Goal: Information Seeking & Learning: Check status

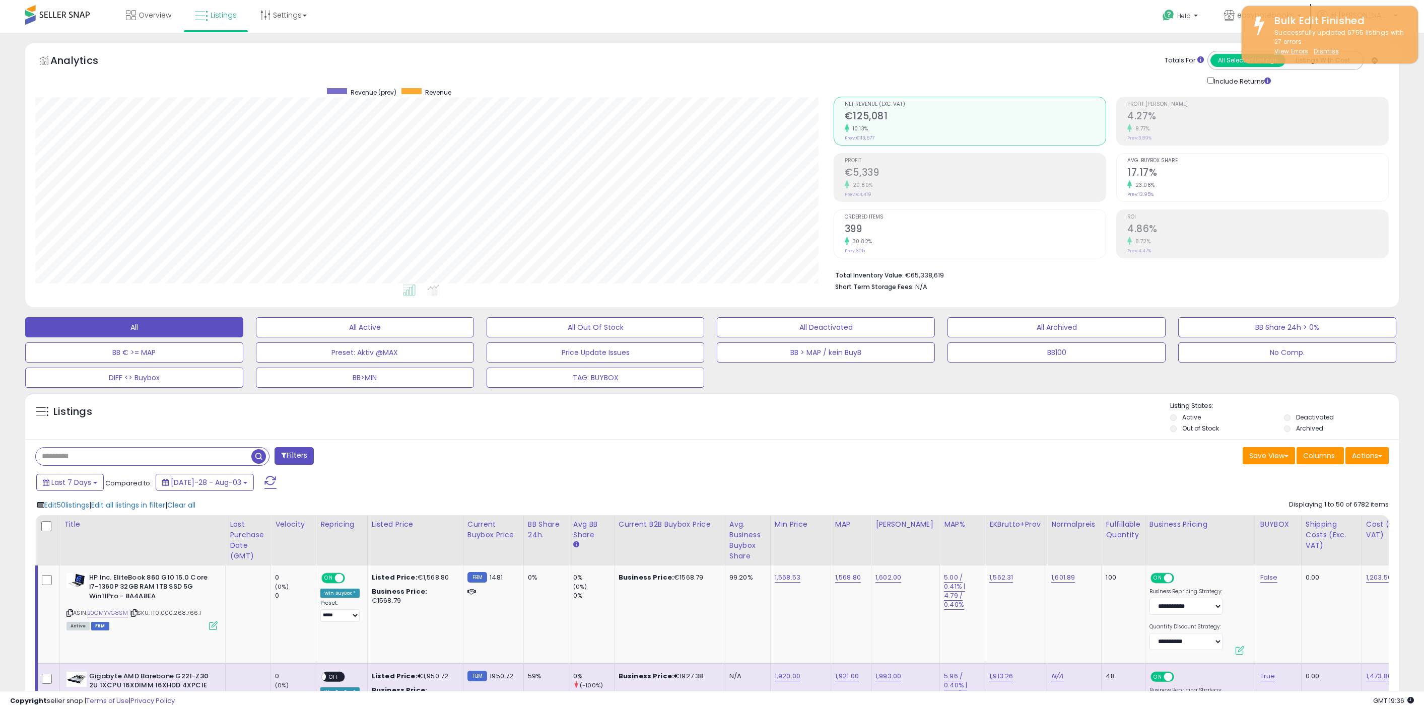
select select "**"
click at [153, 15] on span "Overview" at bounding box center [154, 15] width 33 height 10
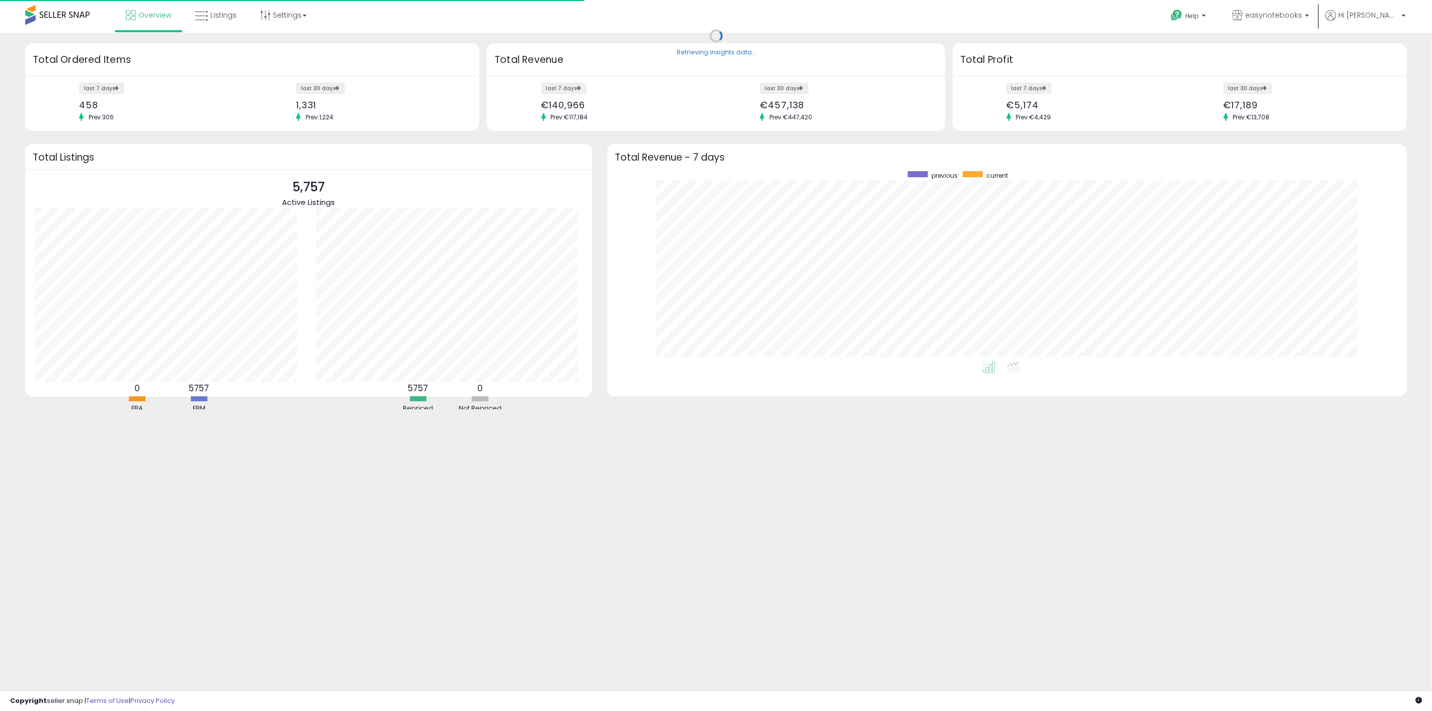
scroll to position [190, 780]
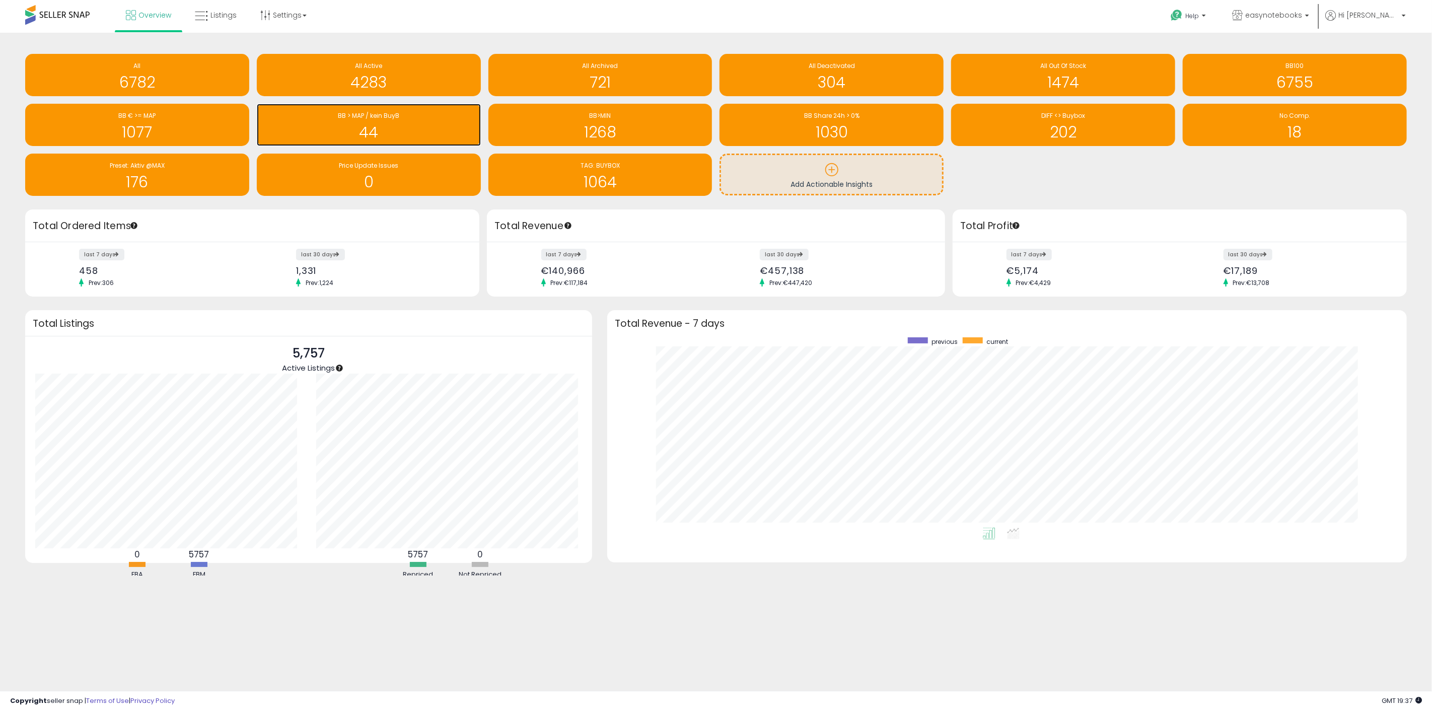
click at [375, 124] on h1 "44" at bounding box center [369, 132] width 214 height 17
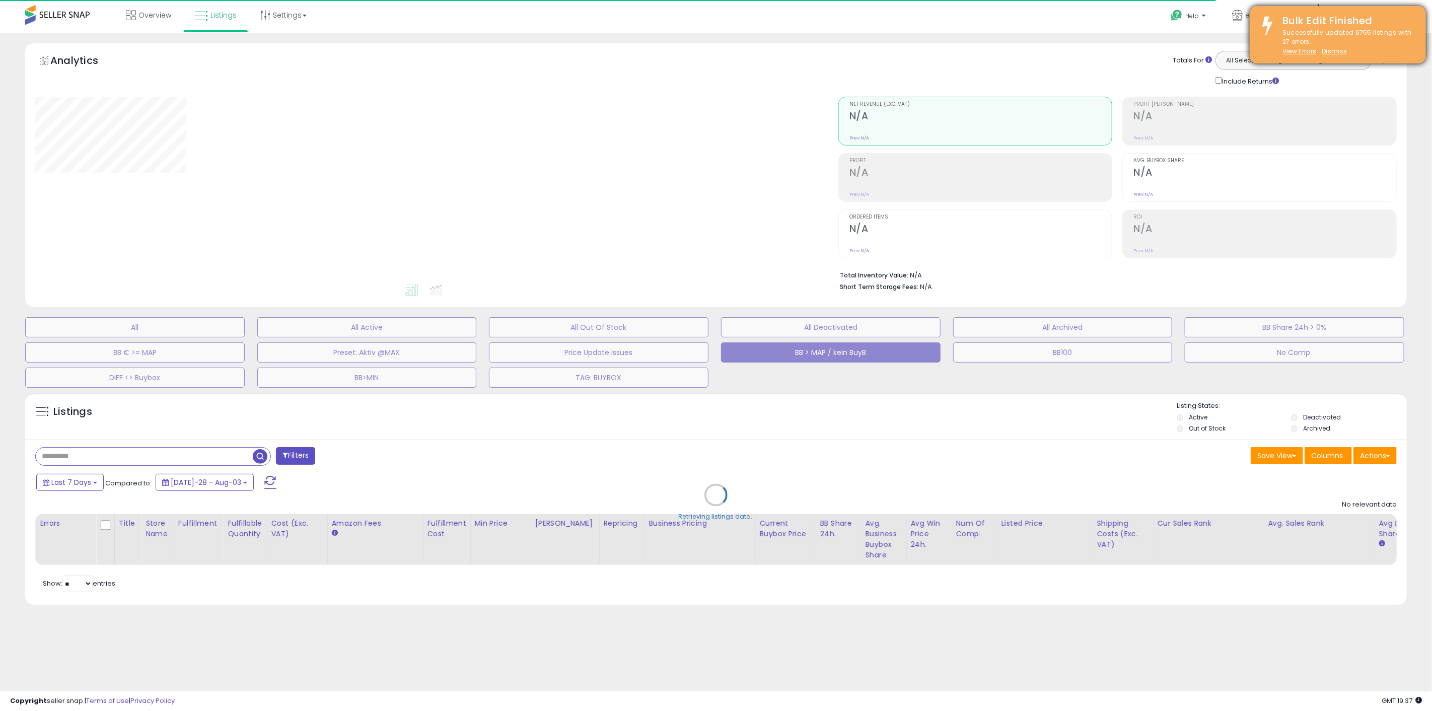
click at [1352, 49] on div "Successfully updated 6755 listings with 27 errors. View Errors Dismiss" at bounding box center [1347, 42] width 144 height 28
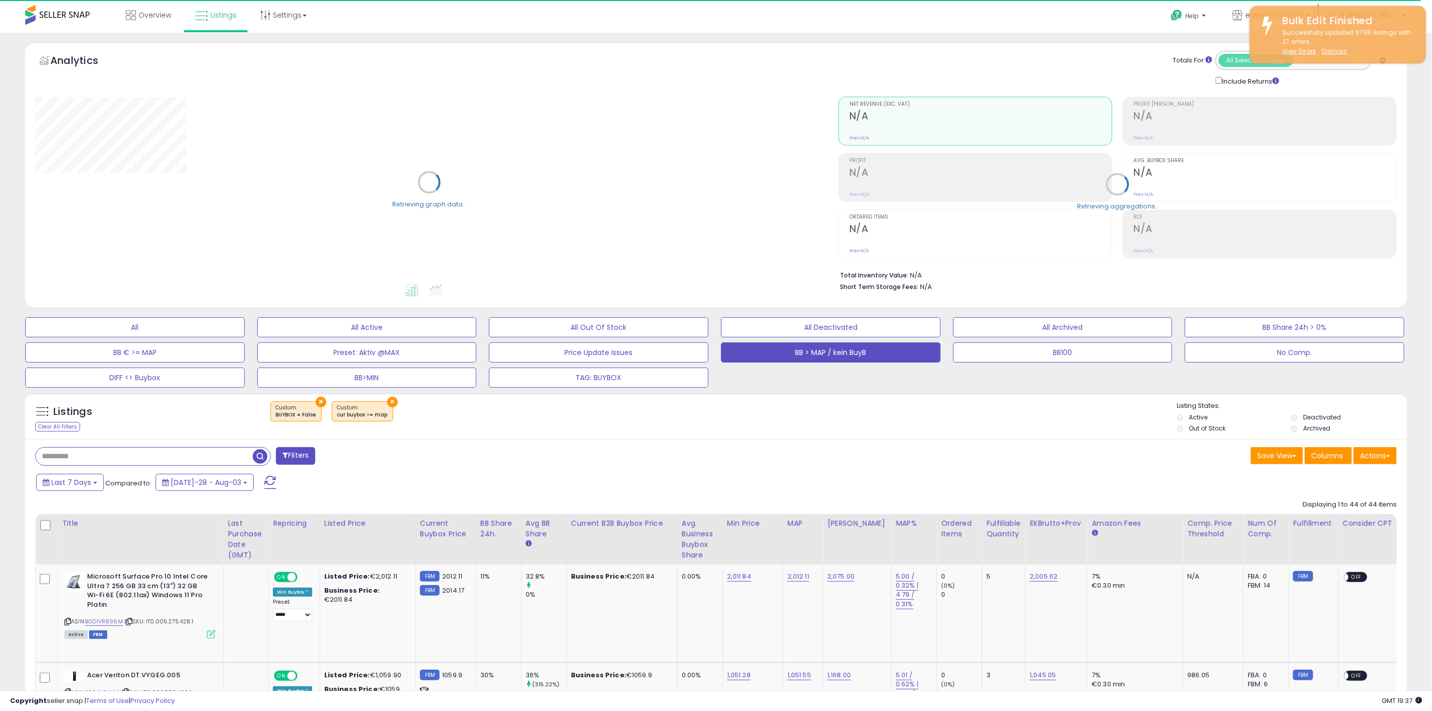
select select "**"
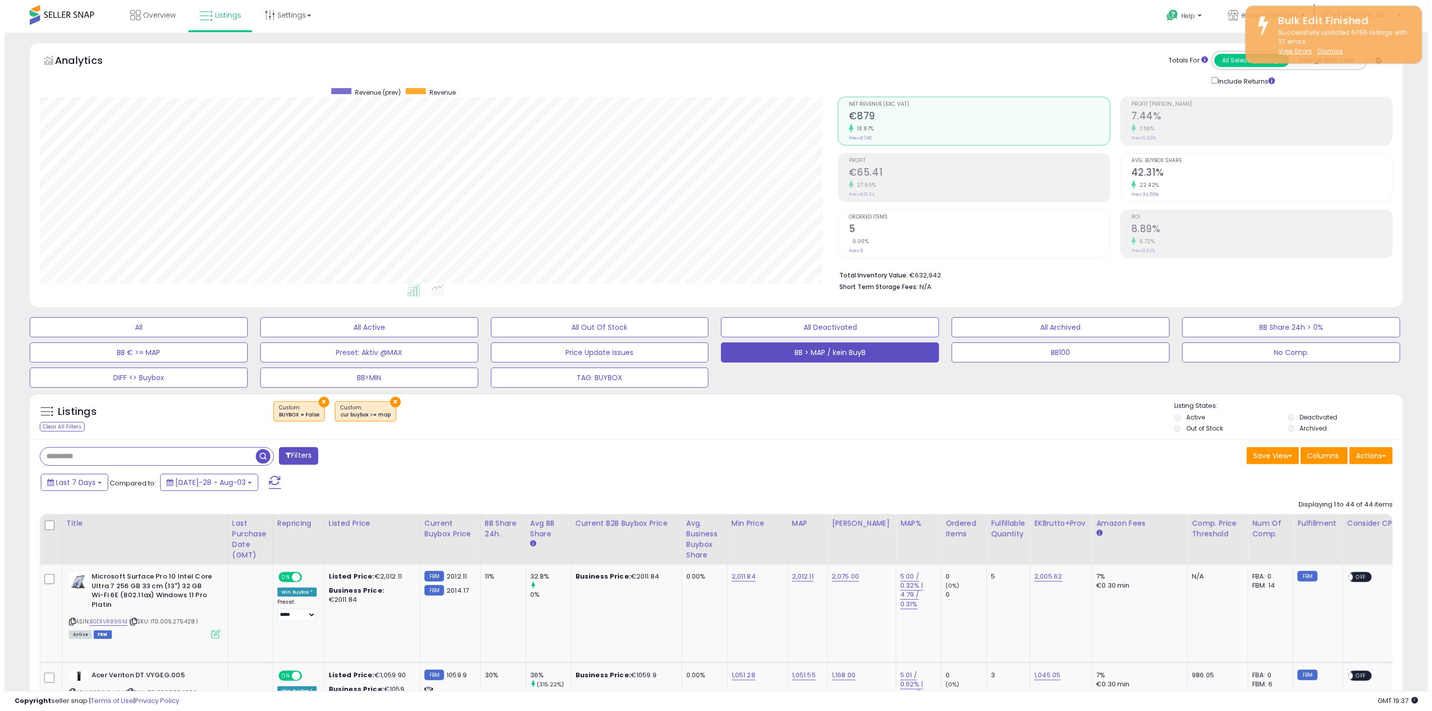
scroll to position [206, 798]
click at [1203, 165] on div "Avg. Buybox Share 42.31% 22.42% Prev: 34.56%" at bounding box center [1257, 176] width 261 height 45
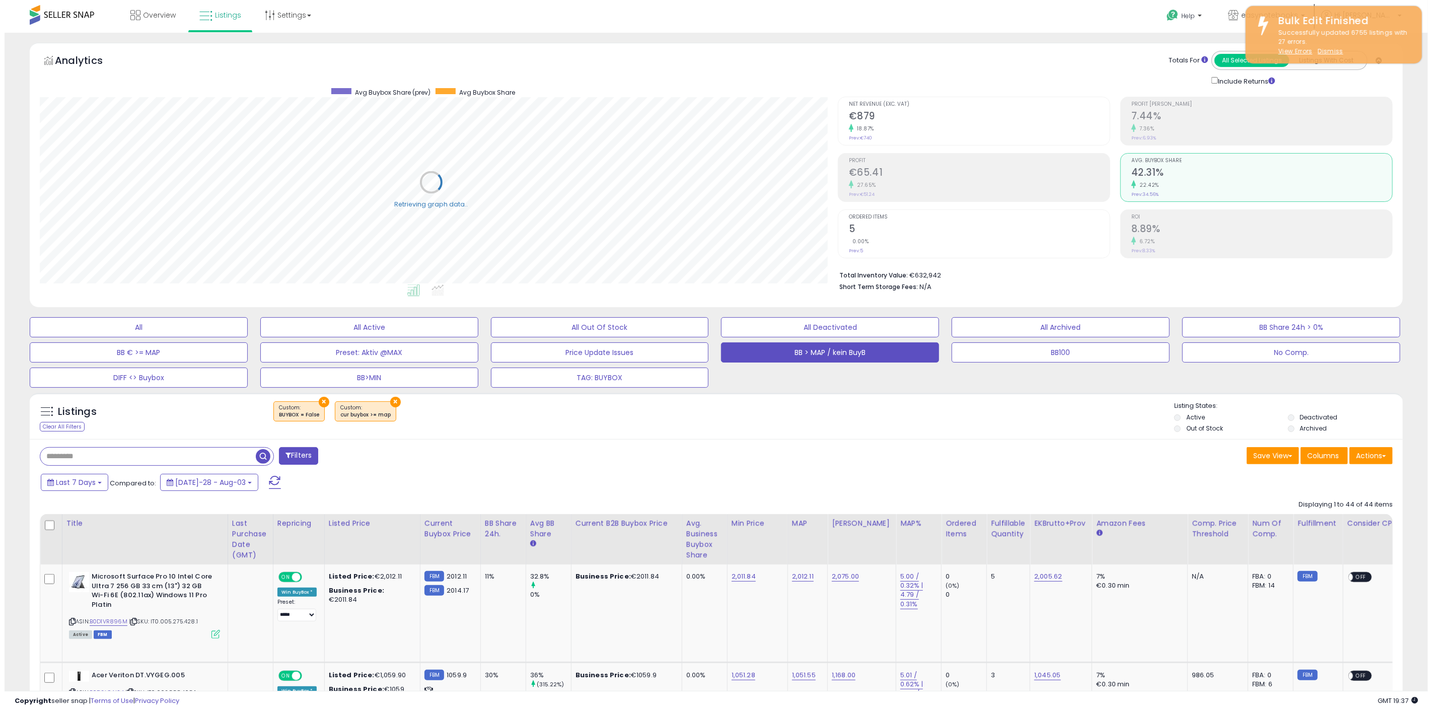
scroll to position [503361, 502769]
click at [1203, 164] on div "Avg. Buybox Share 42.31% 22.42% Prev: 34.56%" at bounding box center [1257, 176] width 261 height 45
click at [1172, 191] on div "Avg. Buybox Share 42.31% 22.42% Prev: 34.56%" at bounding box center [1257, 176] width 261 height 45
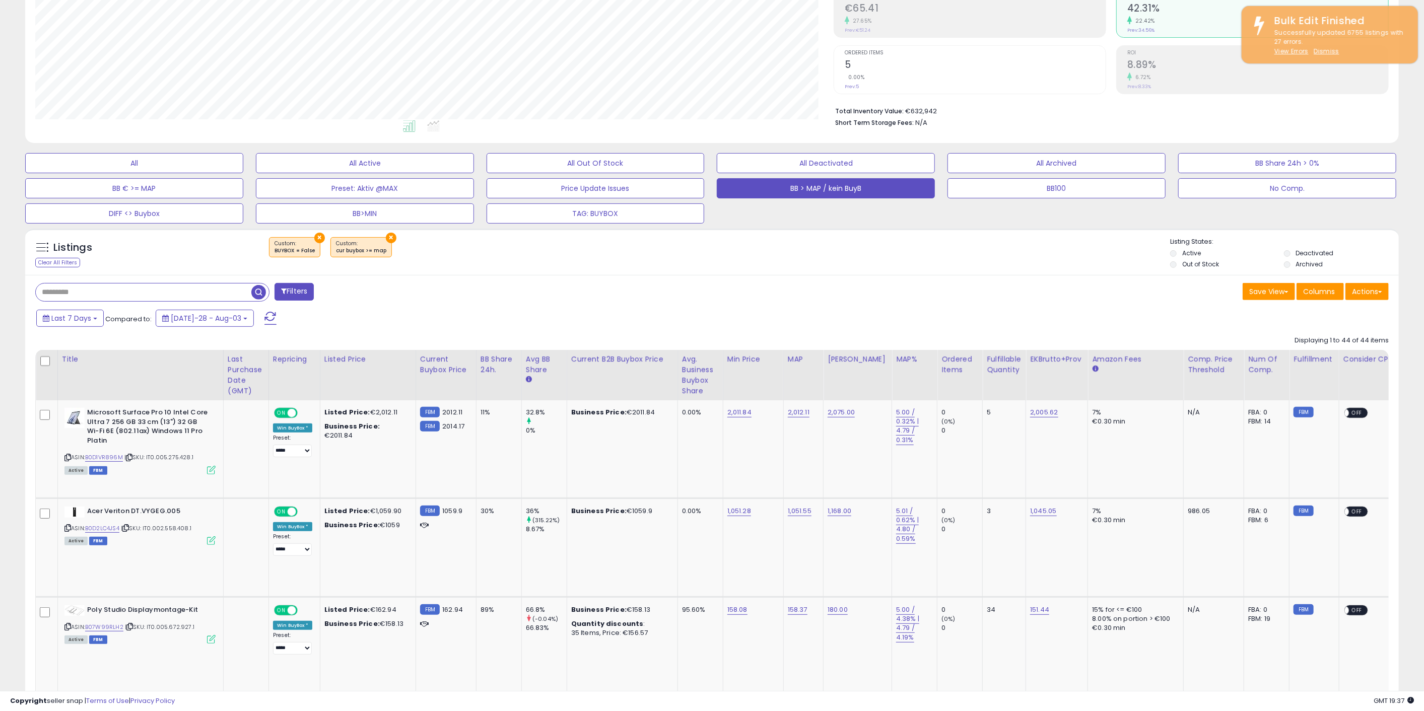
scroll to position [168, 0]
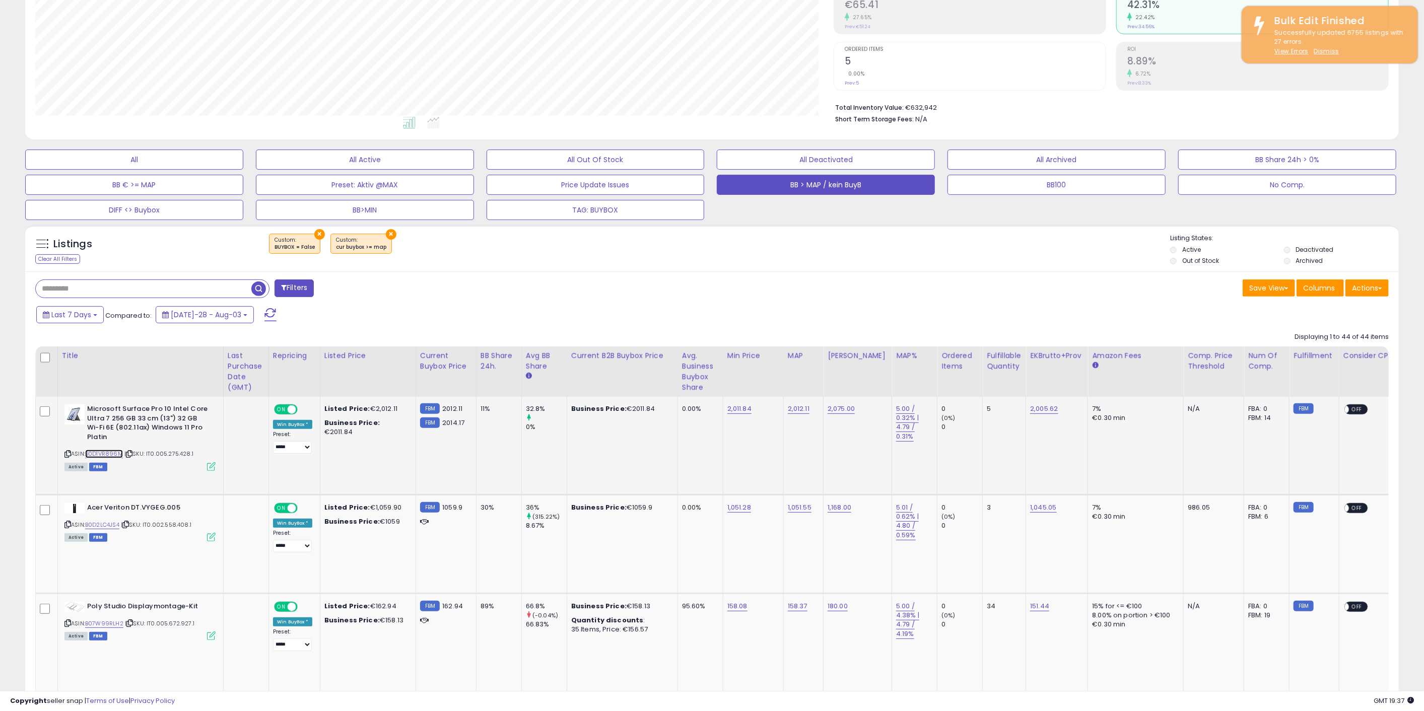
click at [109, 451] on link "B0D1VR896M" at bounding box center [104, 454] width 38 height 9
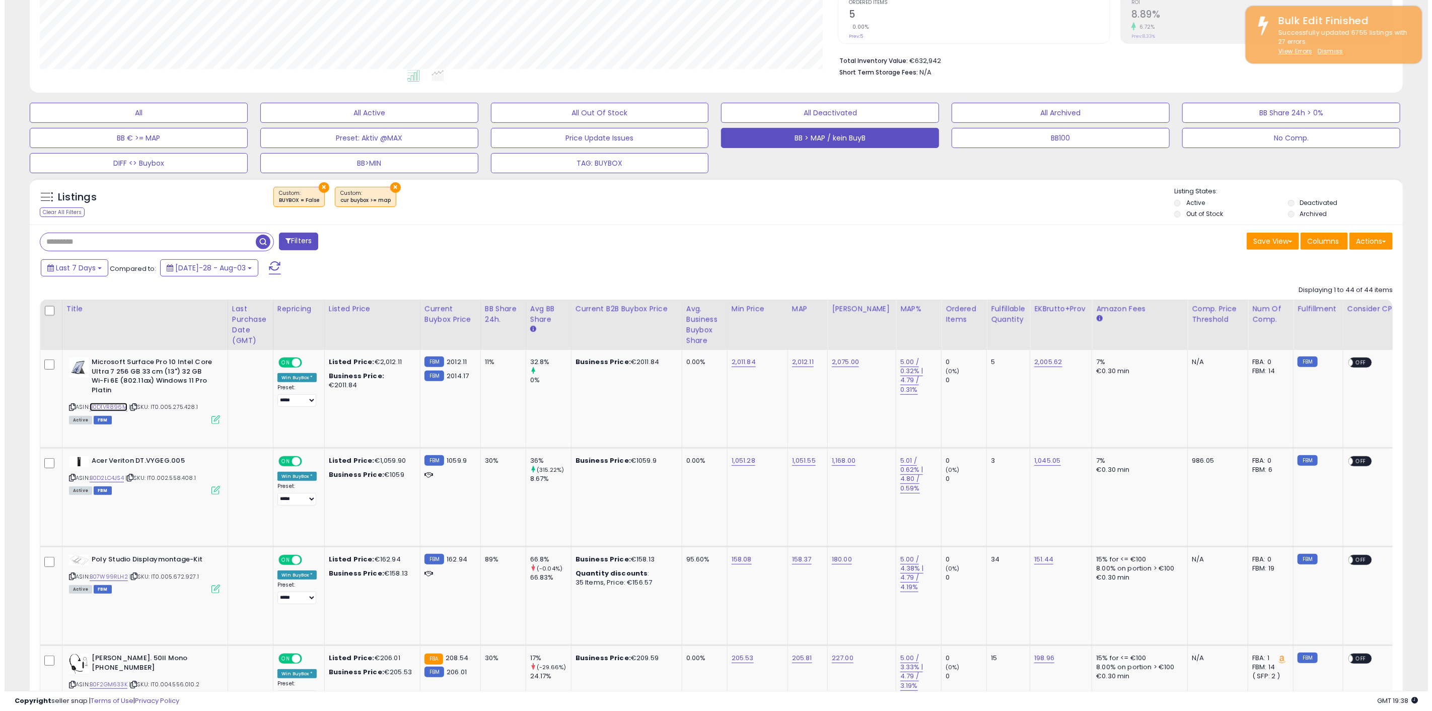
scroll to position [0, 0]
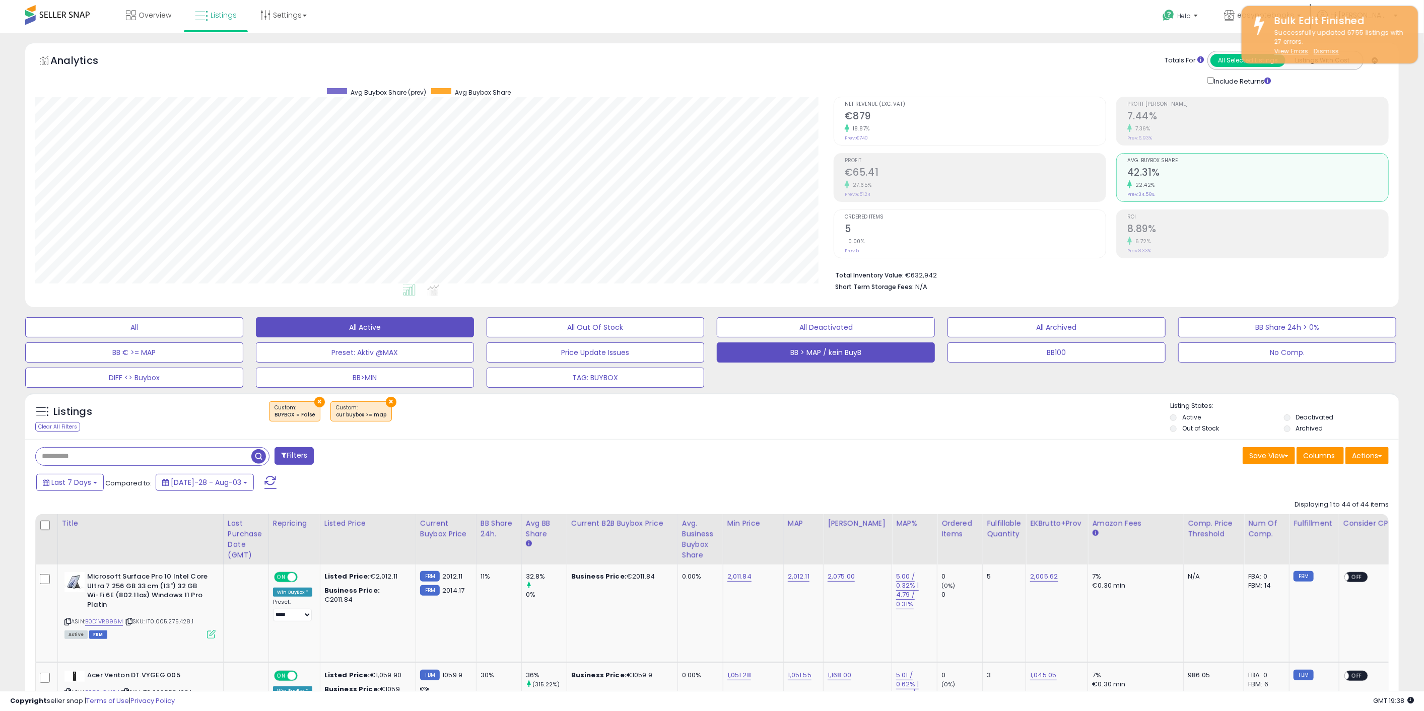
click at [243, 324] on button "All Active" at bounding box center [134, 327] width 218 height 20
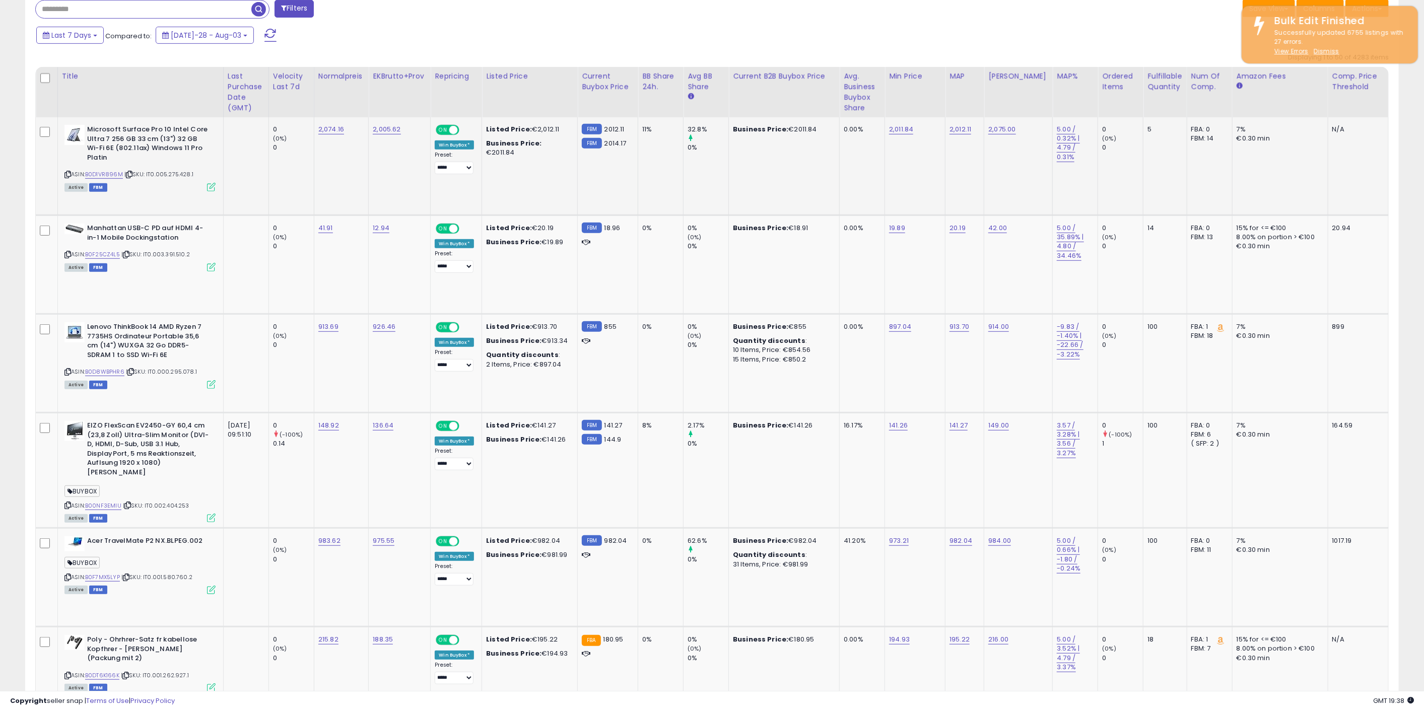
scroll to position [504, 0]
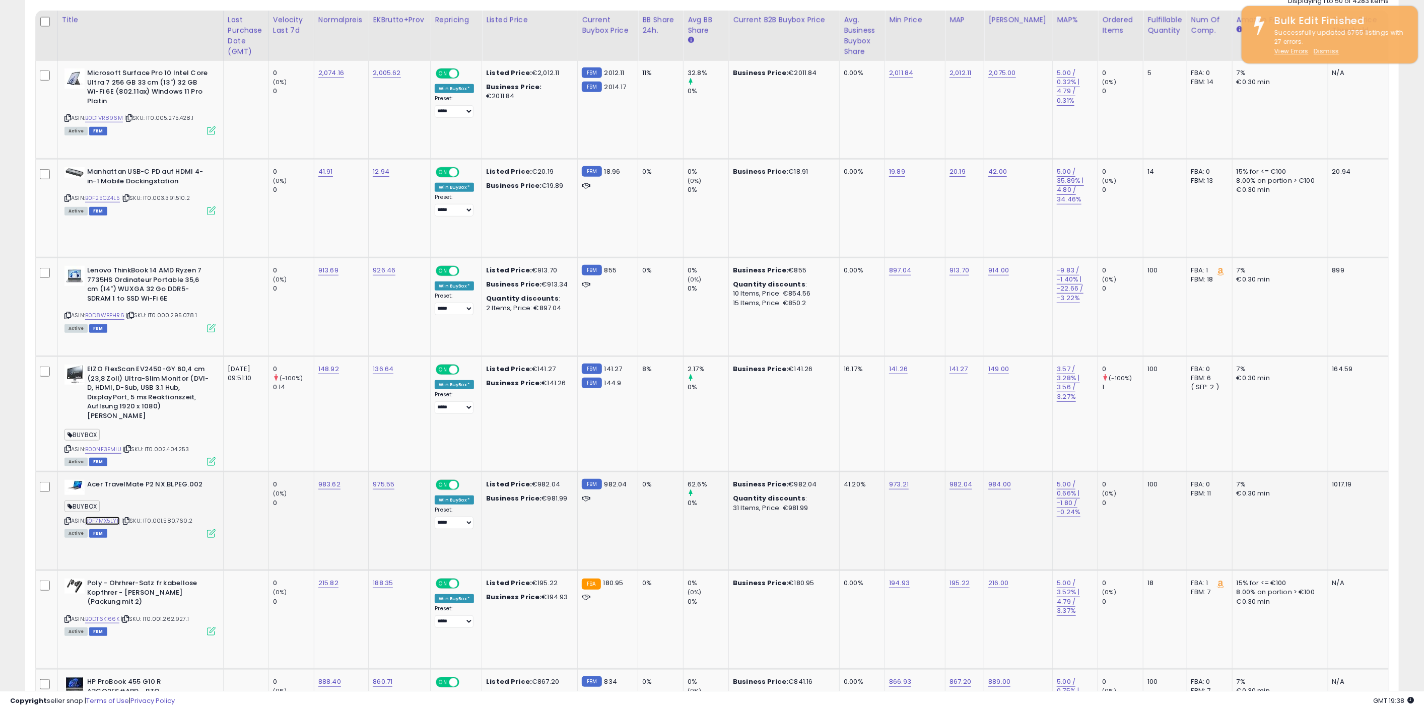
click at [103, 517] on link "B0F7MX5LYP" at bounding box center [102, 521] width 35 height 9
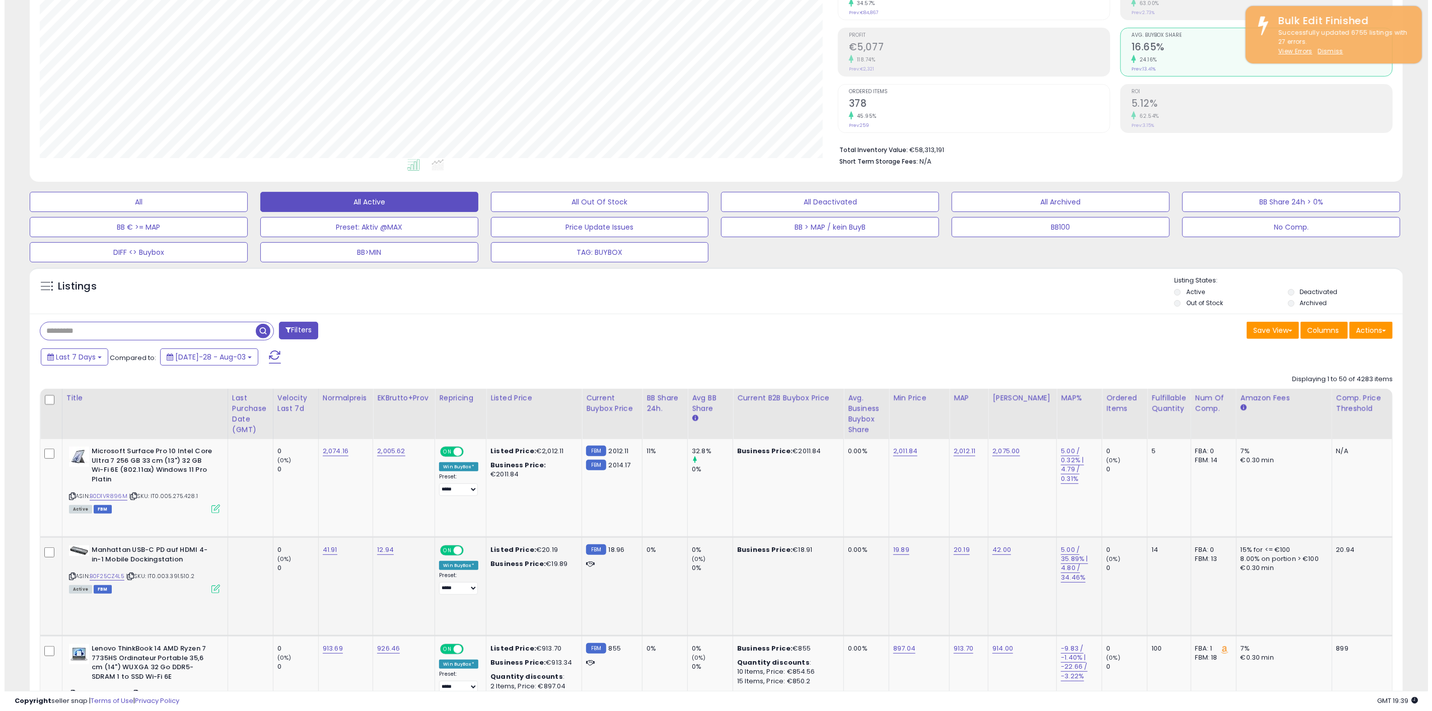
scroll to position [112, 0]
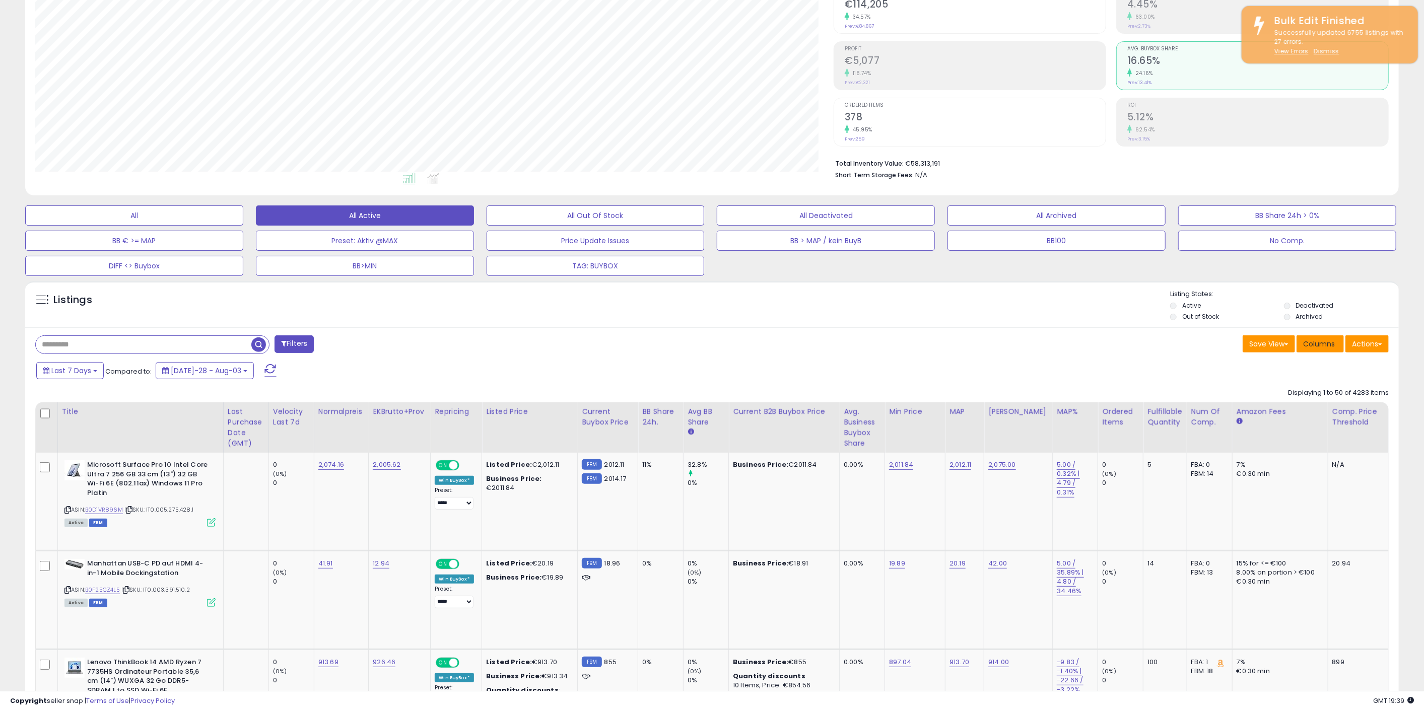
click at [1328, 345] on span "Columns" at bounding box center [1319, 344] width 32 height 10
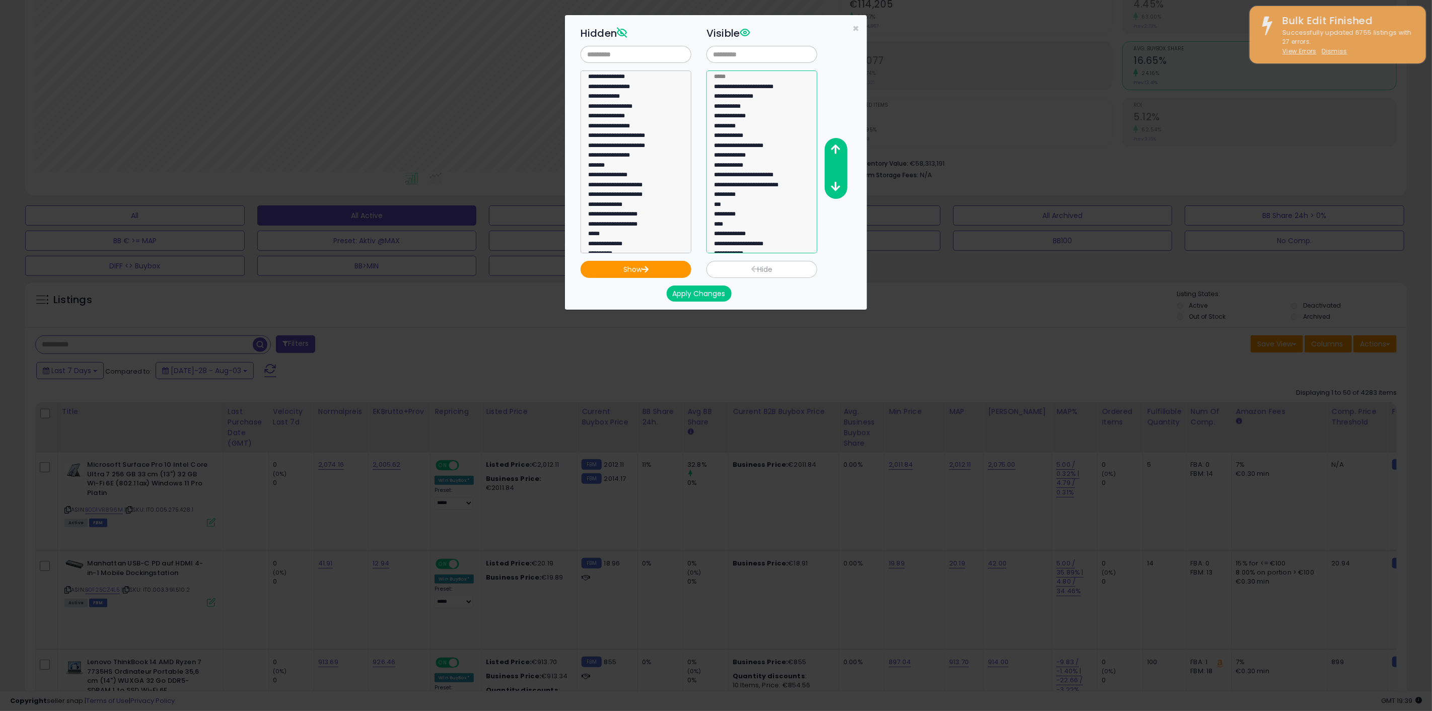
select select "**********"
click at [757, 113] on option "**********" at bounding box center [758, 118] width 90 height 10
click at [761, 264] on button "Hide" at bounding box center [762, 269] width 111 height 17
select select
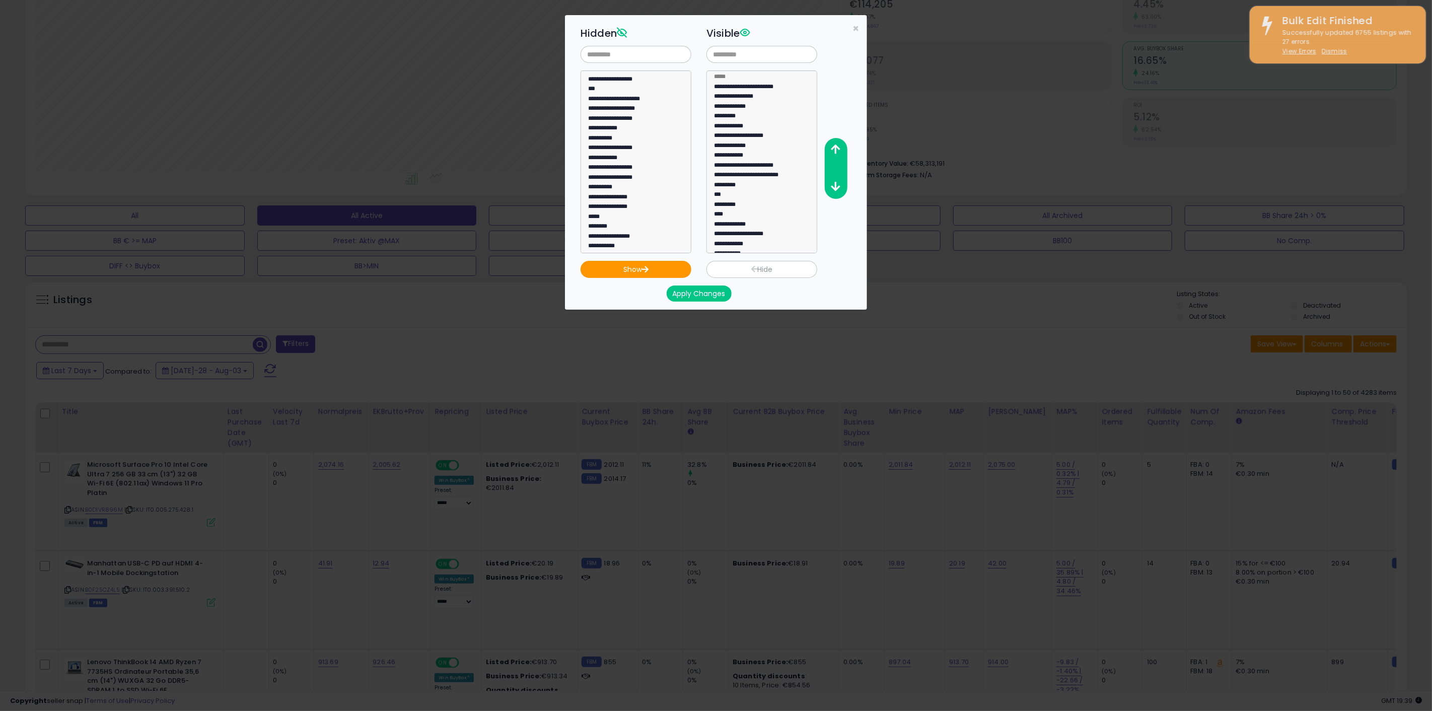
click at [715, 287] on button "Apply Changes" at bounding box center [699, 294] width 65 height 16
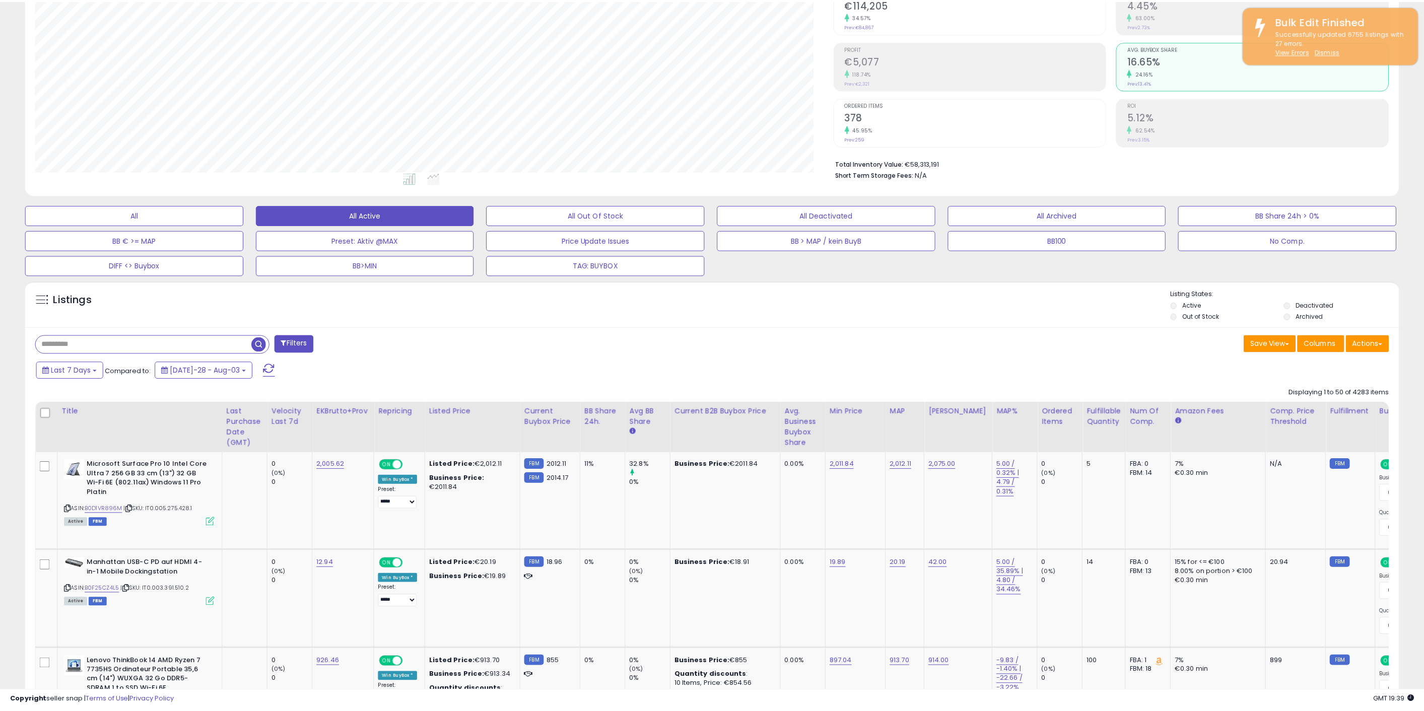
scroll to position [503361, 502769]
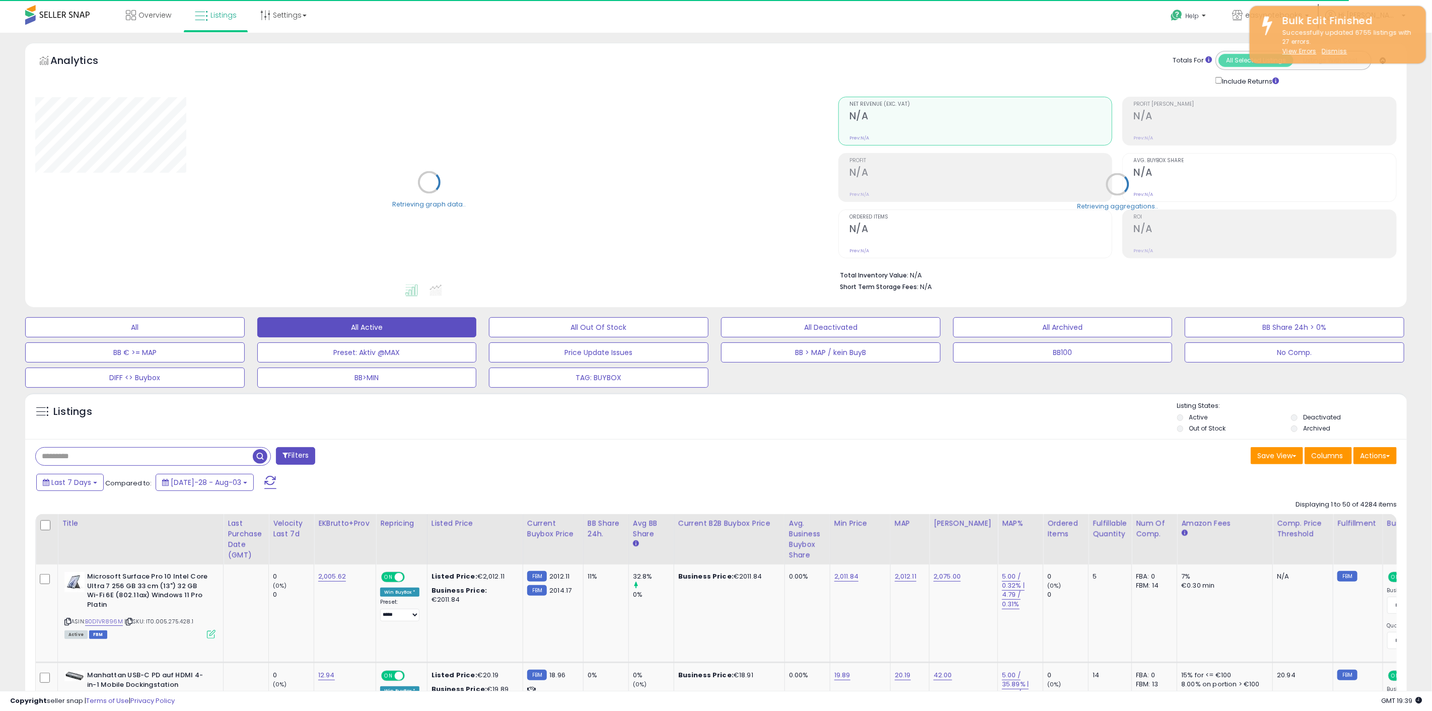
select select "**"
click at [1262, 455] on button "Save View" at bounding box center [1268, 455] width 52 height 17
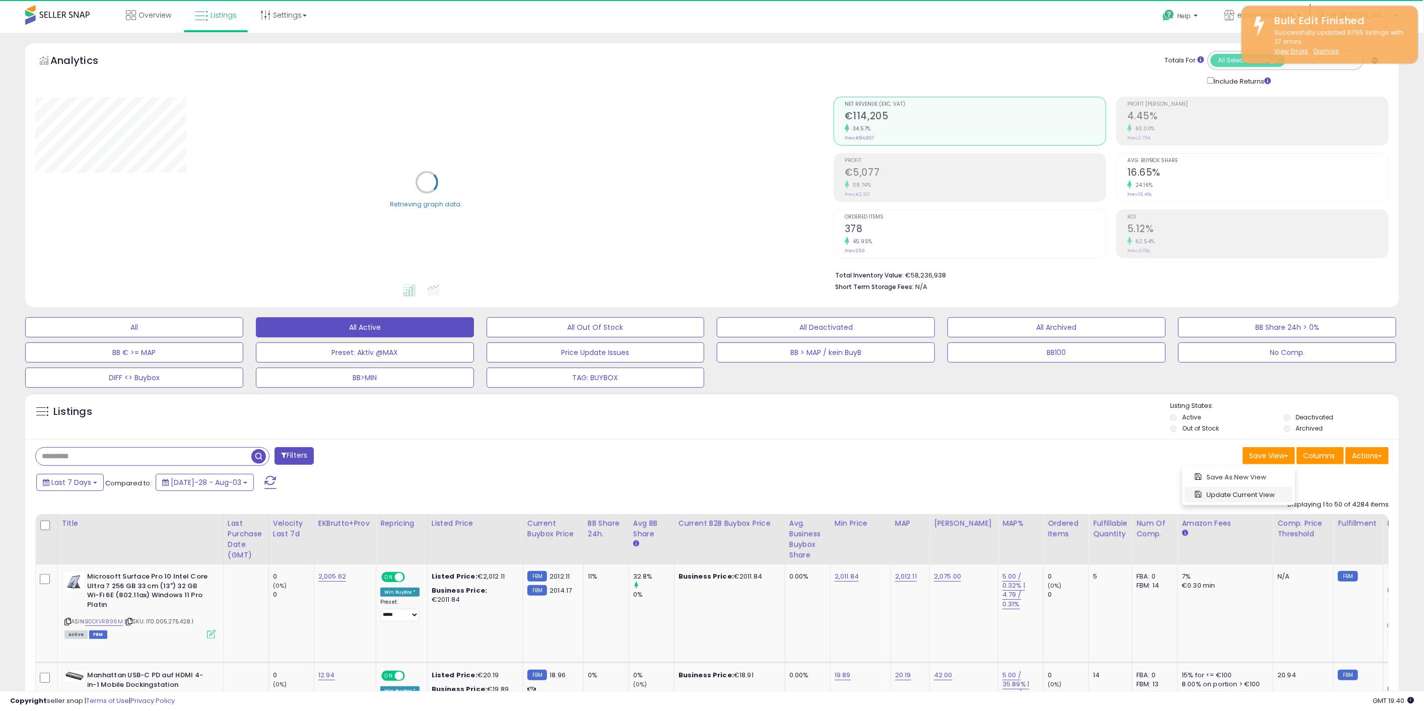
click at [1246, 489] on link "Update Current View" at bounding box center [1238, 495] width 108 height 16
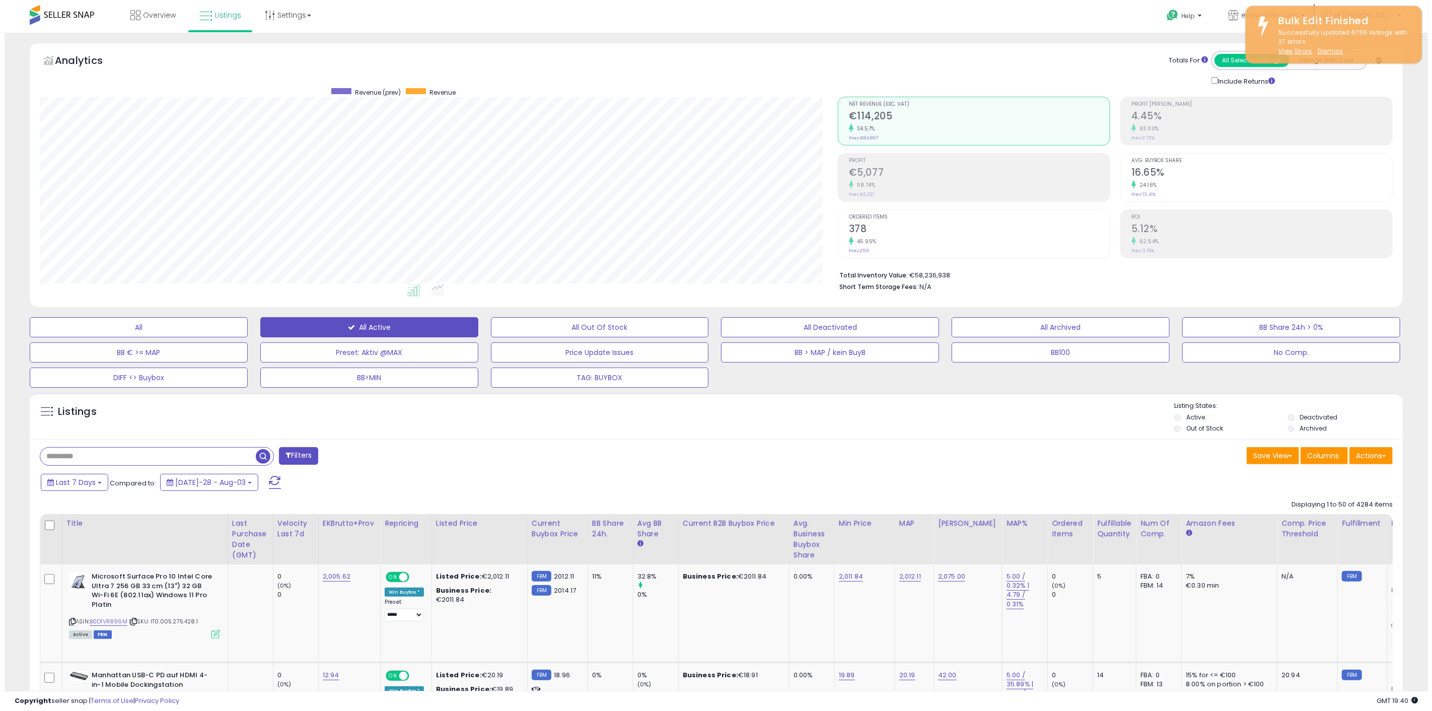
scroll to position [206, 798]
click at [1274, 170] on h2 "16.65%" at bounding box center [1257, 174] width 261 height 14
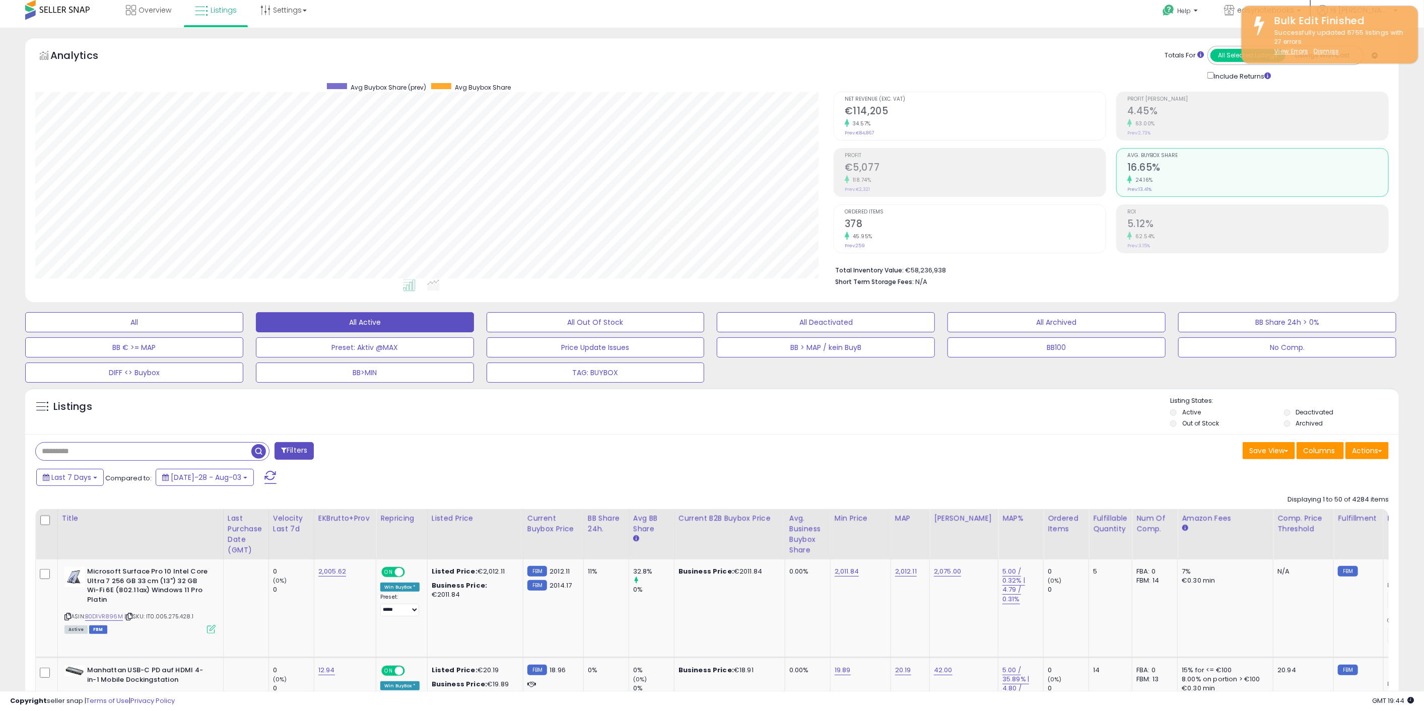
scroll to position [0, 0]
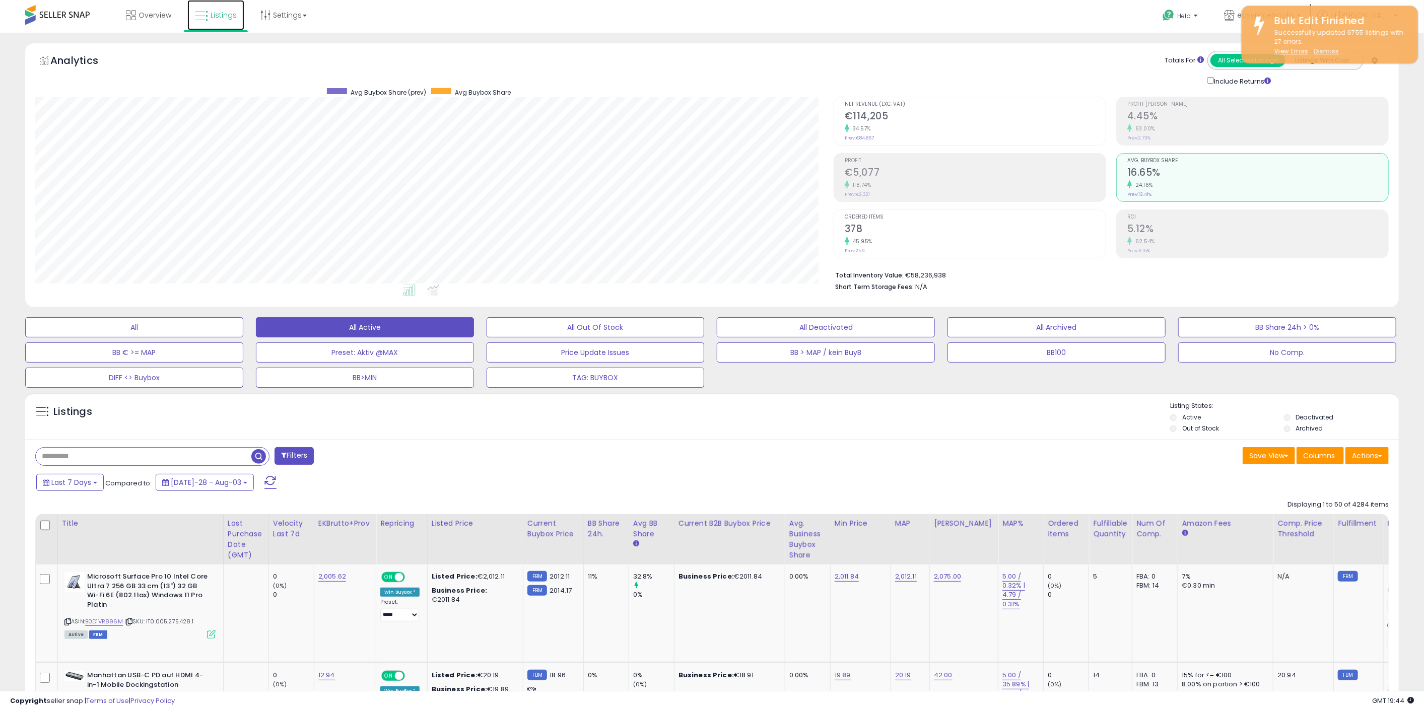
click at [232, 15] on span "Listings" at bounding box center [223, 15] width 26 height 10
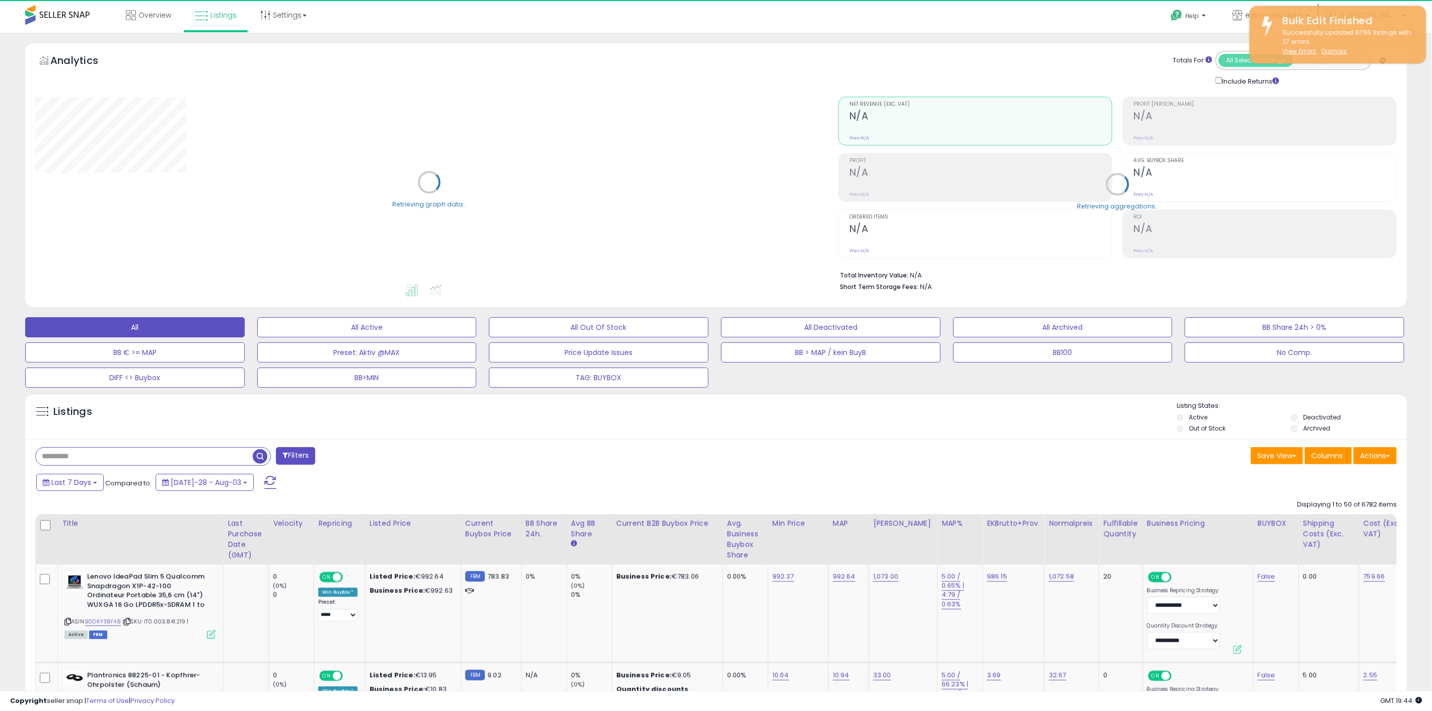
select select "**"
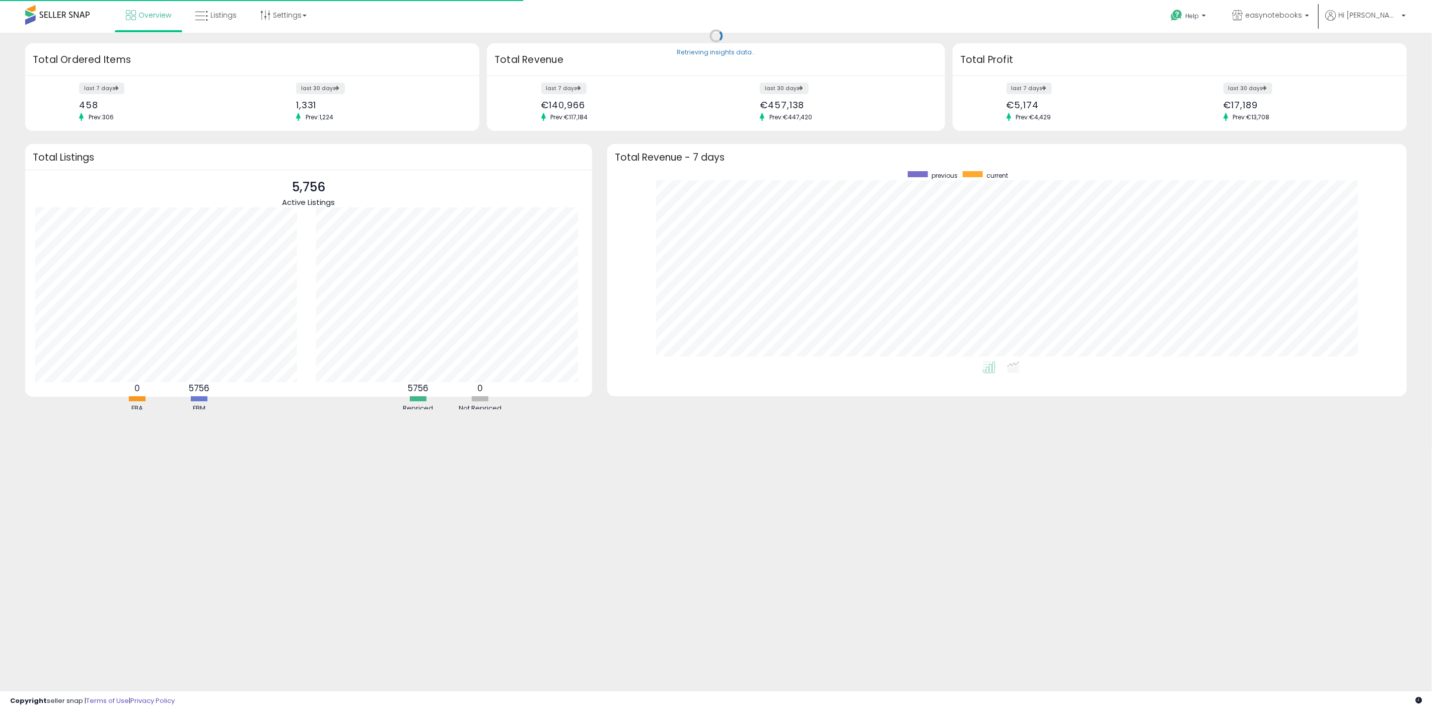
scroll to position [190, 780]
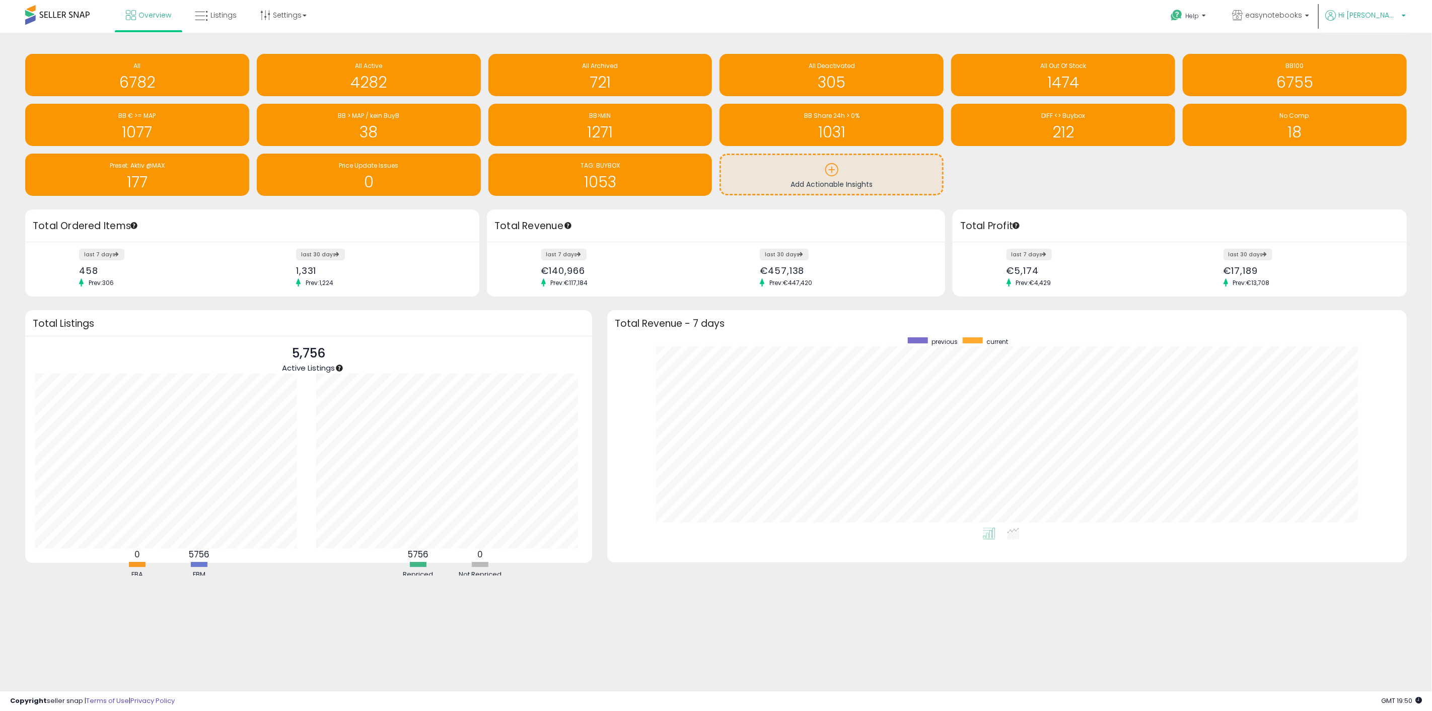
click at [1389, 12] on span "Hi [PERSON_NAME]" at bounding box center [1368, 15] width 60 height 10
click at [1388, 54] on link "Account" at bounding box center [1383, 54] width 27 height 10
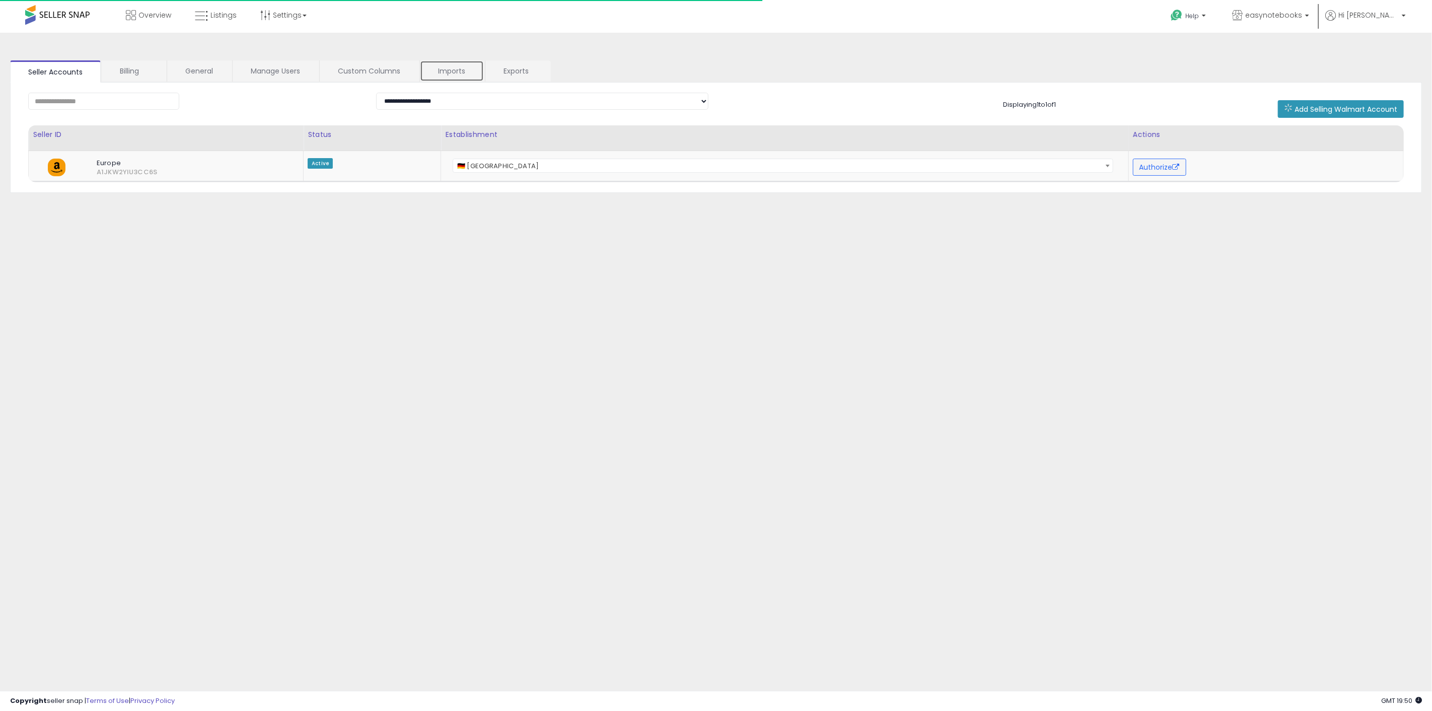
click at [460, 62] on link "Imports" at bounding box center [452, 70] width 64 height 21
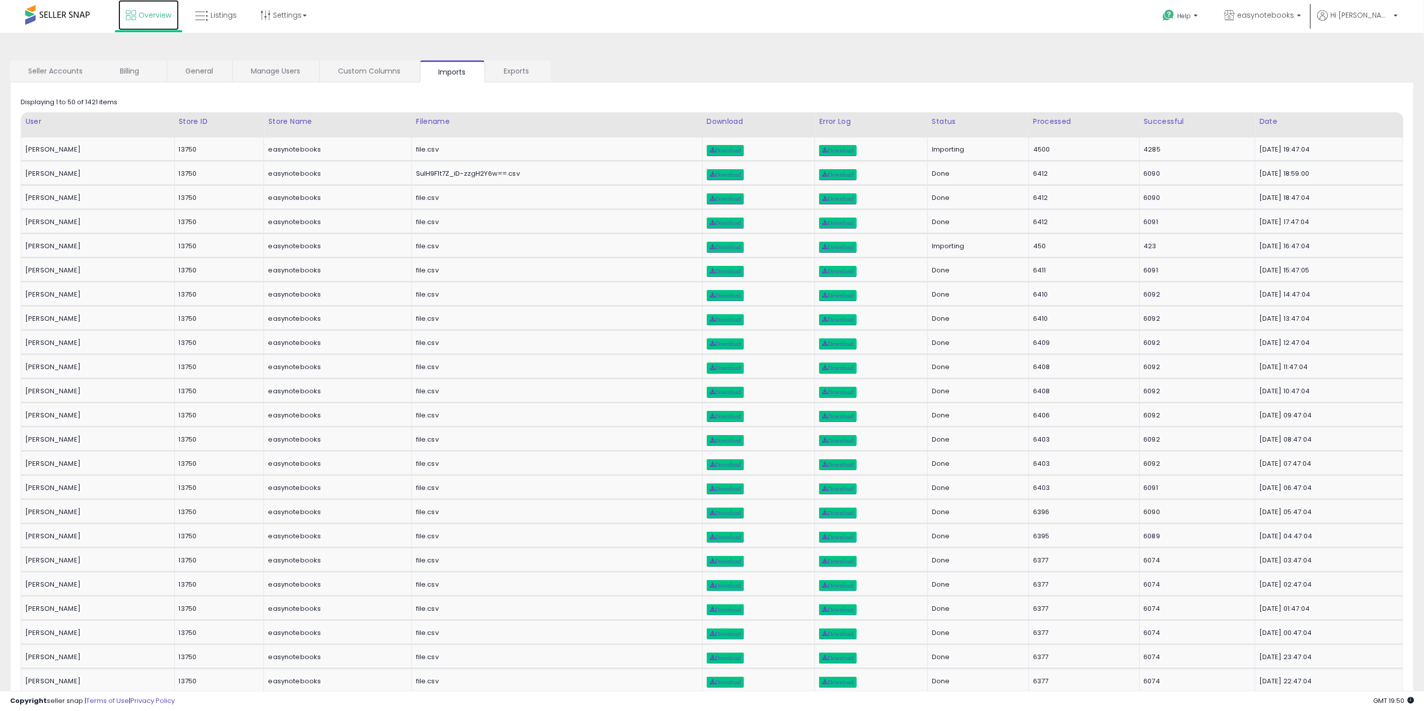
click at [161, 12] on span "Overview" at bounding box center [154, 15] width 33 height 10
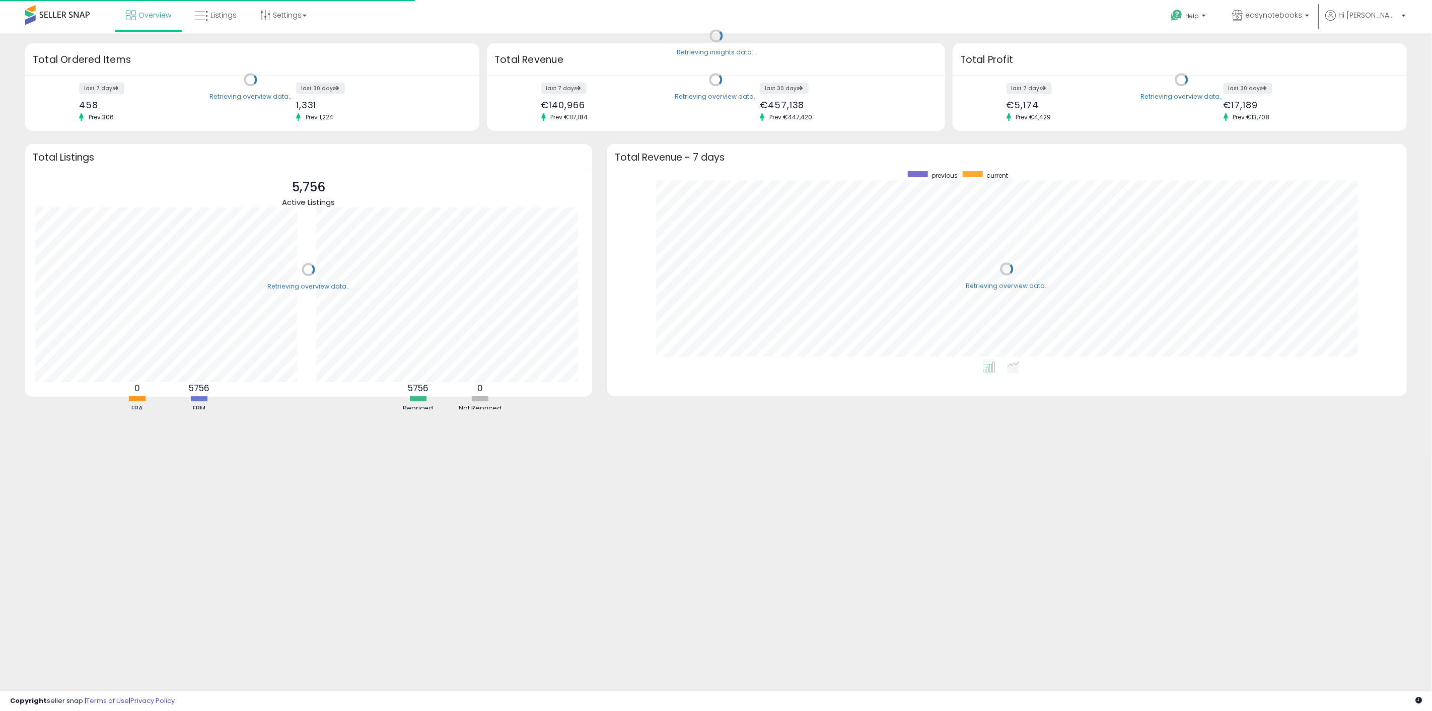
scroll to position [190, 780]
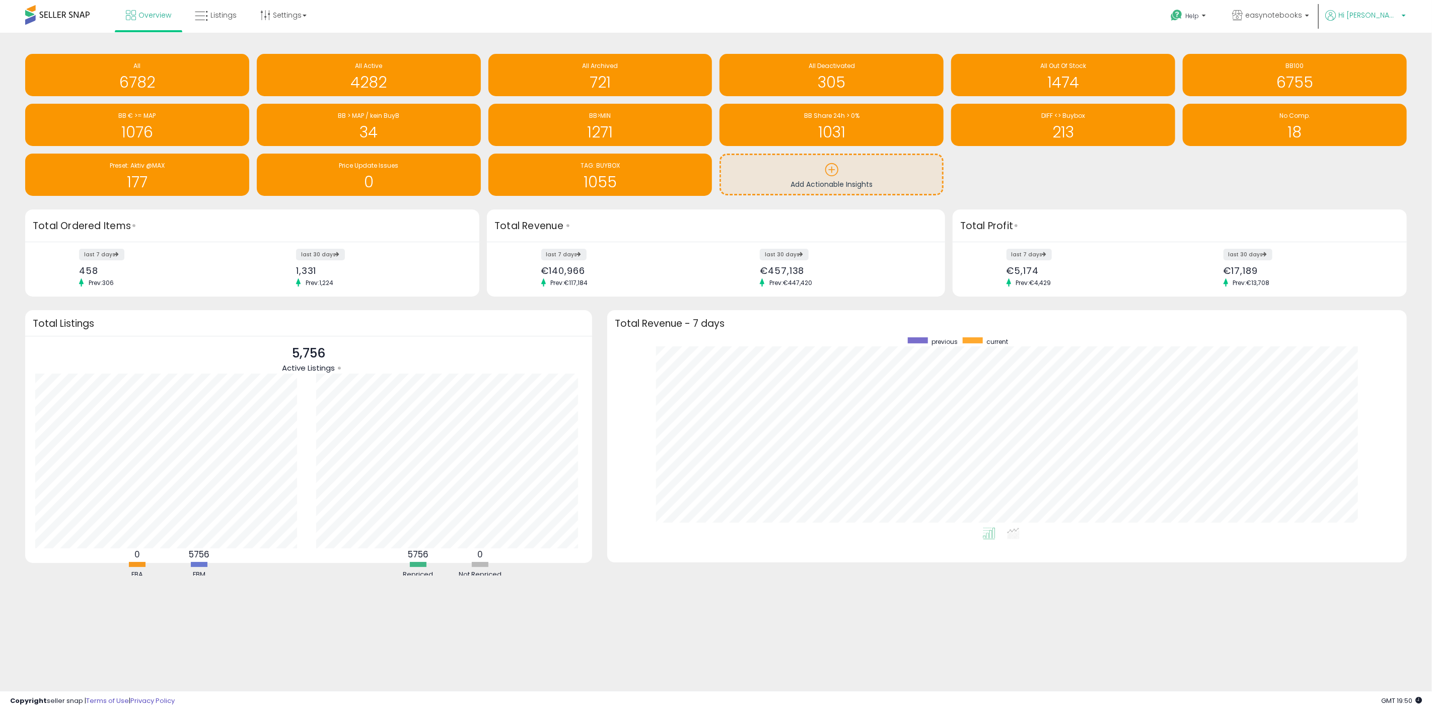
click at [1384, 17] on span "Hi [PERSON_NAME]" at bounding box center [1368, 15] width 60 height 10
click at [1376, 50] on link "Account" at bounding box center [1383, 54] width 27 height 10
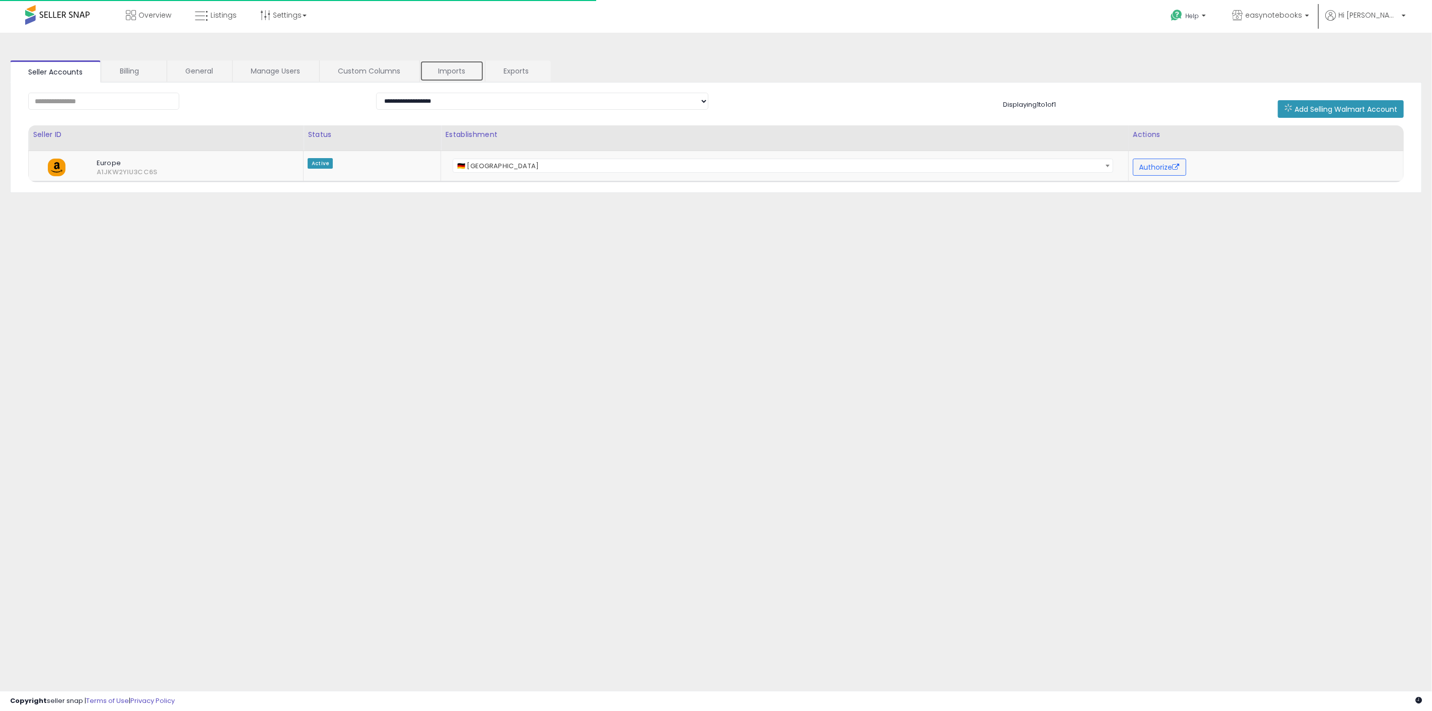
click at [446, 61] on link "Imports" at bounding box center [452, 70] width 64 height 21
click at [454, 74] on link "Imports" at bounding box center [452, 70] width 64 height 21
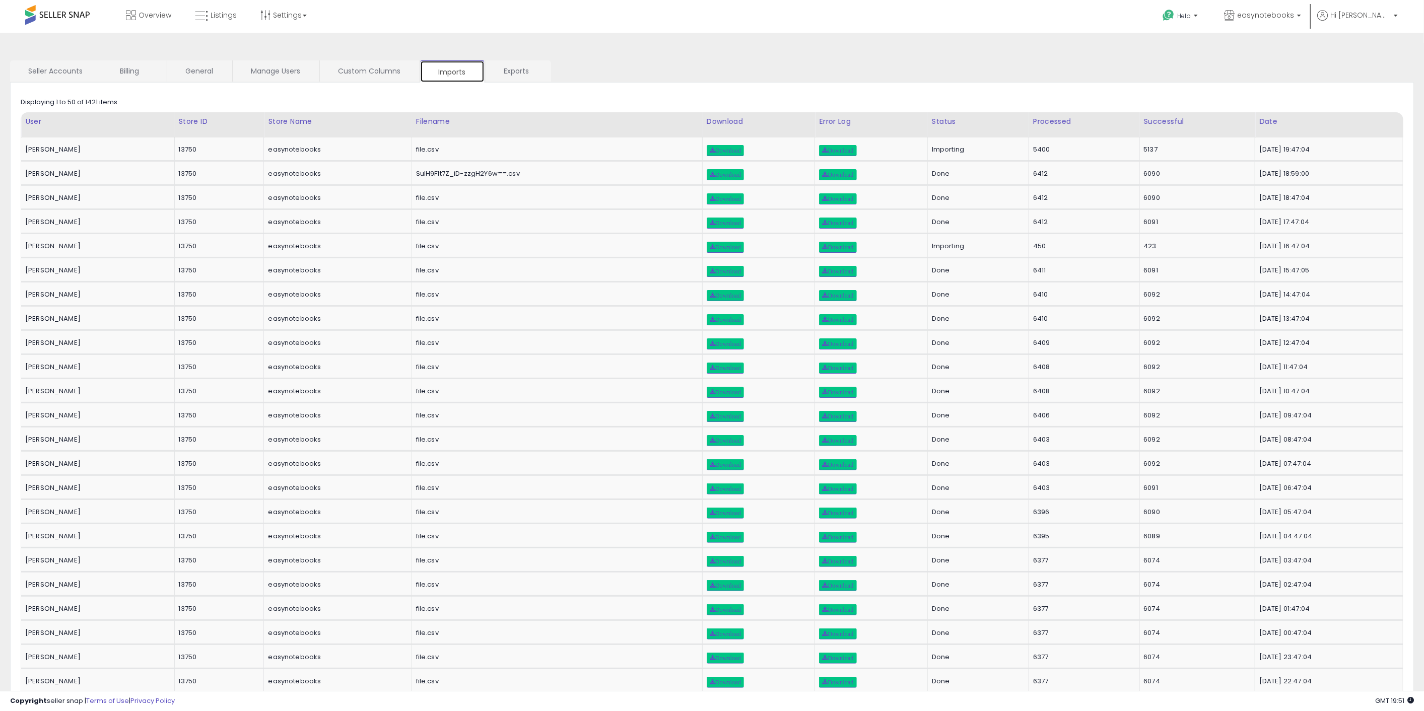
click at [457, 74] on link "Imports" at bounding box center [452, 71] width 64 height 22
click at [377, 74] on link "Custom Columns" at bounding box center [369, 70] width 99 height 21
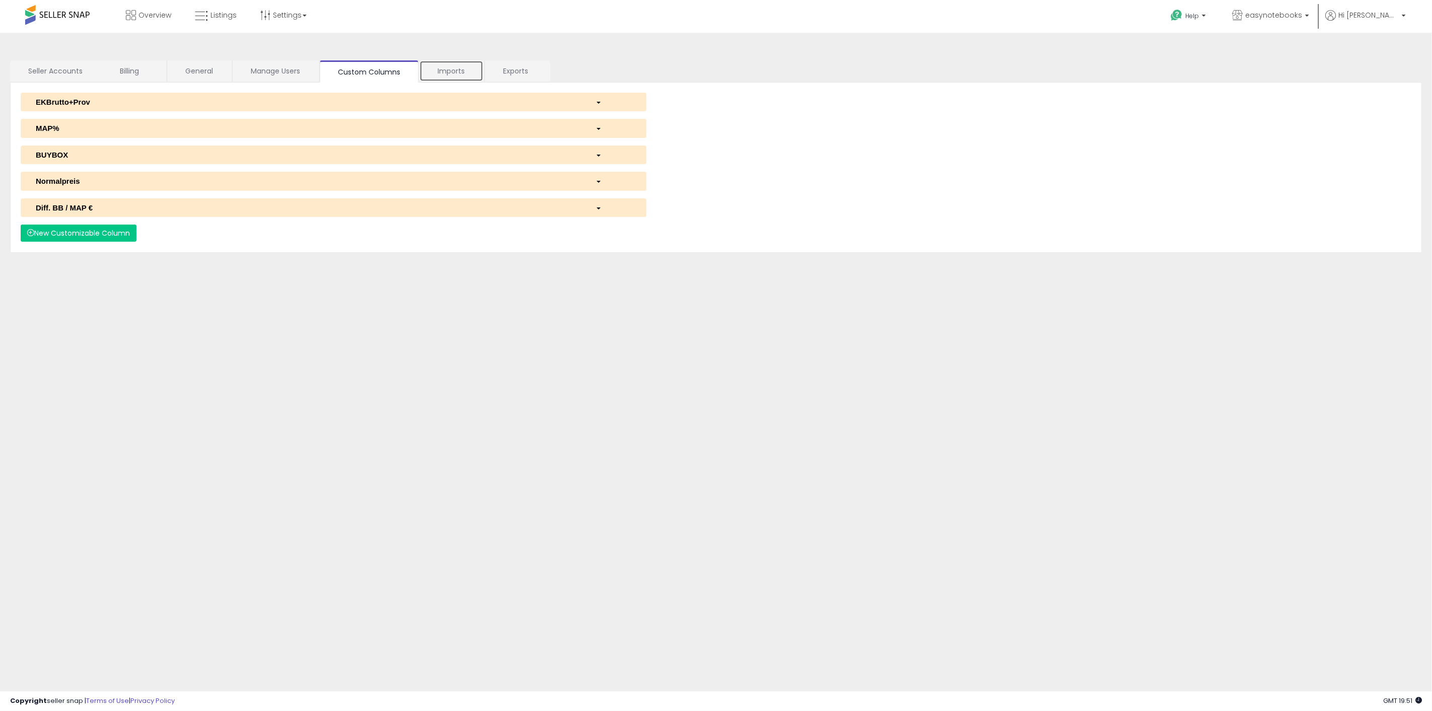
click at [434, 69] on link "Imports" at bounding box center [451, 70] width 64 height 21
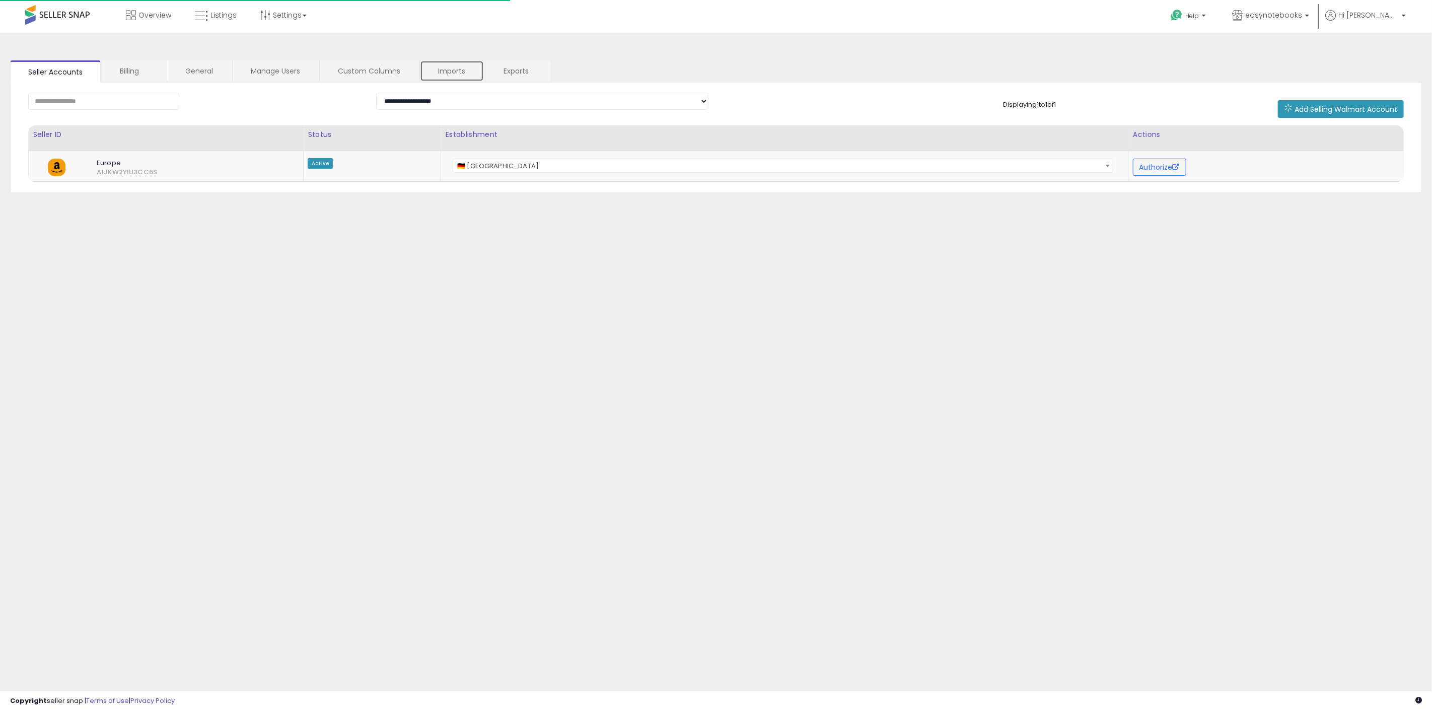
click at [444, 73] on link "Imports" at bounding box center [452, 70] width 64 height 21
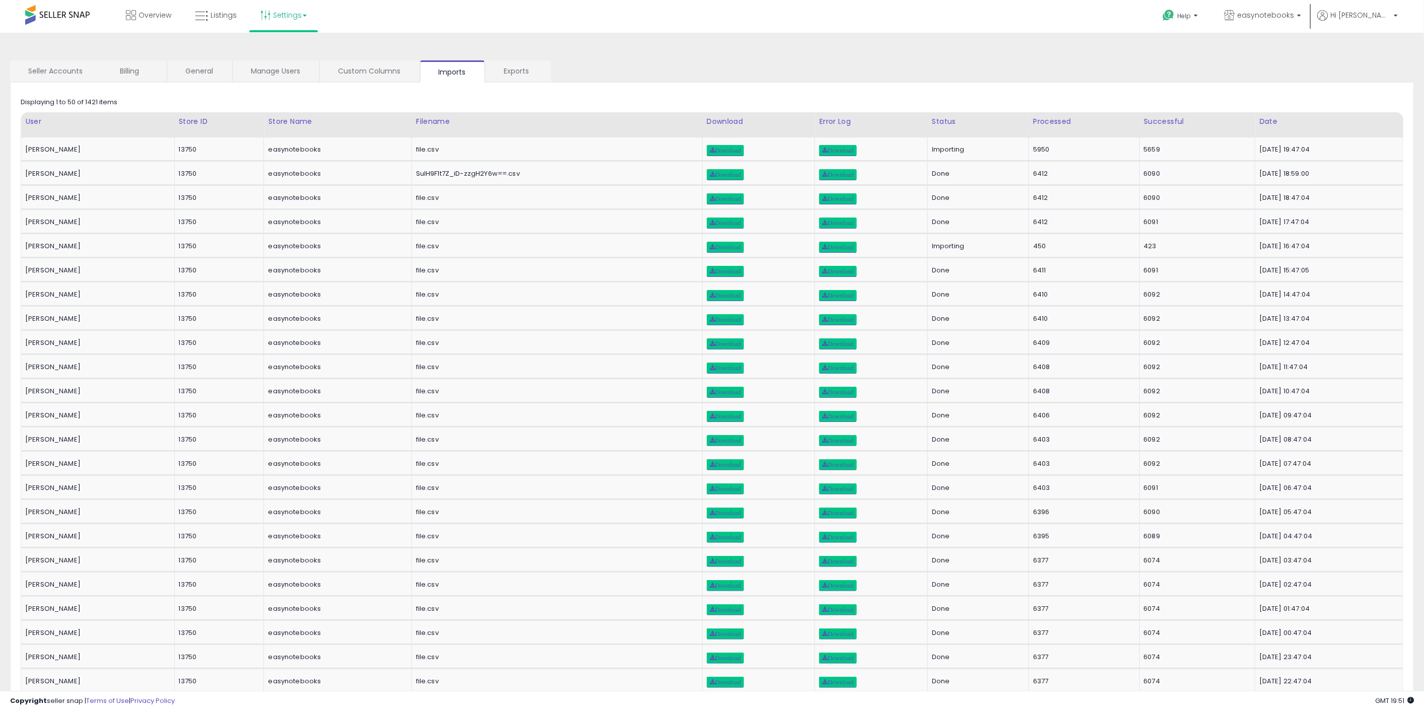
click at [281, 11] on link "Settings" at bounding box center [283, 15] width 61 height 30
click at [296, 46] on li "Store settings" at bounding box center [292, 51] width 75 height 25
click at [288, 9] on link "Settings" at bounding box center [283, 15] width 61 height 30
click at [286, 54] on link "Store settings" at bounding box center [284, 51] width 45 height 10
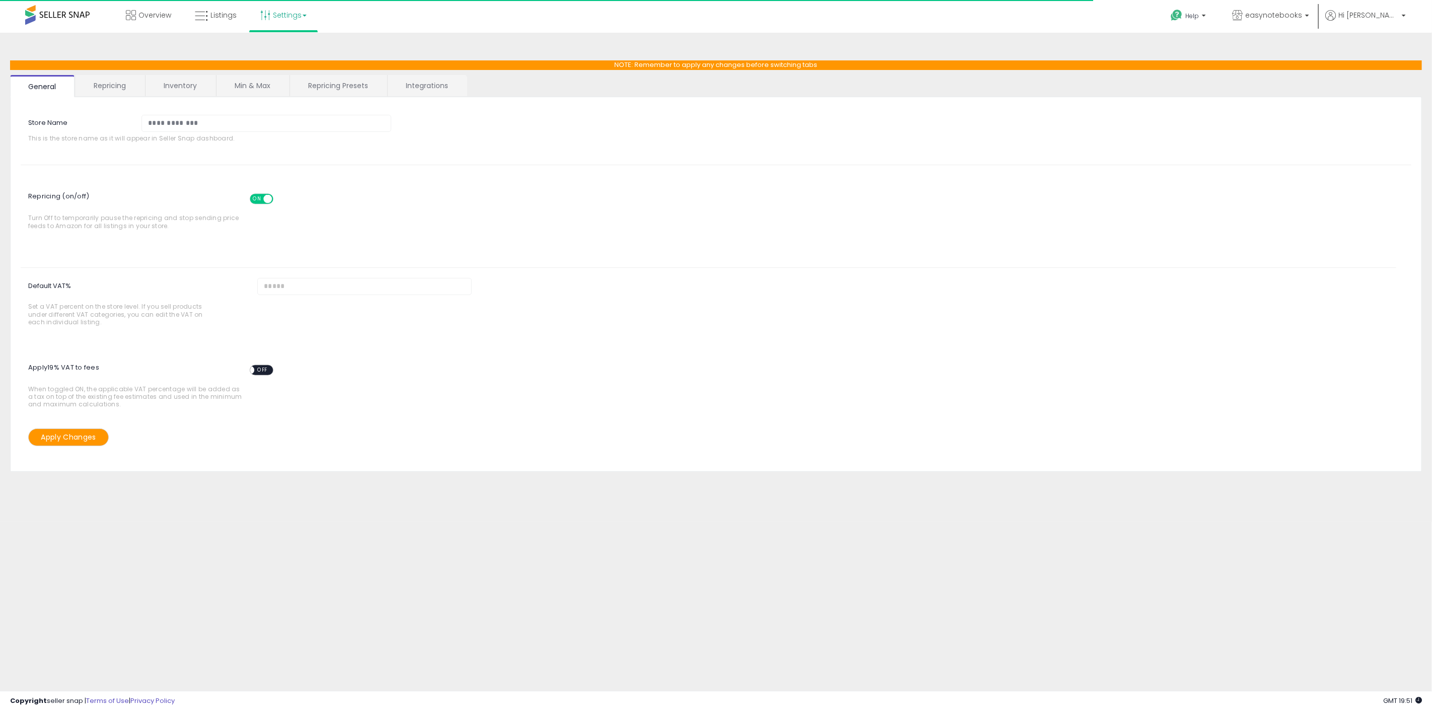
click at [324, 83] on link "Repricing Presets" at bounding box center [338, 85] width 96 height 21
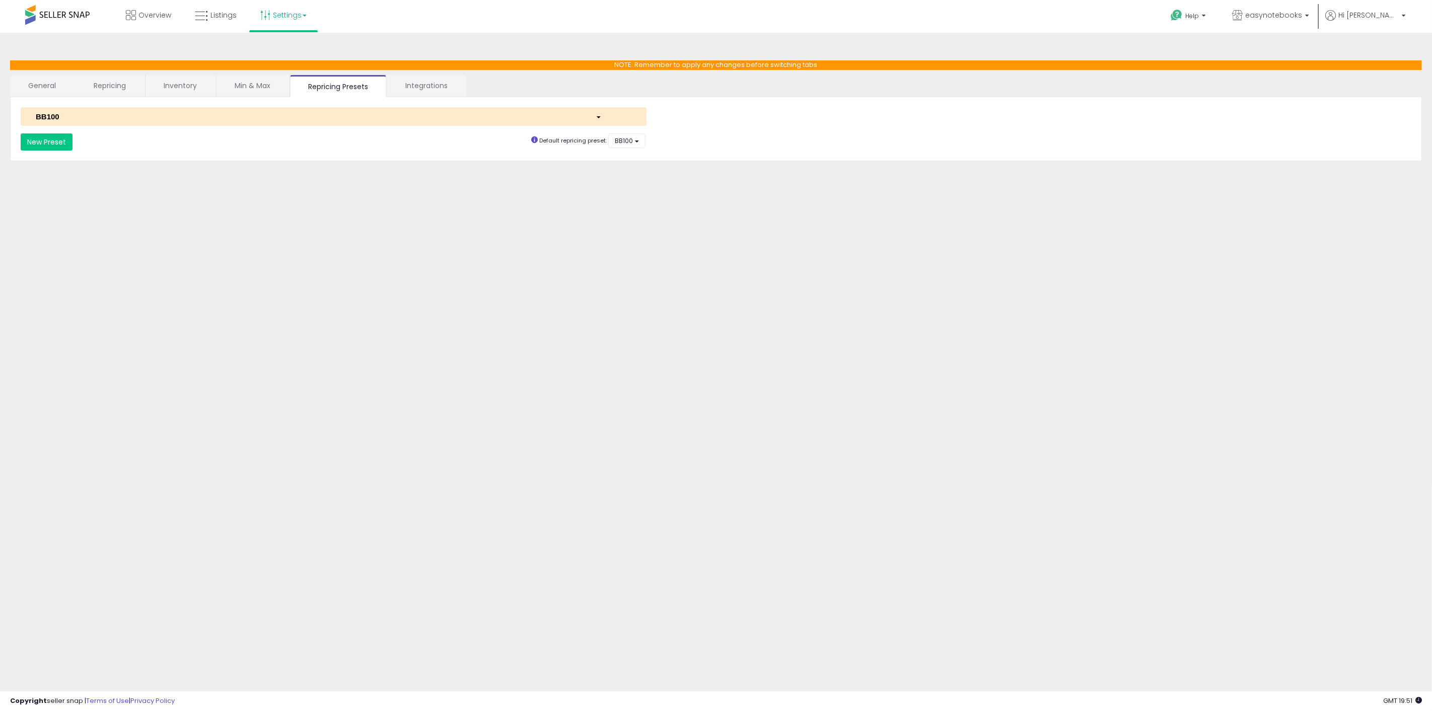
click at [249, 83] on link "Min & Max" at bounding box center [253, 85] width 72 height 21
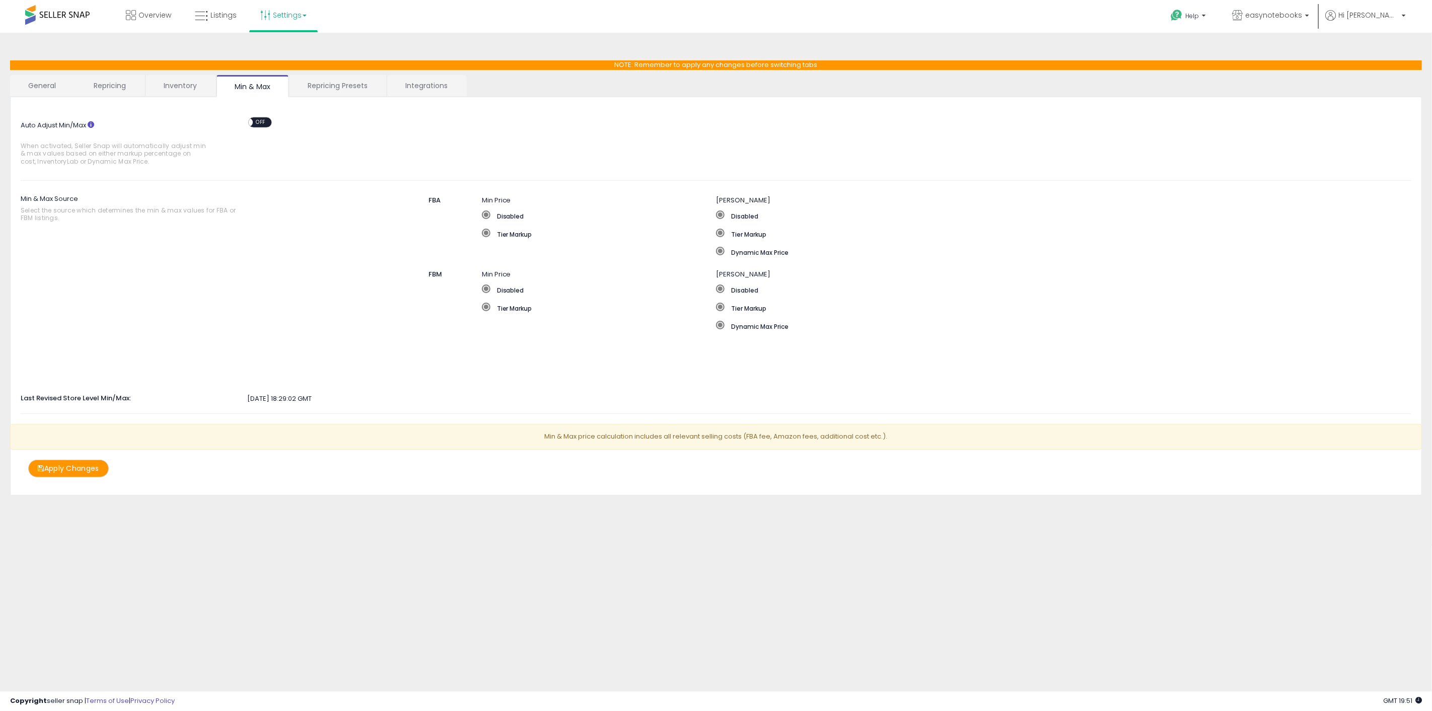
click at [186, 84] on link "Inventory" at bounding box center [180, 85] width 69 height 21
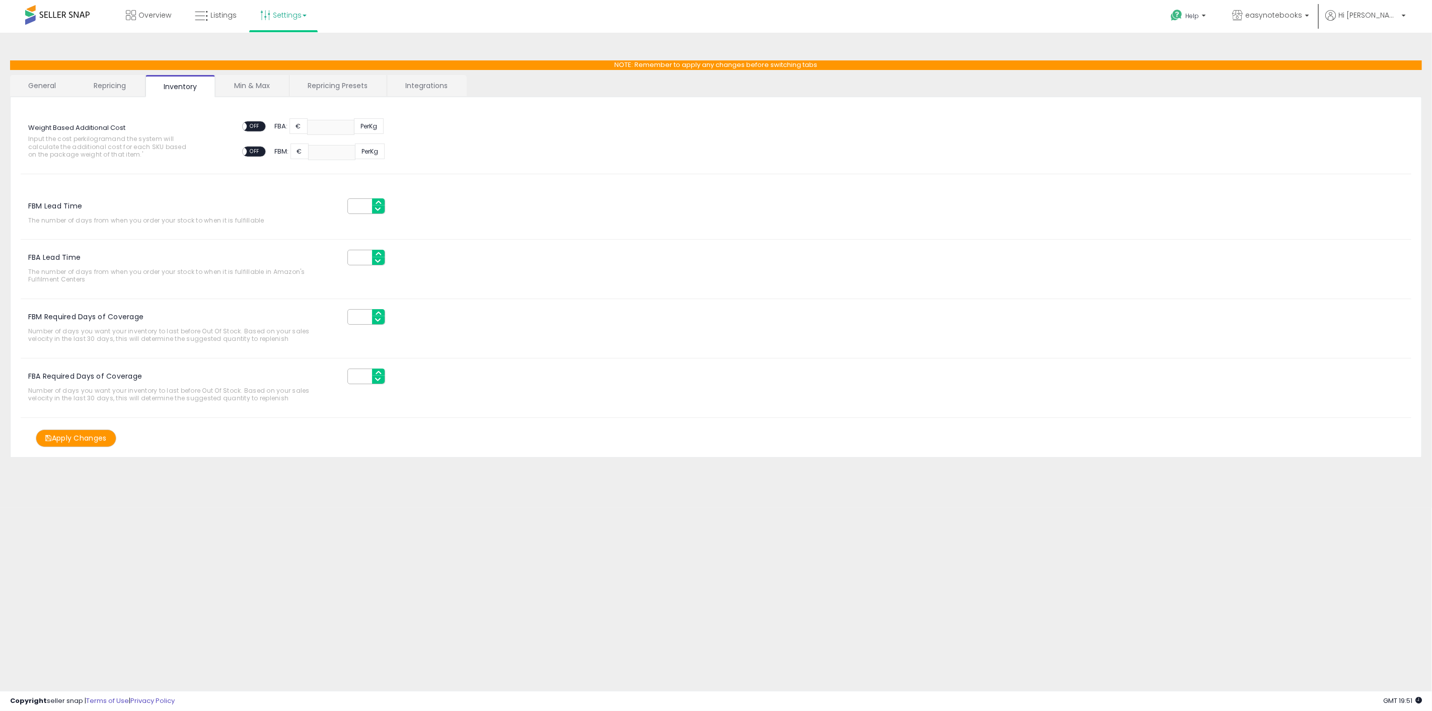
click at [109, 83] on link "Repricing" at bounding box center [110, 85] width 68 height 21
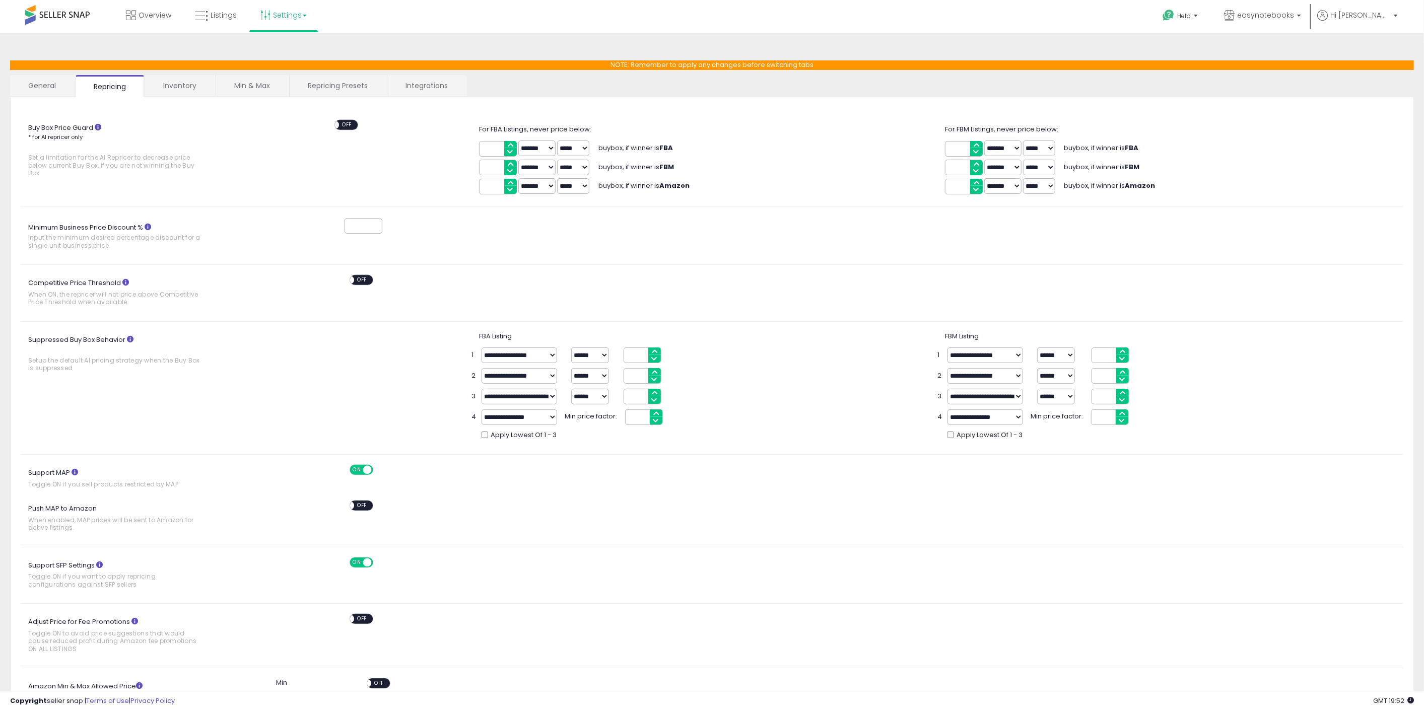
click at [159, 88] on link "Inventory" at bounding box center [179, 85] width 69 height 21
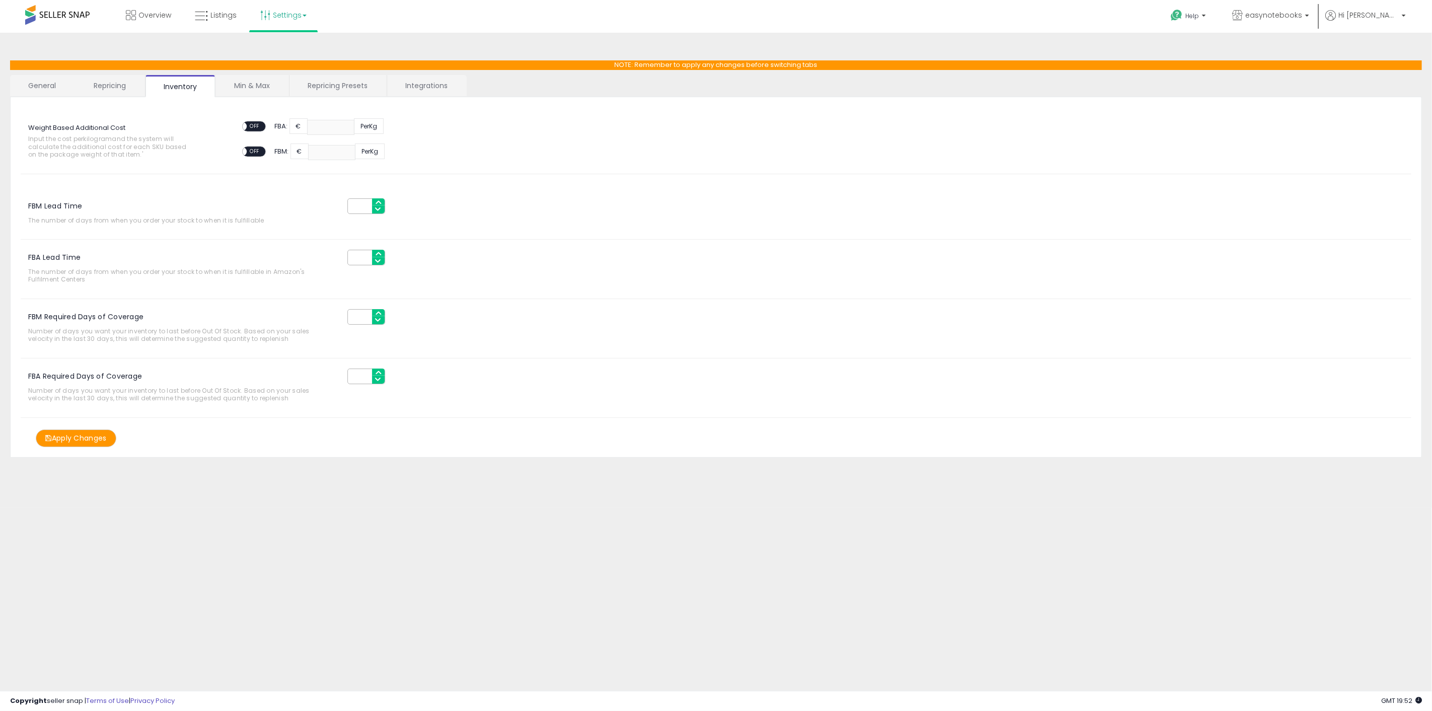
click at [51, 84] on link "General" at bounding box center [42, 85] width 64 height 21
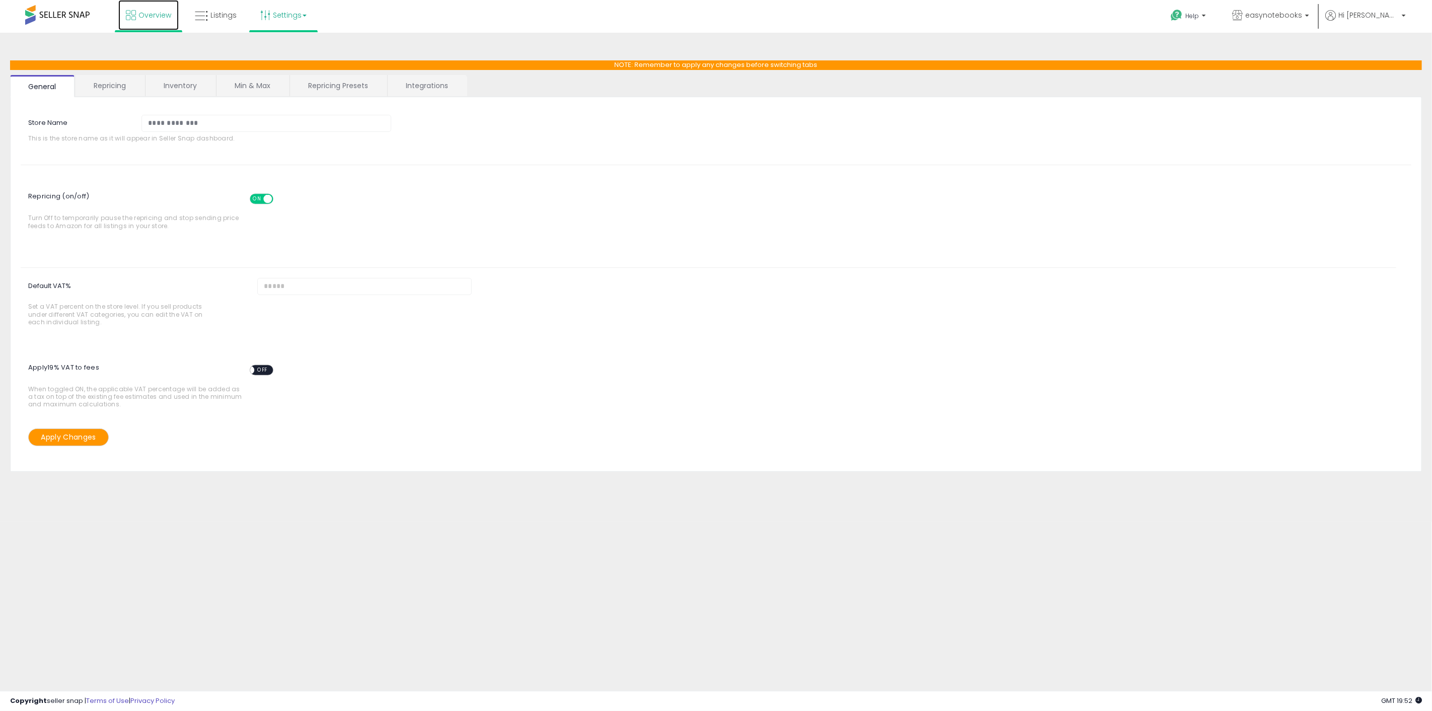
click at [155, 15] on span "Overview" at bounding box center [154, 15] width 33 height 10
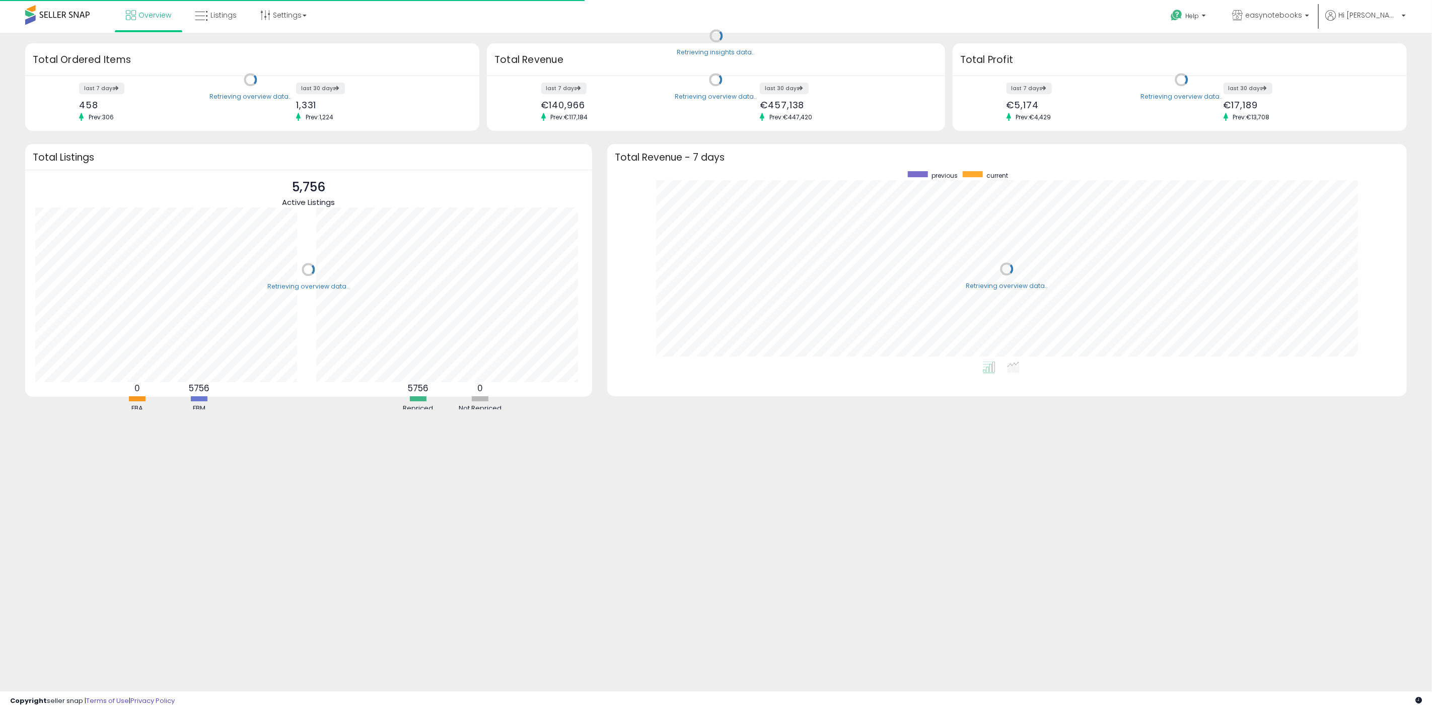
scroll to position [190, 780]
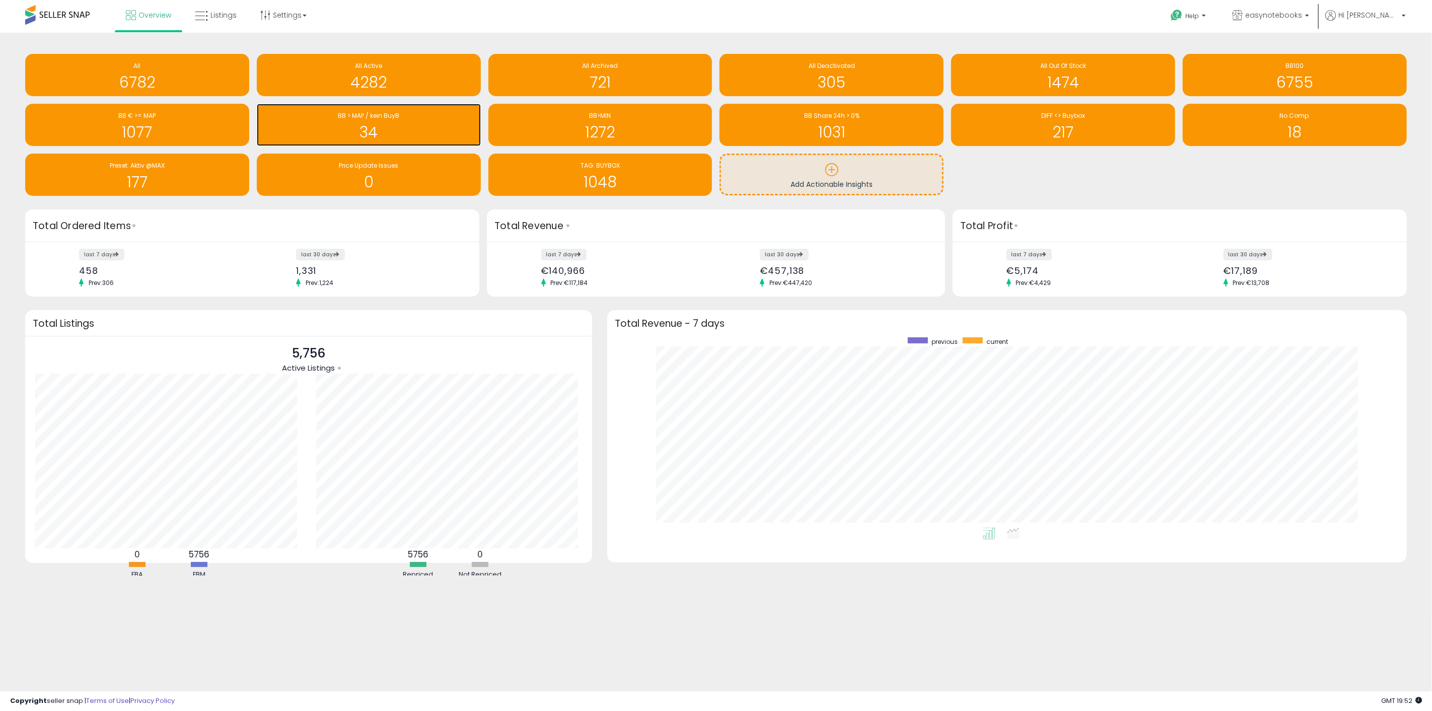
click at [391, 123] on div "34" at bounding box center [369, 125] width 214 height 29
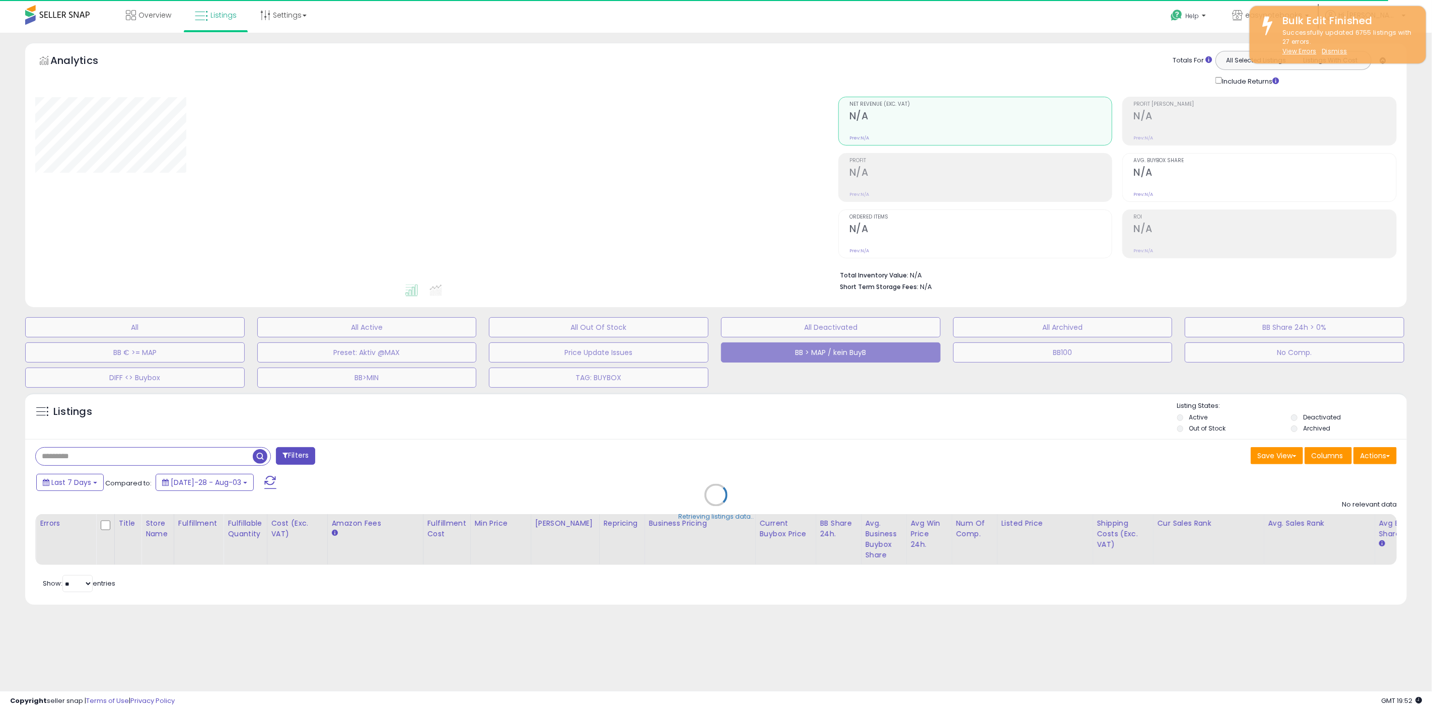
select select "**"
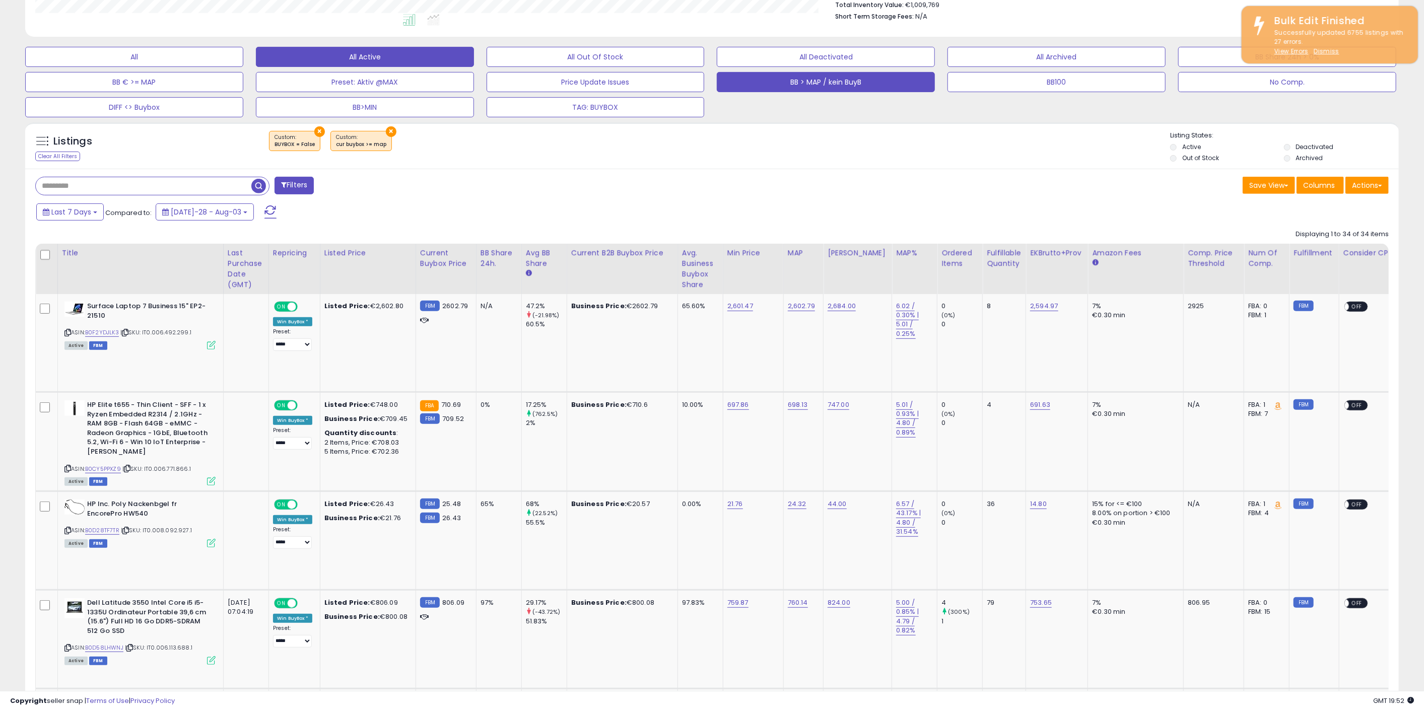
scroll to position [279, 0]
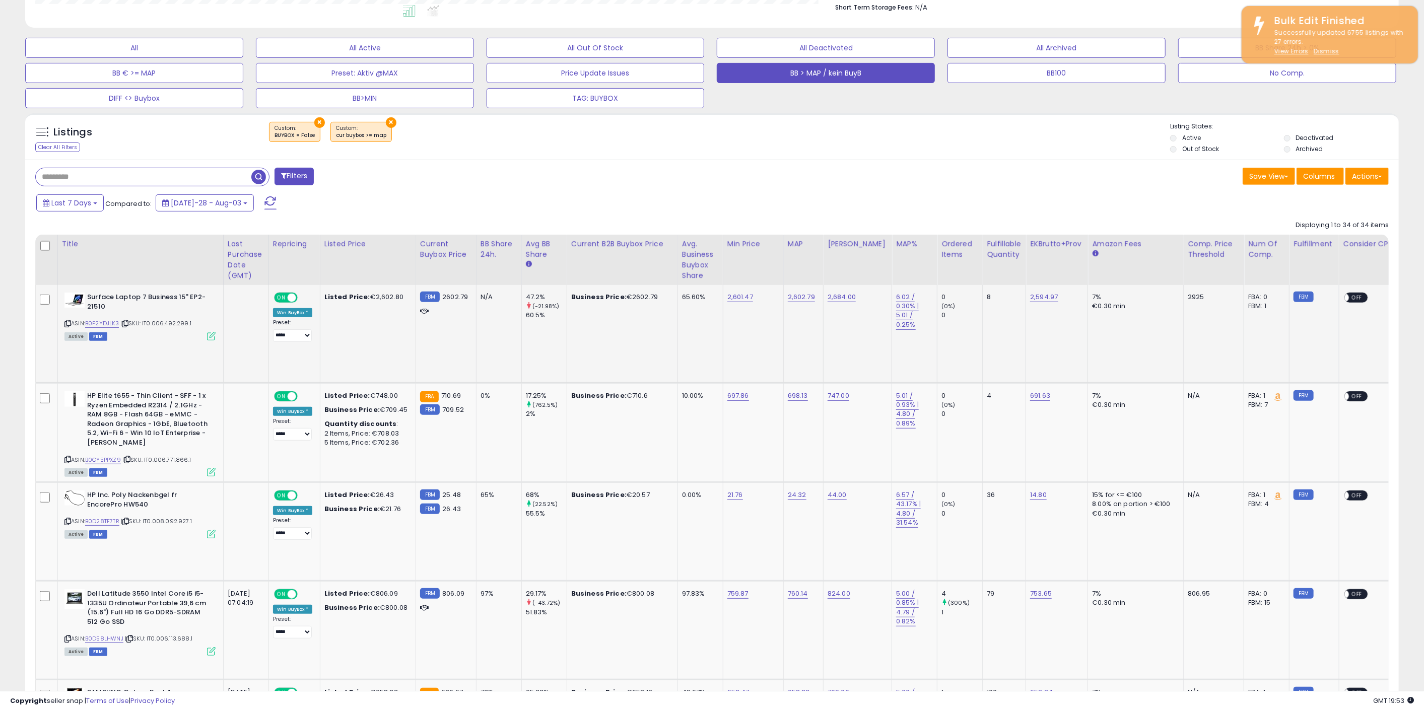
click at [106, 317] on div "ASIN: B0F2YDJLK3 | SKU: IT0.006.492.299.1 Active FBM" at bounding box center [139, 316] width 151 height 47
click at [107, 320] on link "B0F2YDJLK3" at bounding box center [102, 323] width 34 height 9
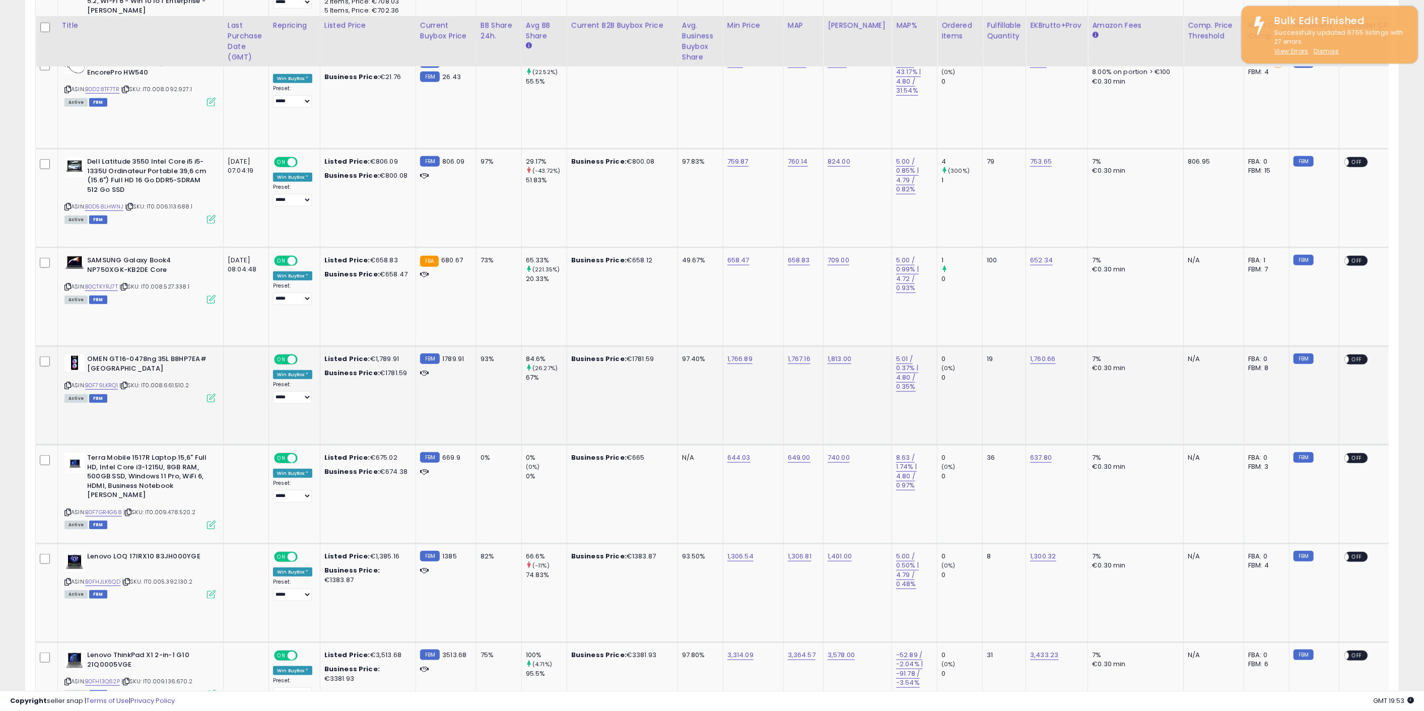
scroll to position [727, 0]
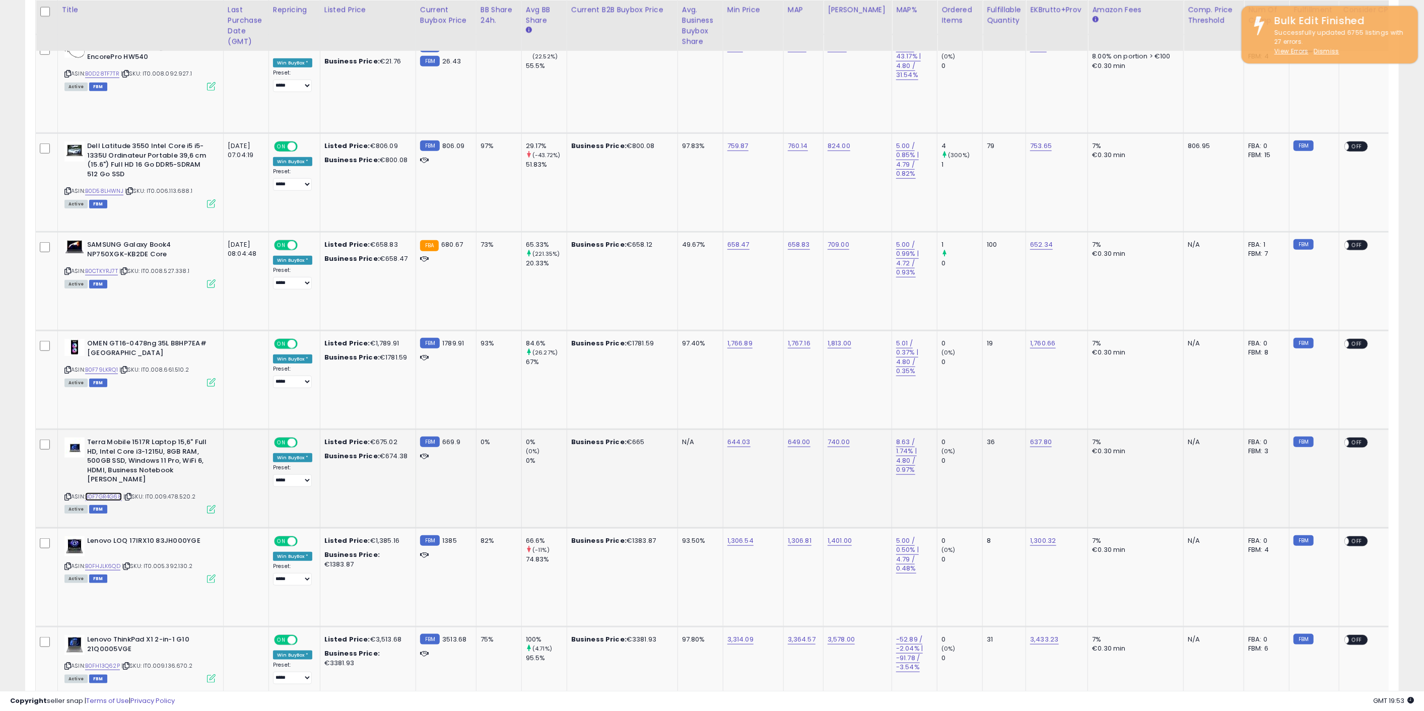
click at [111, 492] on link "B0F7GR4G68" at bounding box center [103, 496] width 37 height 9
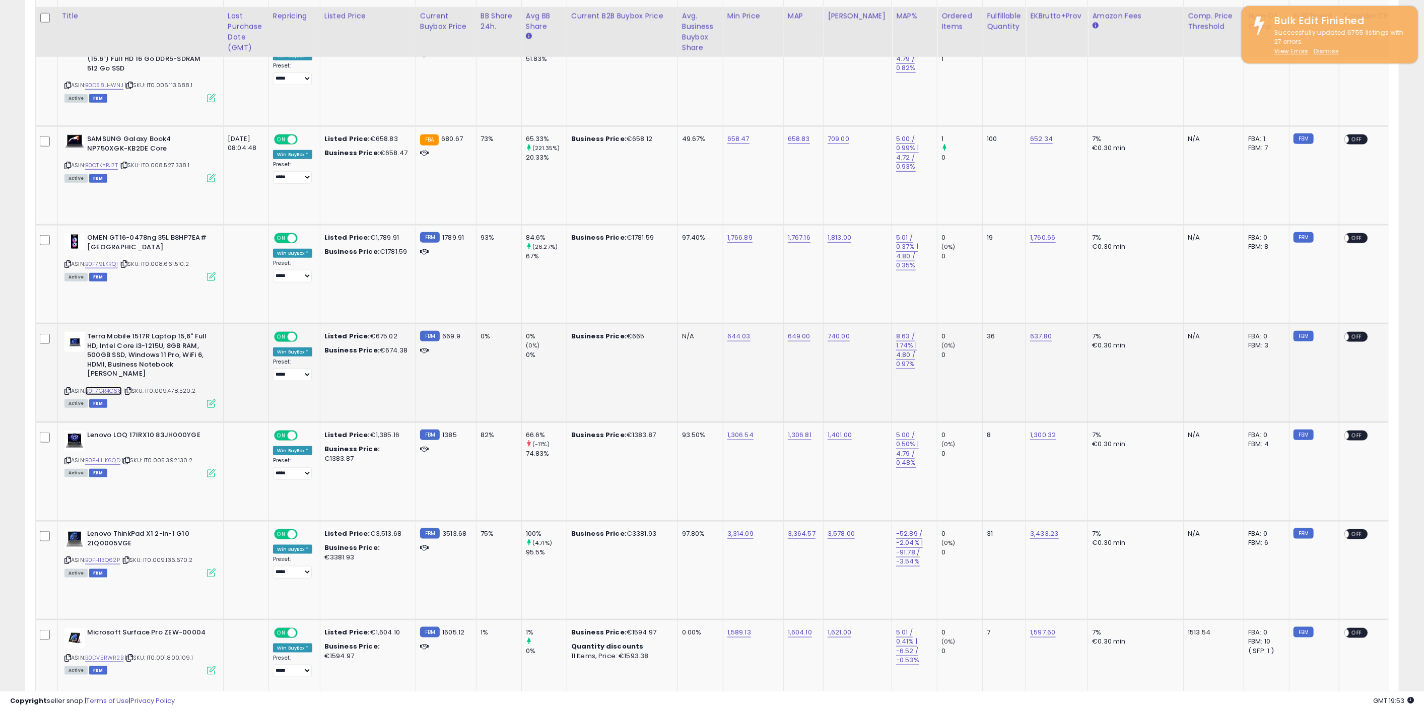
scroll to position [839, 0]
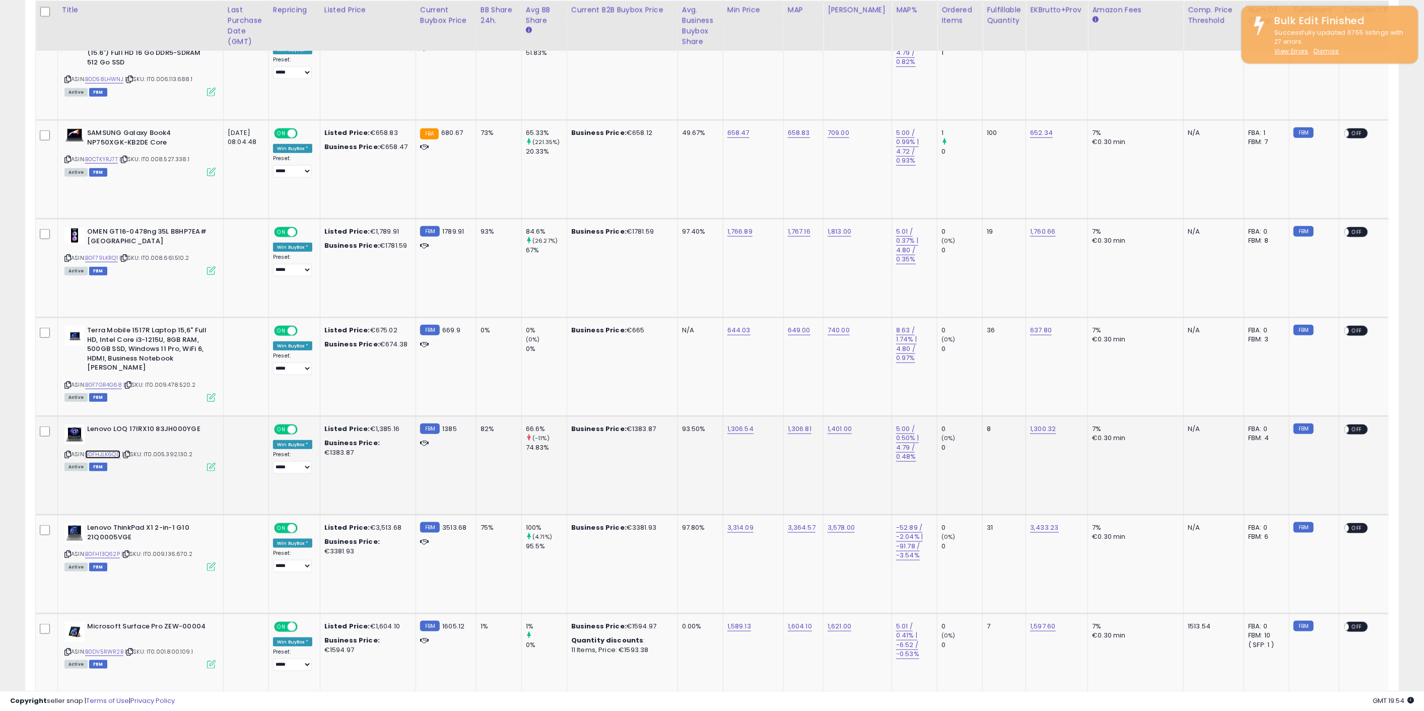
click at [119, 451] on link "B0FHJLK6QD" at bounding box center [102, 454] width 35 height 9
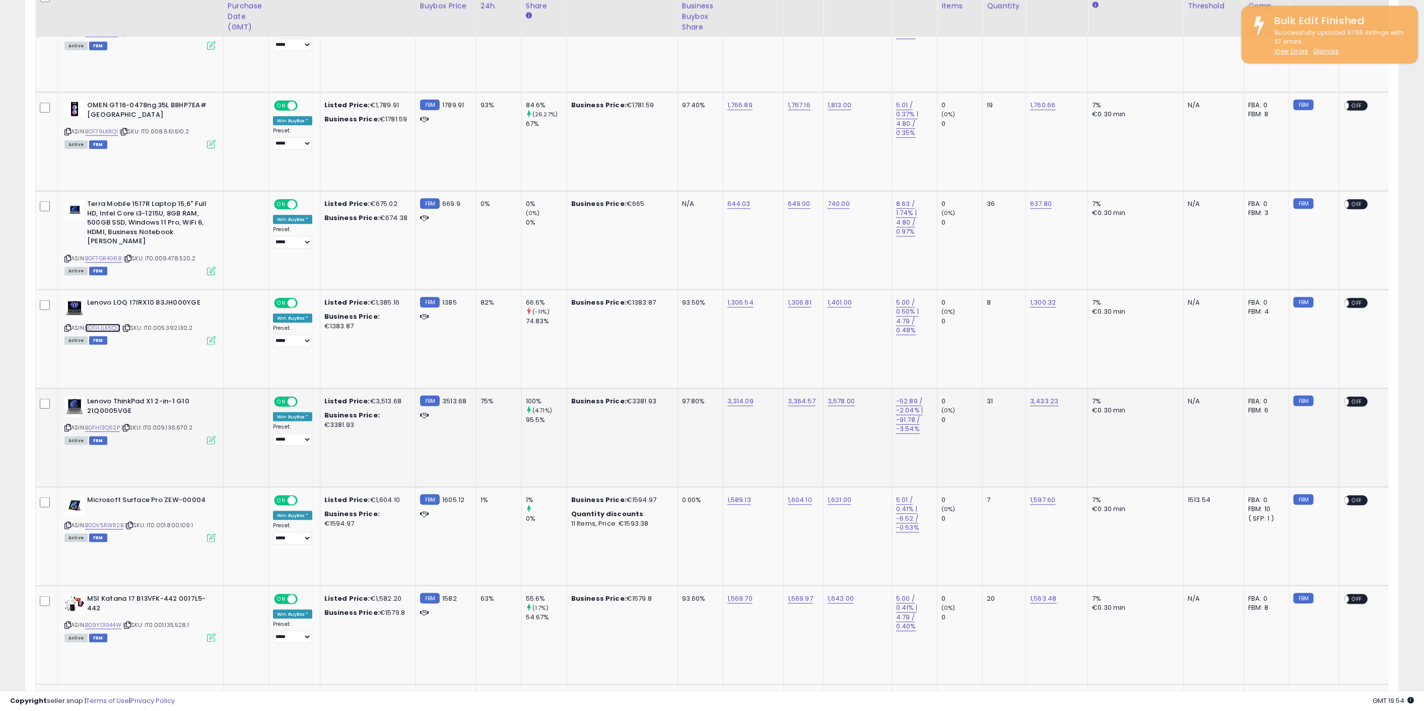
scroll to position [1007, 0]
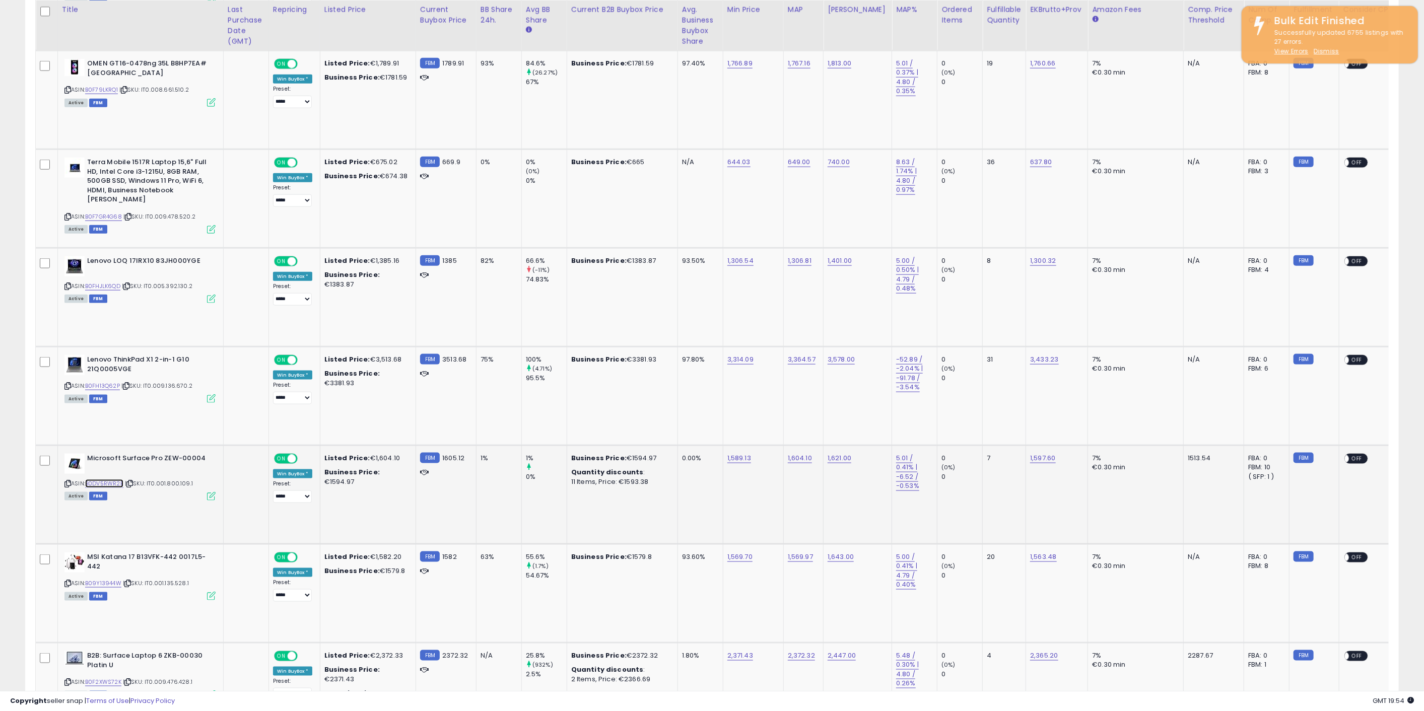
click at [113, 481] on link "B0DV5RWR2B" at bounding box center [104, 483] width 38 height 9
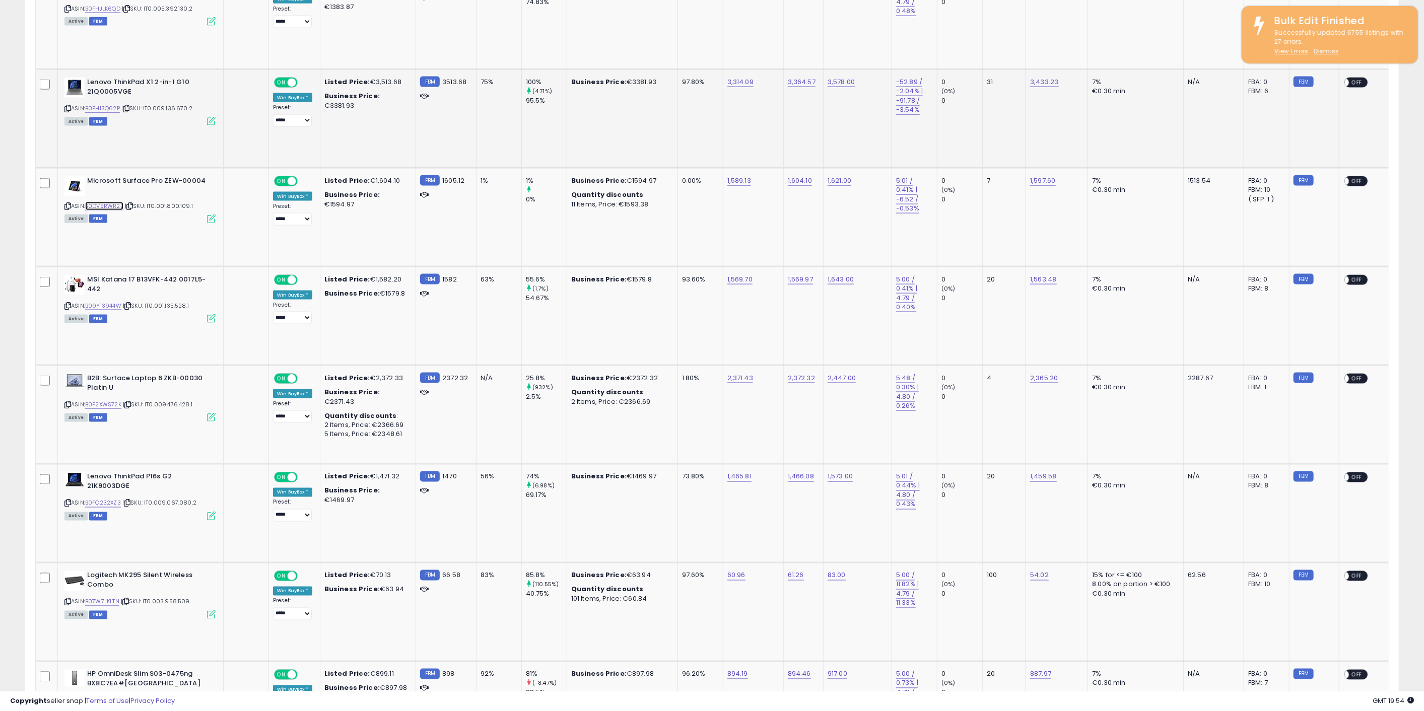
scroll to position [1287, 0]
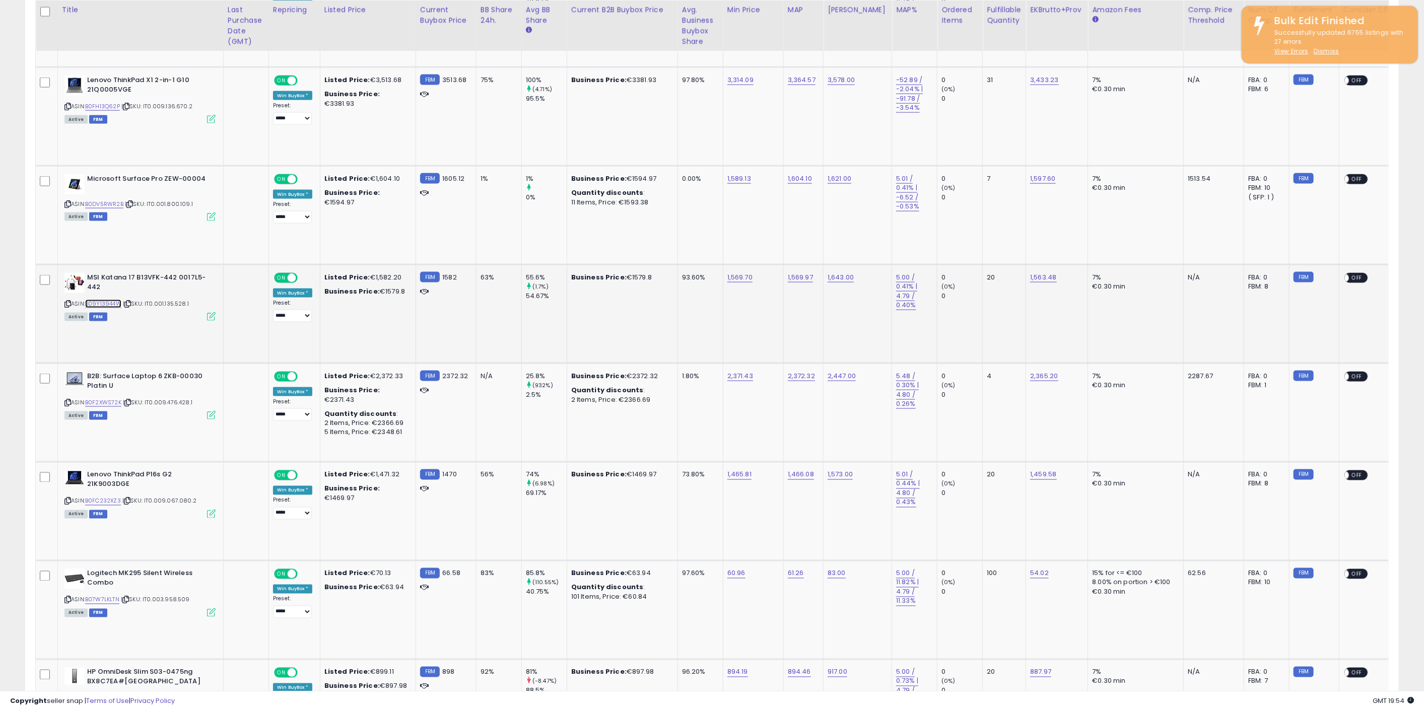
click at [117, 306] on link "B09Y13944W" at bounding box center [103, 304] width 36 height 9
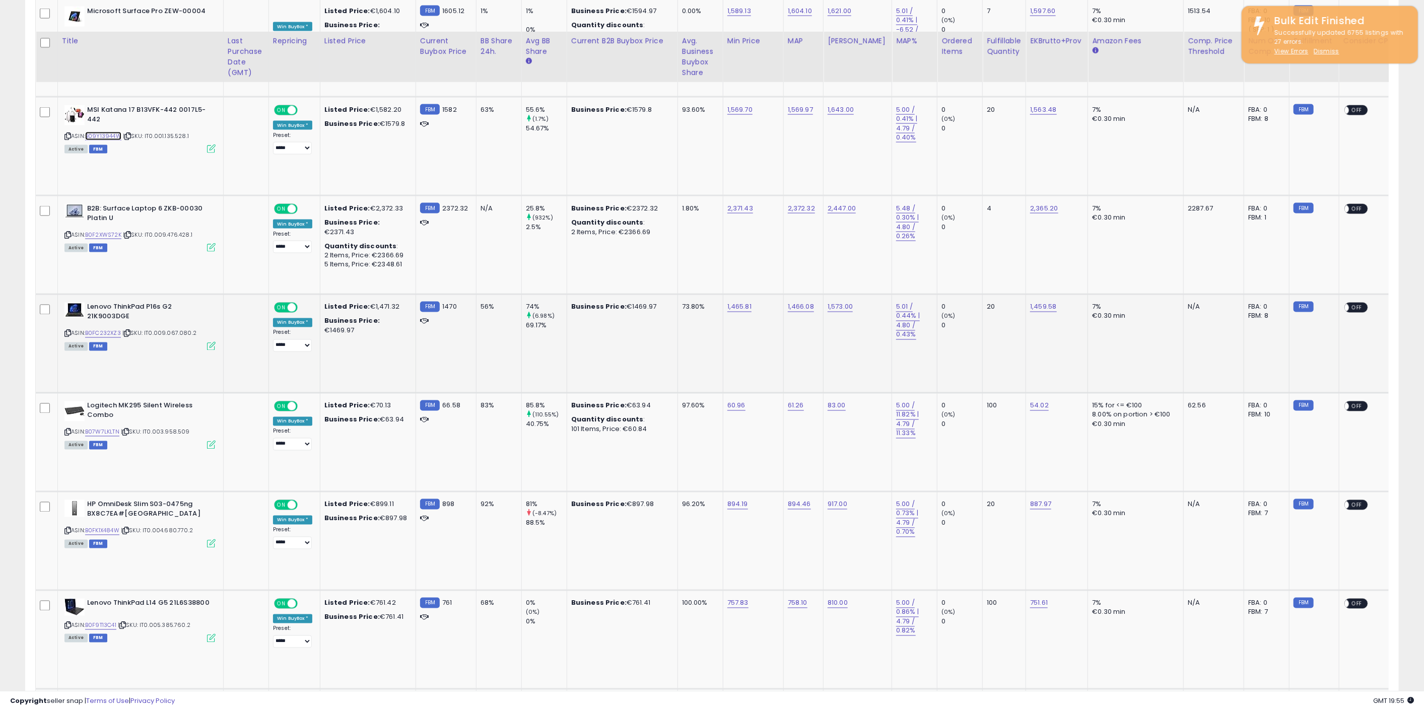
scroll to position [1511, 0]
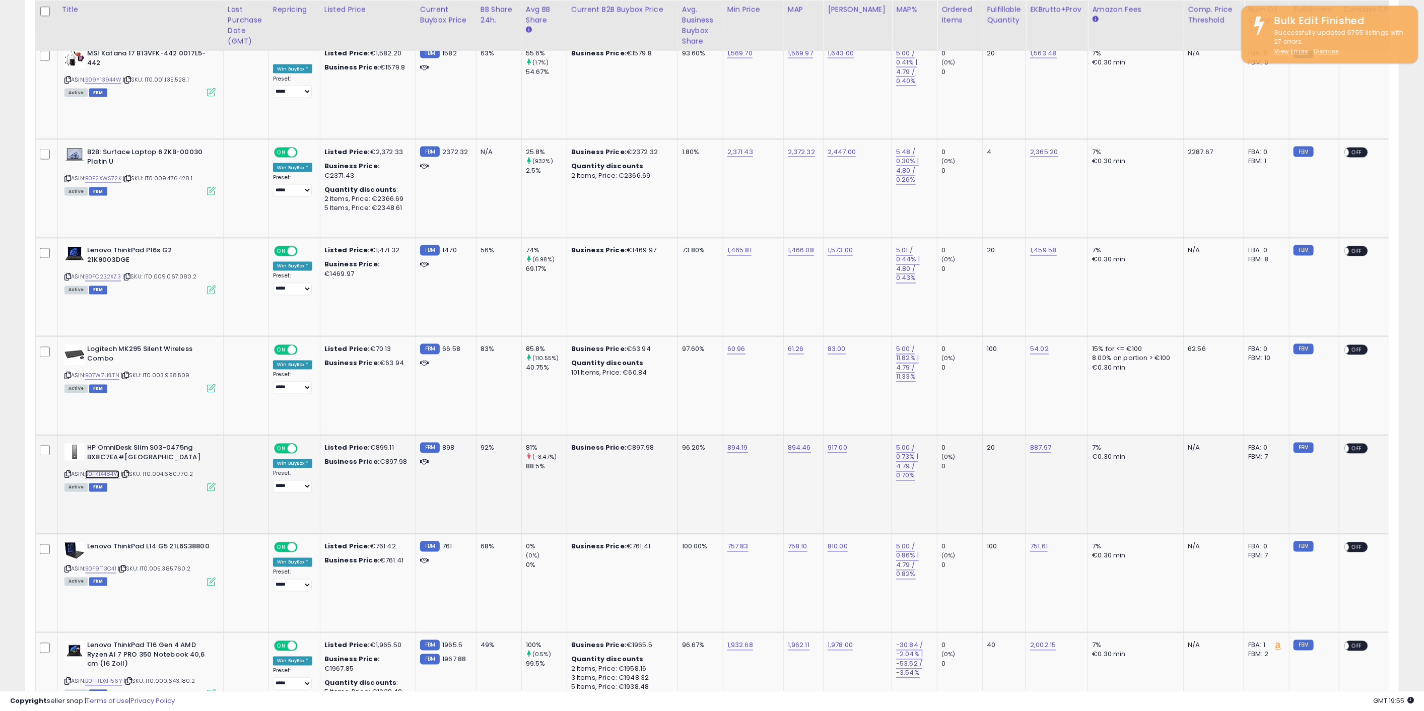
click at [116, 474] on link "B0FK1X484W" at bounding box center [102, 474] width 34 height 9
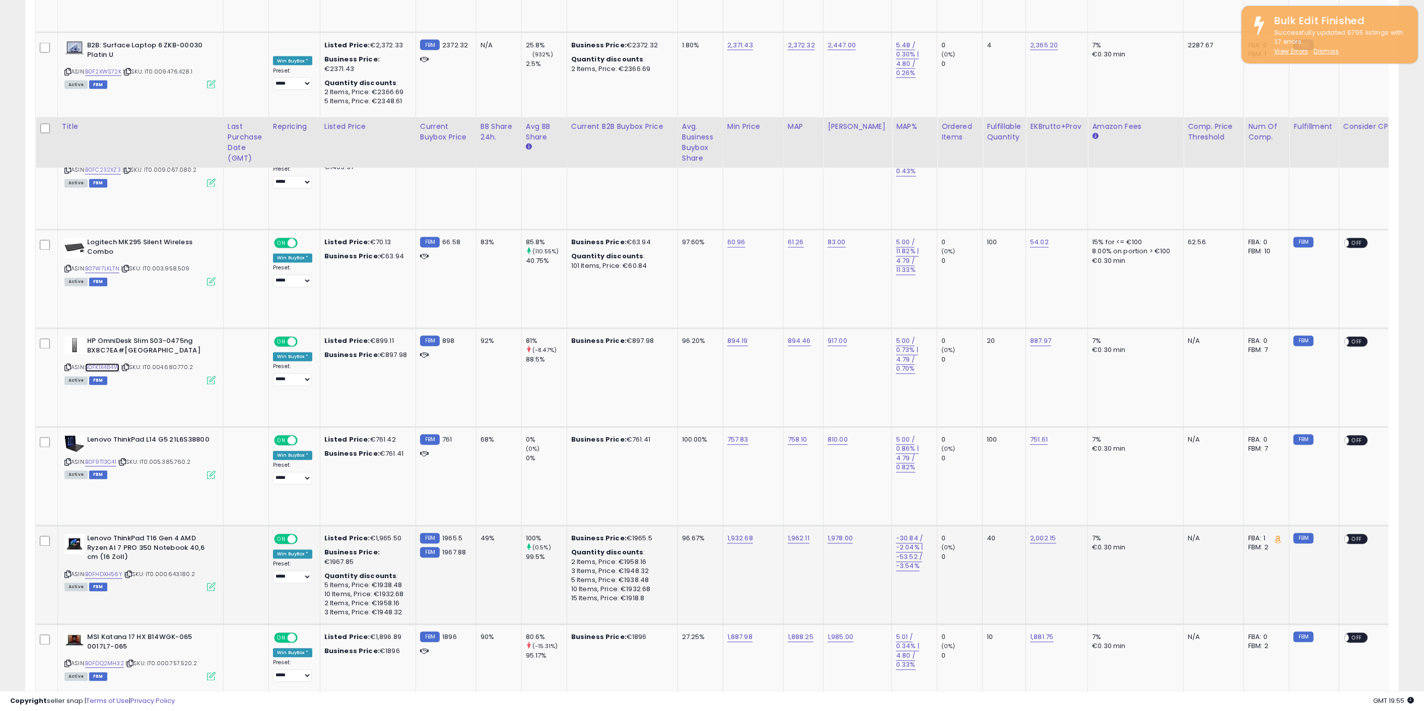
scroll to position [1734, 0]
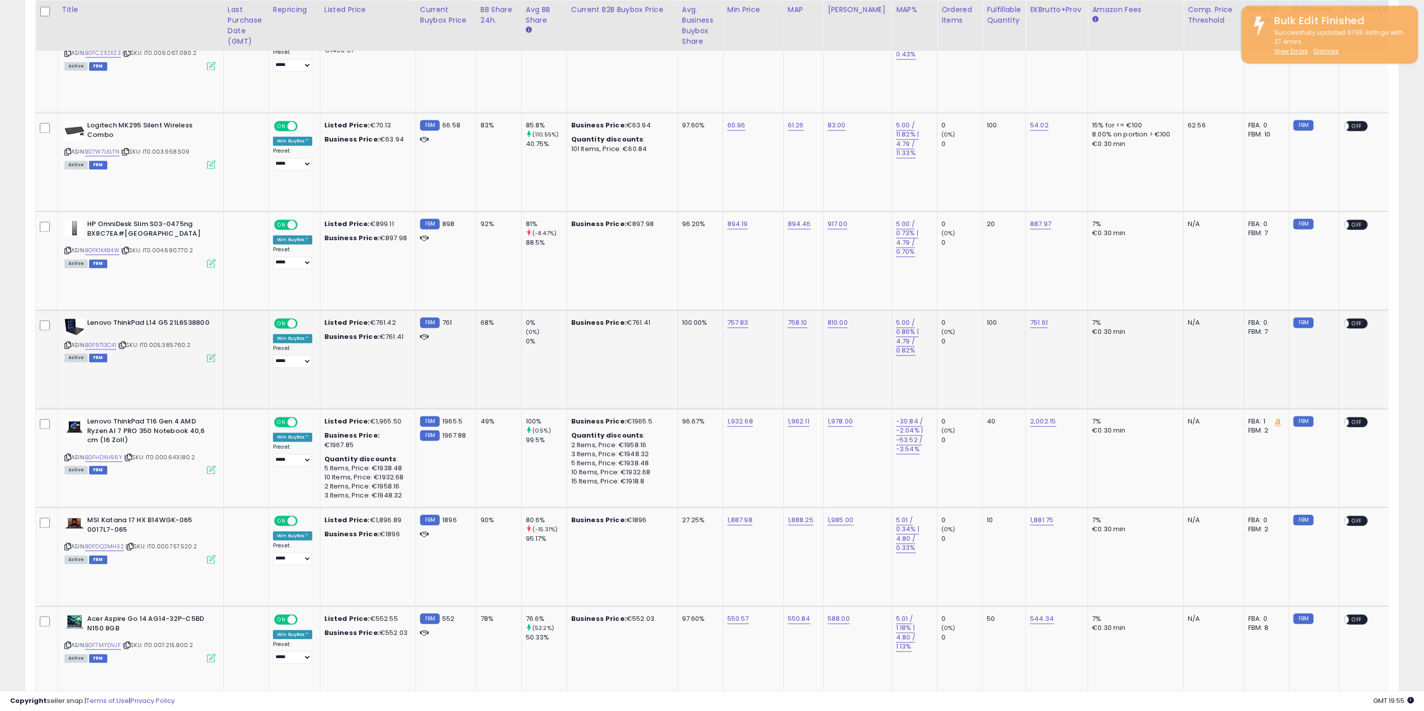
click at [110, 340] on div "ASIN: B0F9T13C41 | SKU: IT0.005.385.760.2 Active FBM" at bounding box center [139, 340] width 151 height 43
click at [114, 345] on link "B0F9T13C41" at bounding box center [100, 345] width 31 height 9
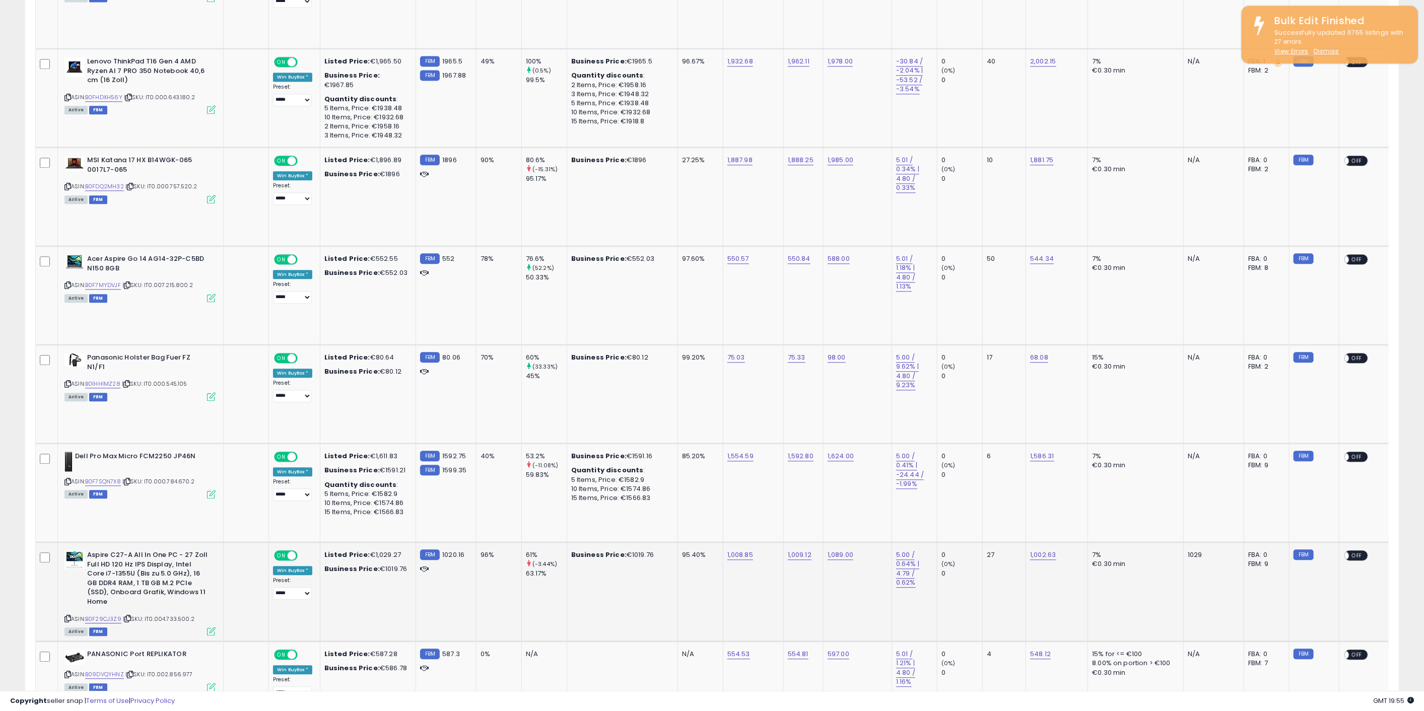
scroll to position [2182, 0]
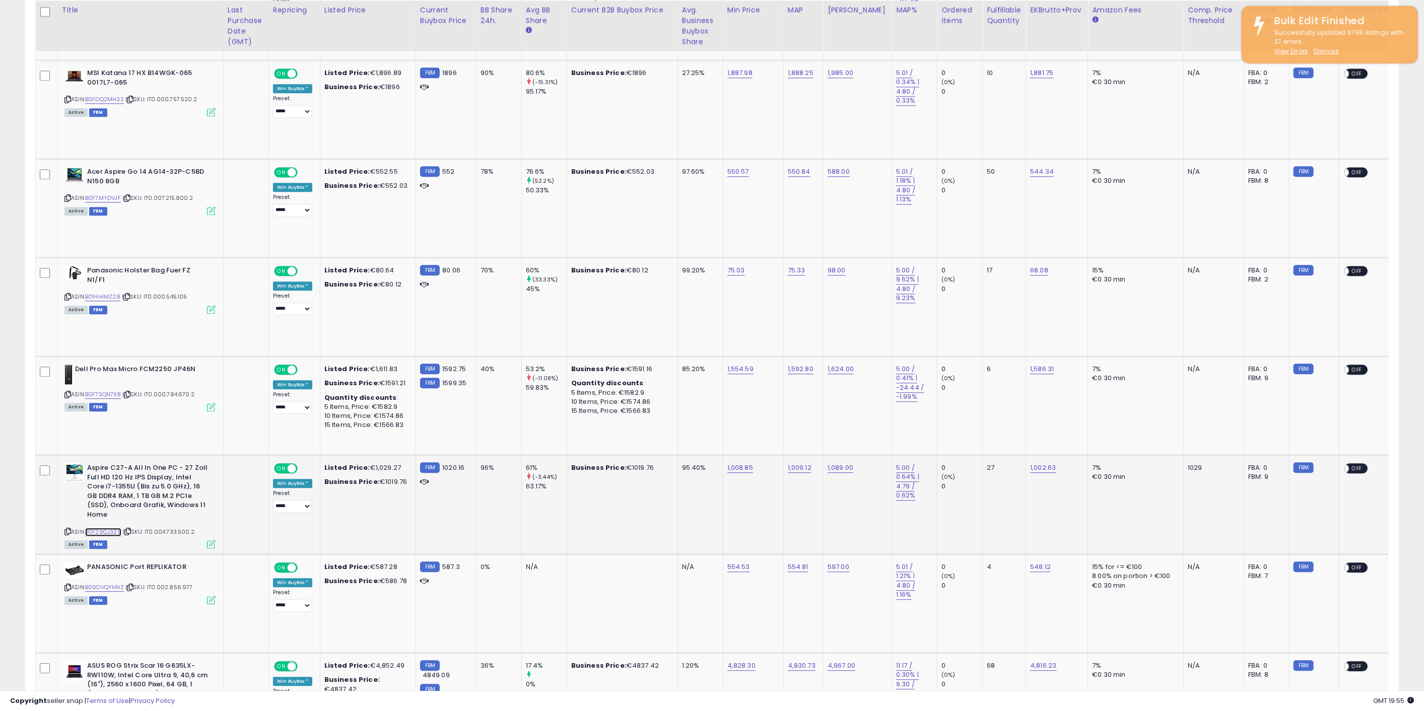
click at [115, 528] on link "B0F29CJ3Z9" at bounding box center [103, 532] width 36 height 9
click at [114, 528] on link "B0F29CJ3Z9" at bounding box center [103, 532] width 36 height 9
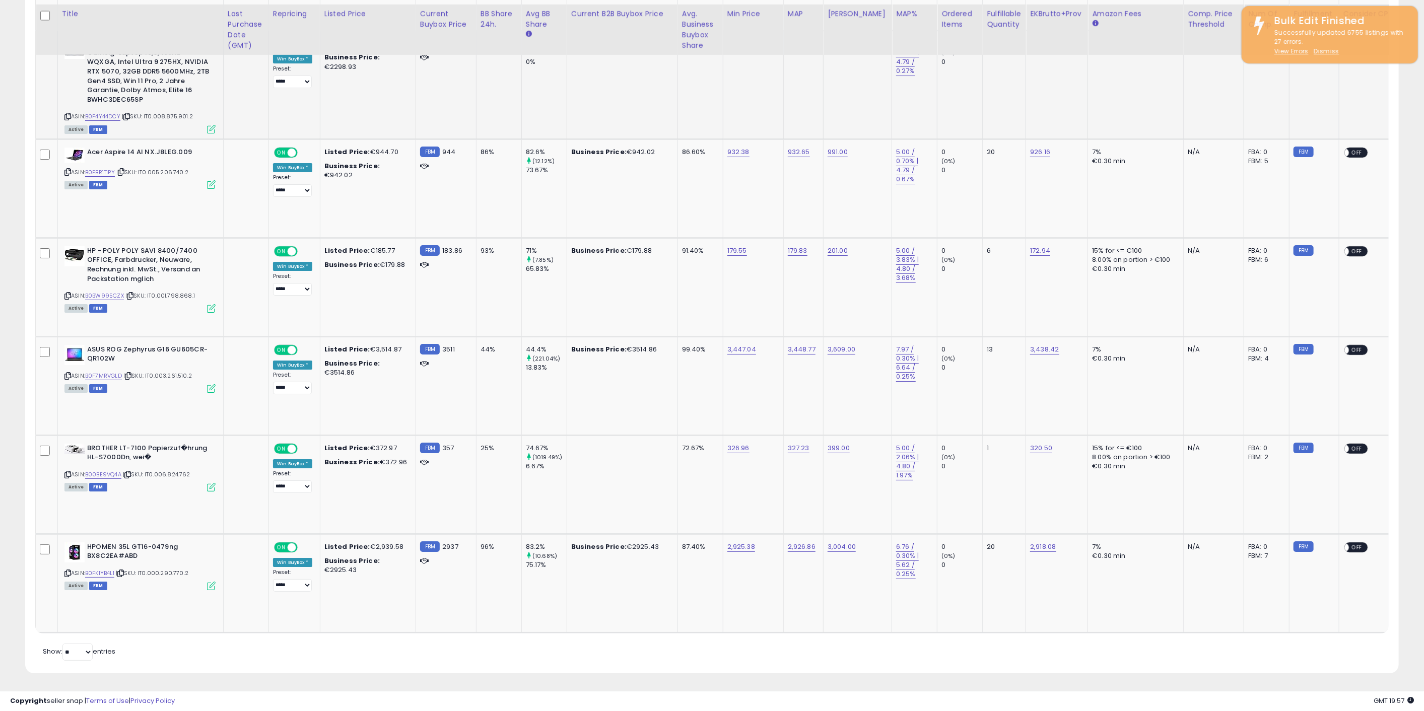
scroll to position [3304, 0]
click at [119, 470] on link "B00BE9VQ4A" at bounding box center [103, 474] width 36 height 9
click at [111, 569] on link "B0FK1YB4L1" at bounding box center [99, 573] width 29 height 9
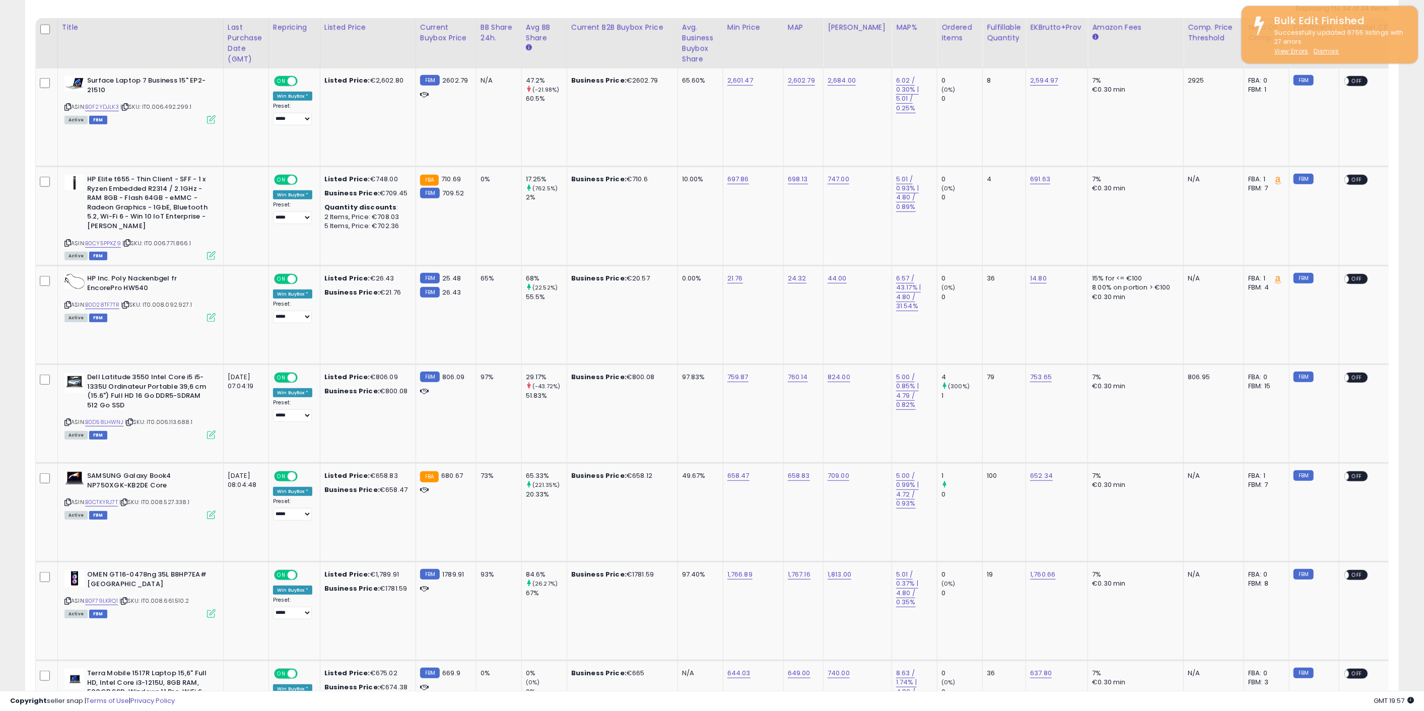
scroll to position [0, 0]
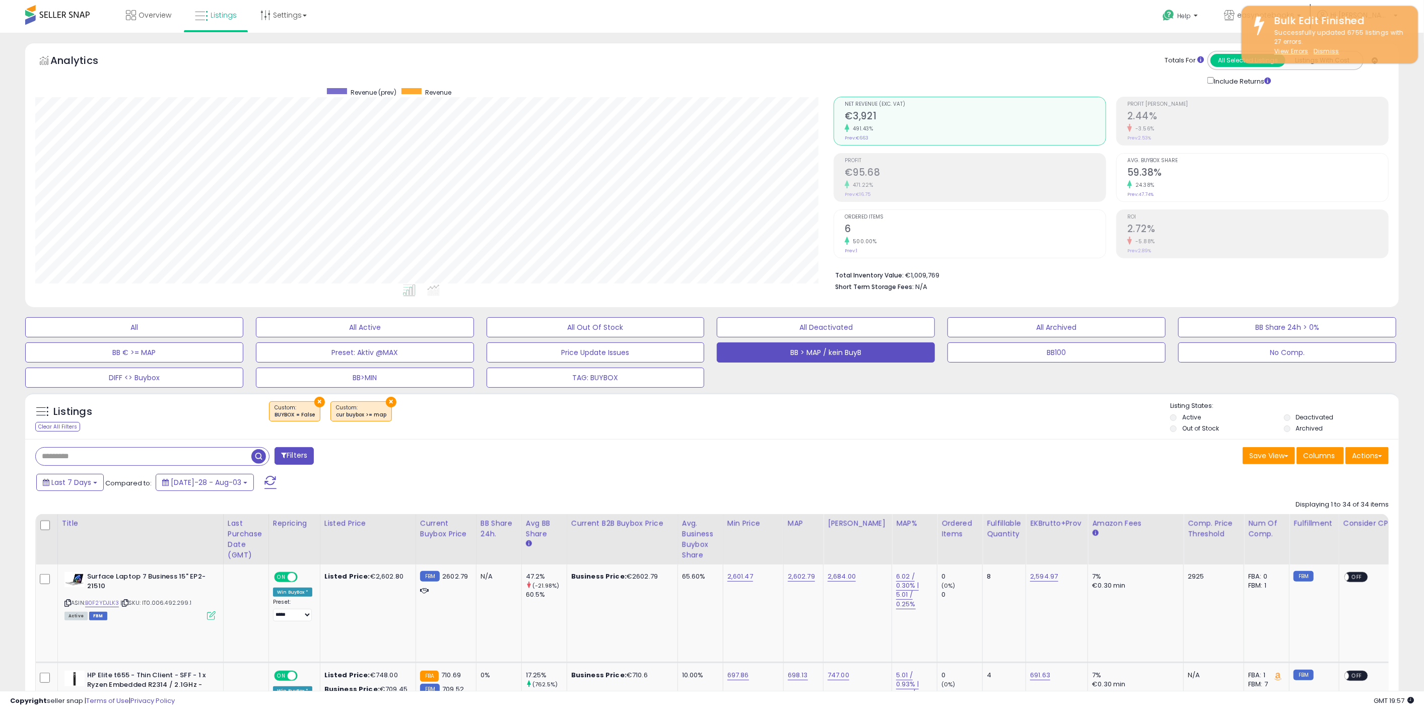
click at [64, 11] on span at bounding box center [57, 15] width 64 height 20
click at [131, 25] on link "Overview" at bounding box center [148, 15] width 60 height 30
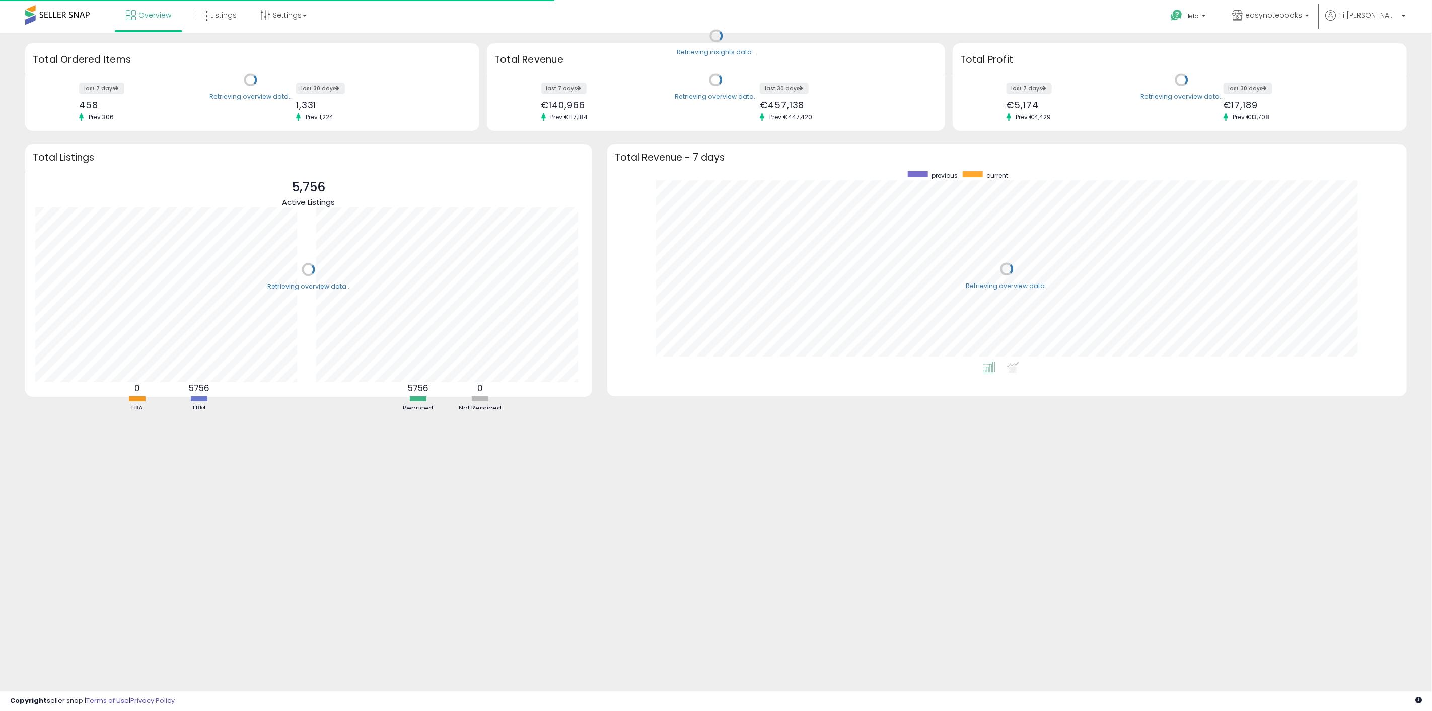
scroll to position [190, 780]
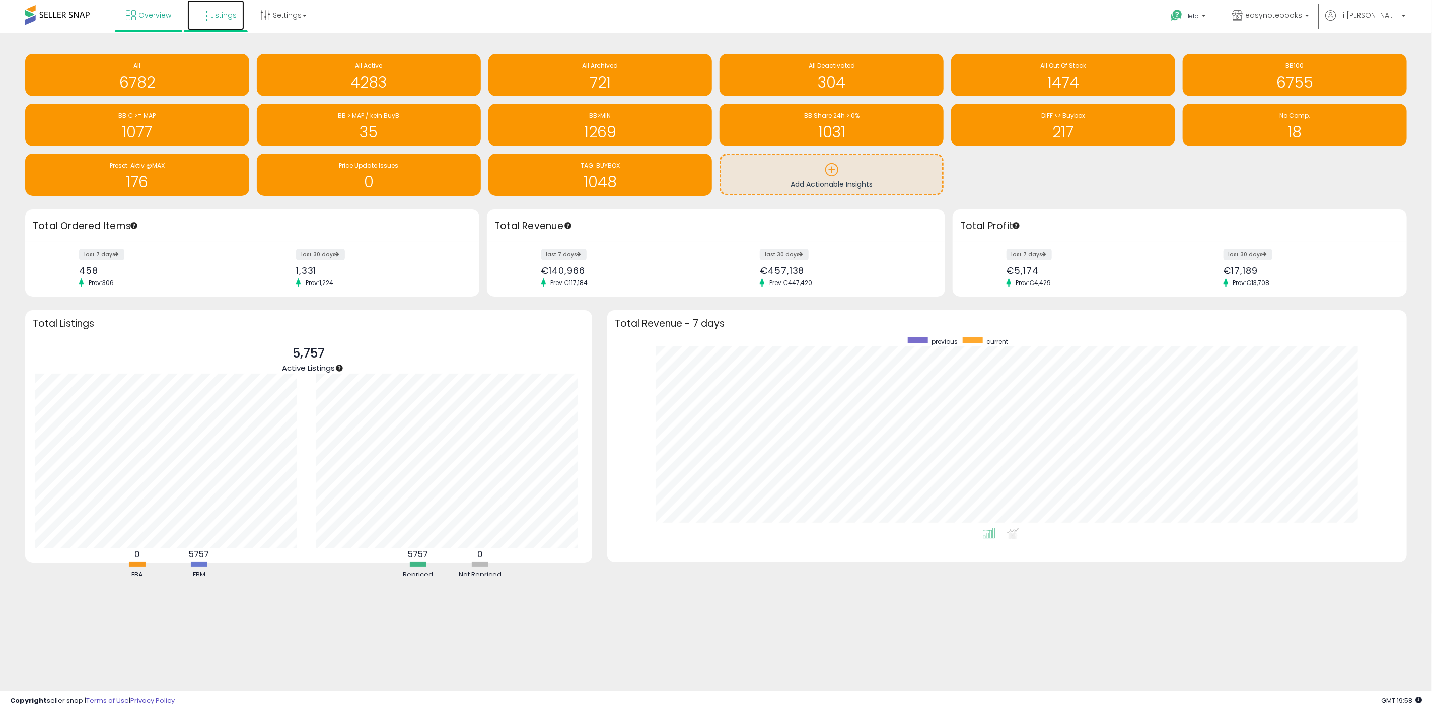
click at [227, 13] on span "Listings" at bounding box center [223, 15] width 26 height 10
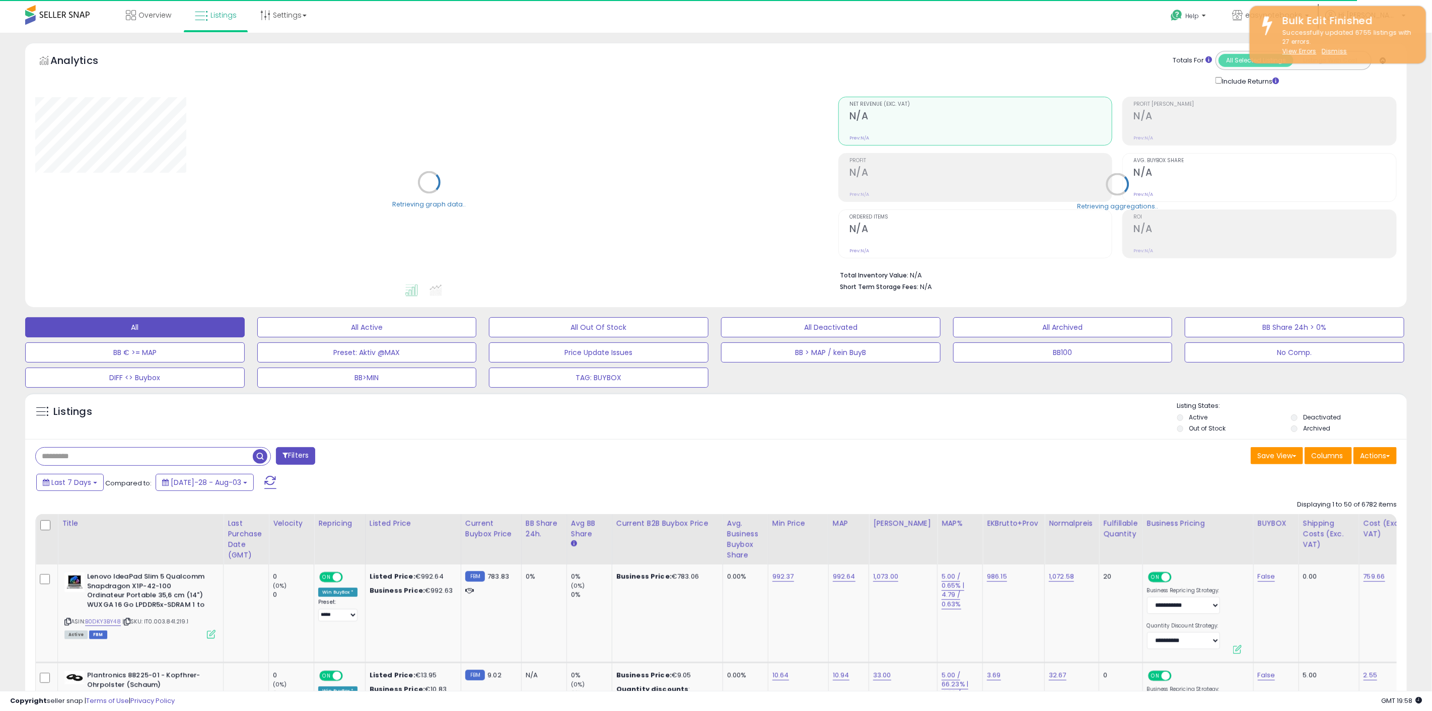
select select "**"
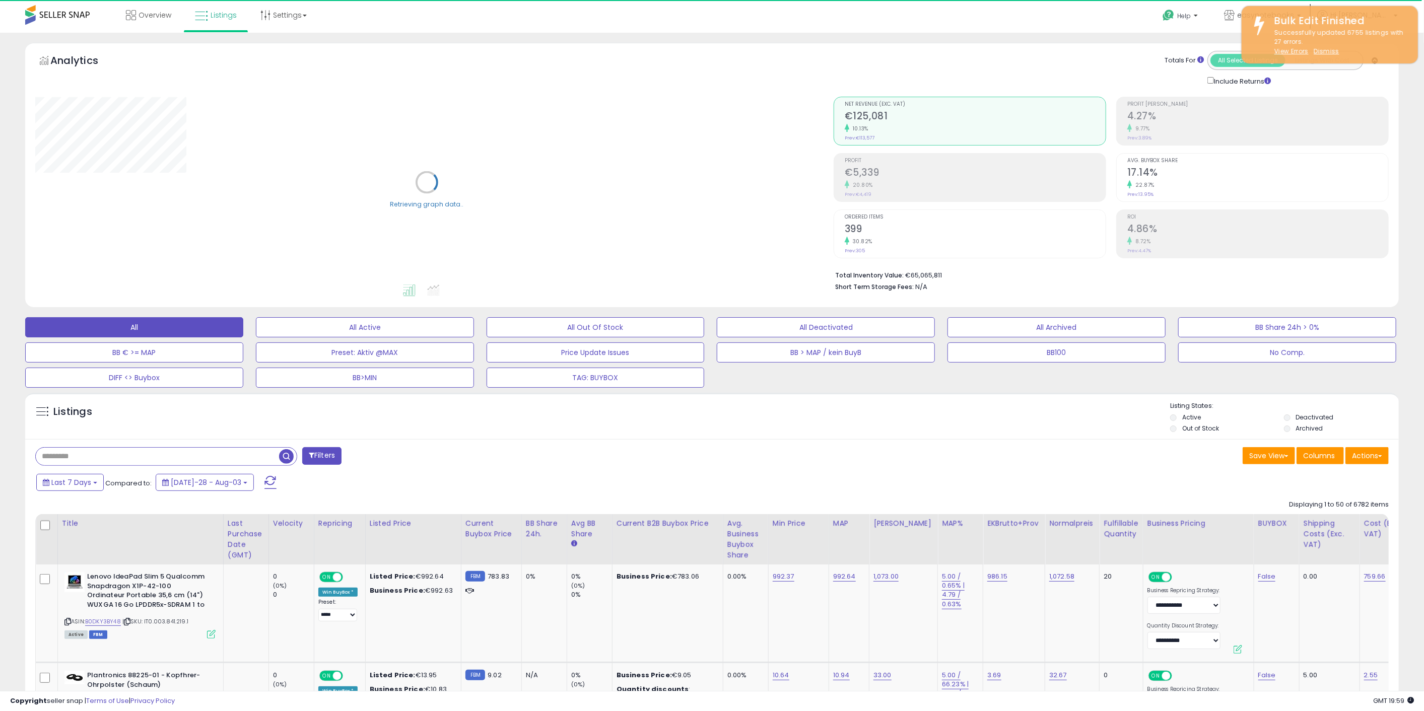
click at [146, 454] on input "text" at bounding box center [157, 457] width 243 height 18
paste input "**********"
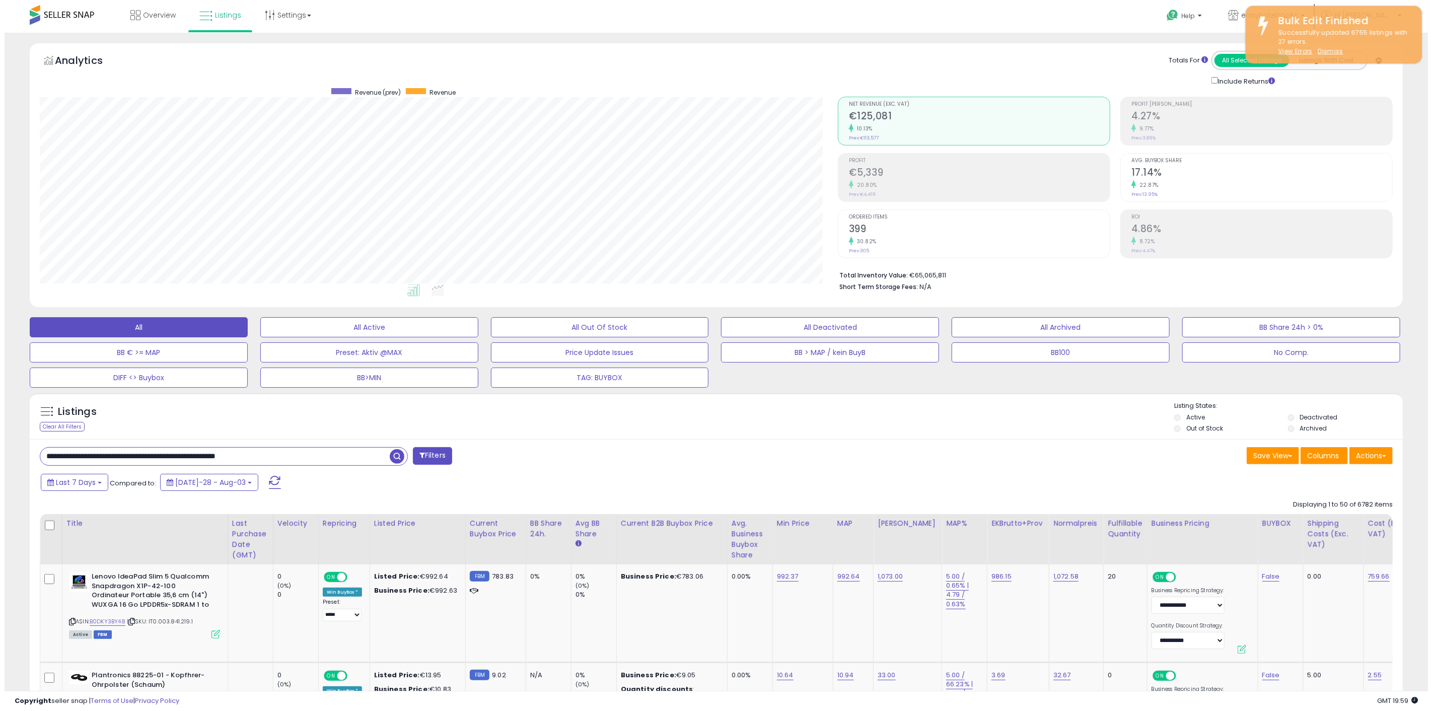
scroll to position [206, 798]
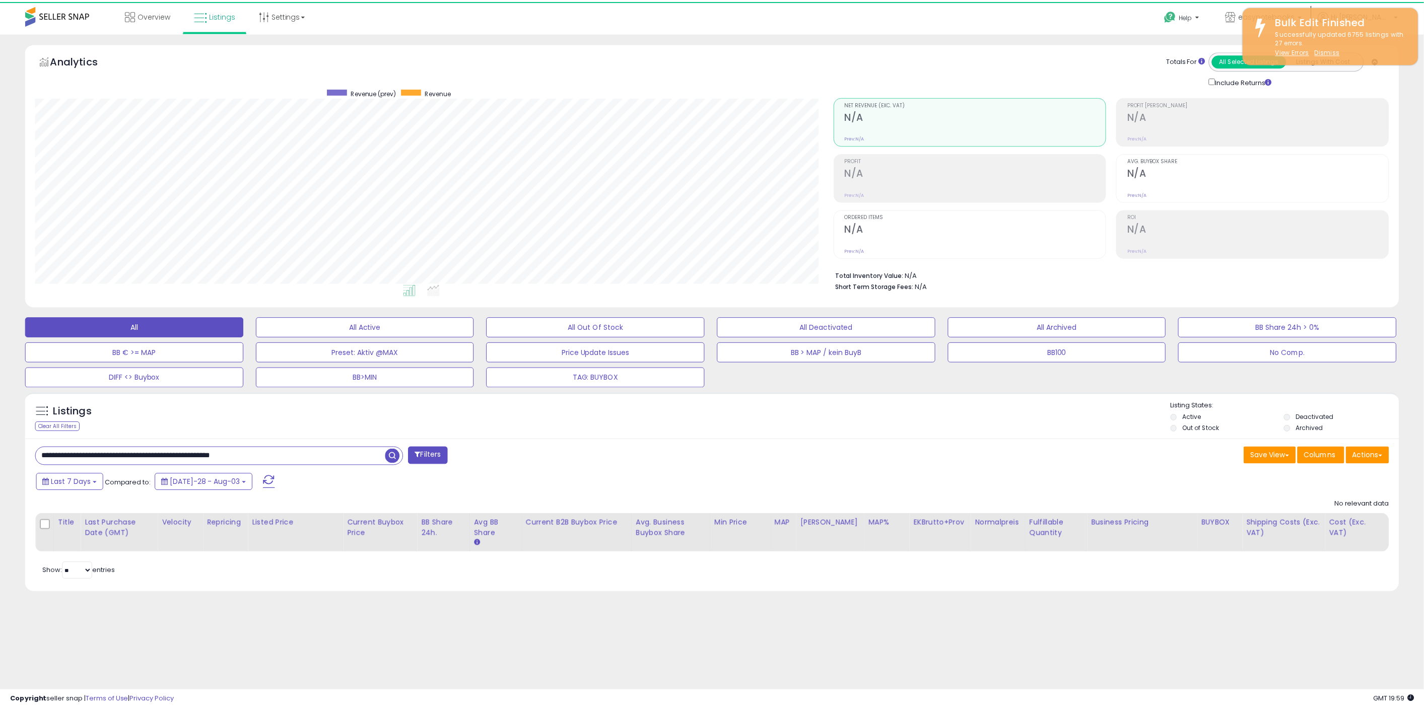
scroll to position [206, 803]
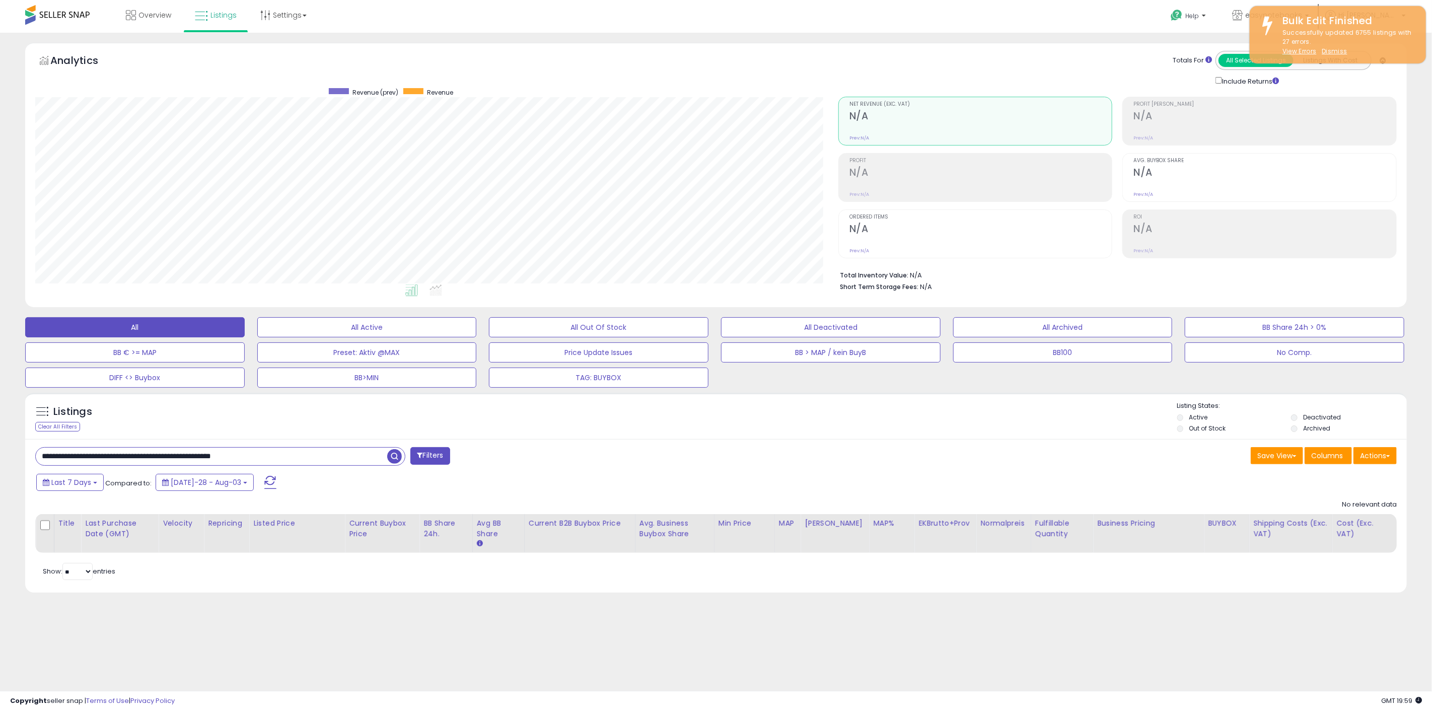
click at [333, 457] on input "**********" at bounding box center [211, 457] width 351 height 18
paste input "text"
type input "**********"
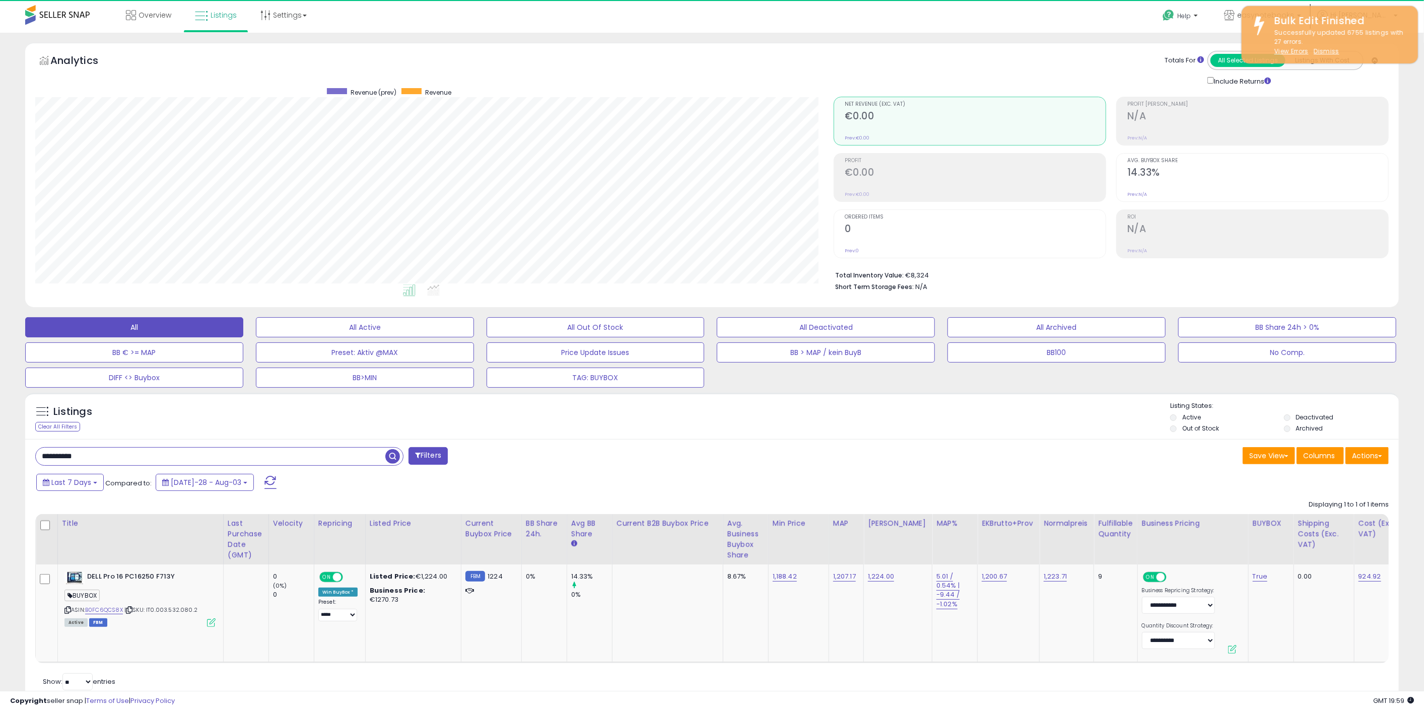
scroll to position [206, 798]
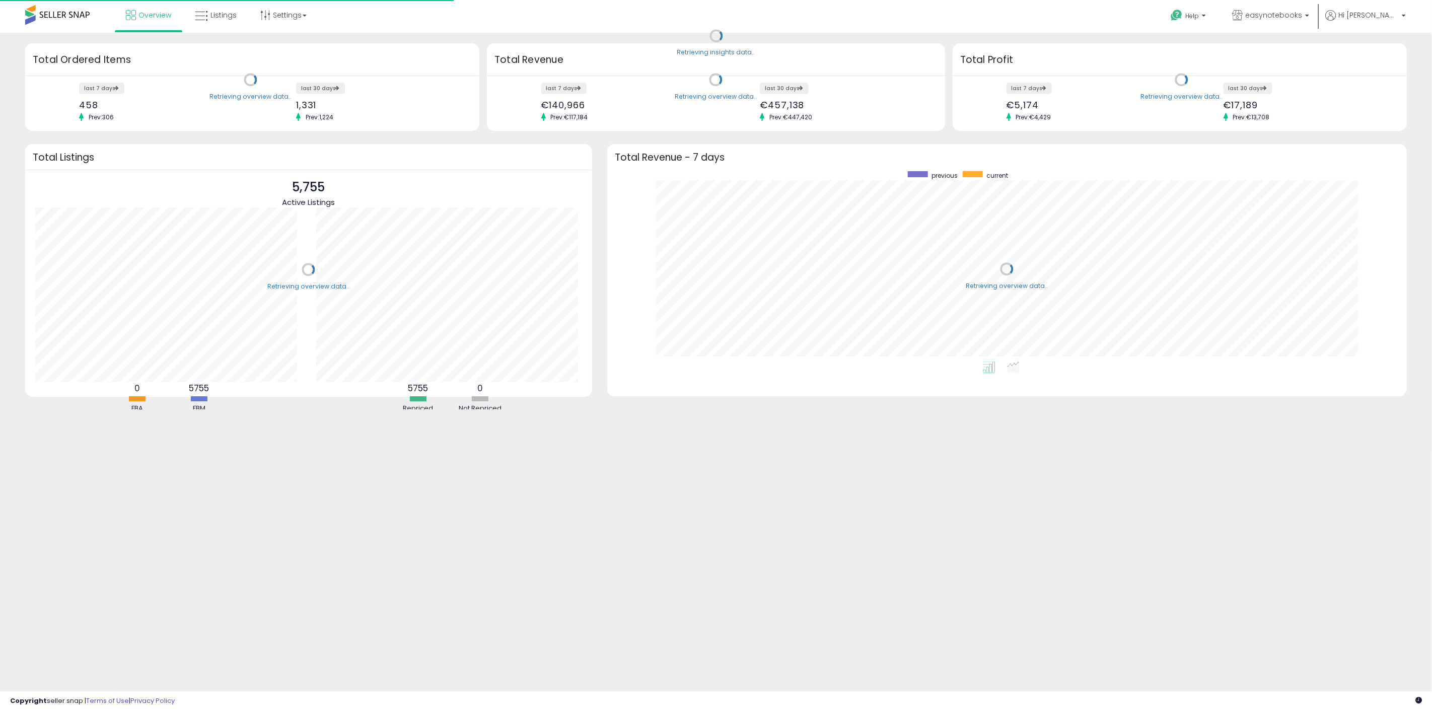
scroll to position [190, 780]
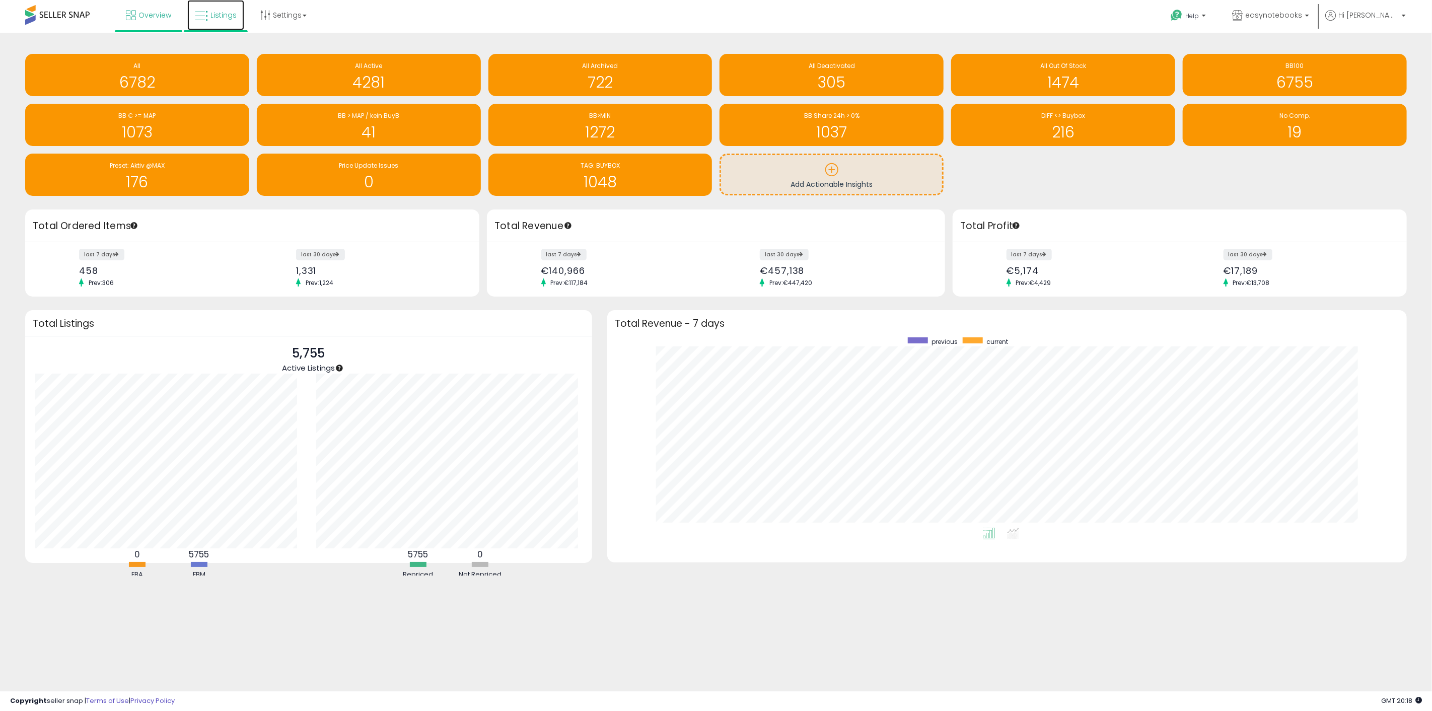
click at [213, 18] on span "Listings" at bounding box center [223, 15] width 26 height 10
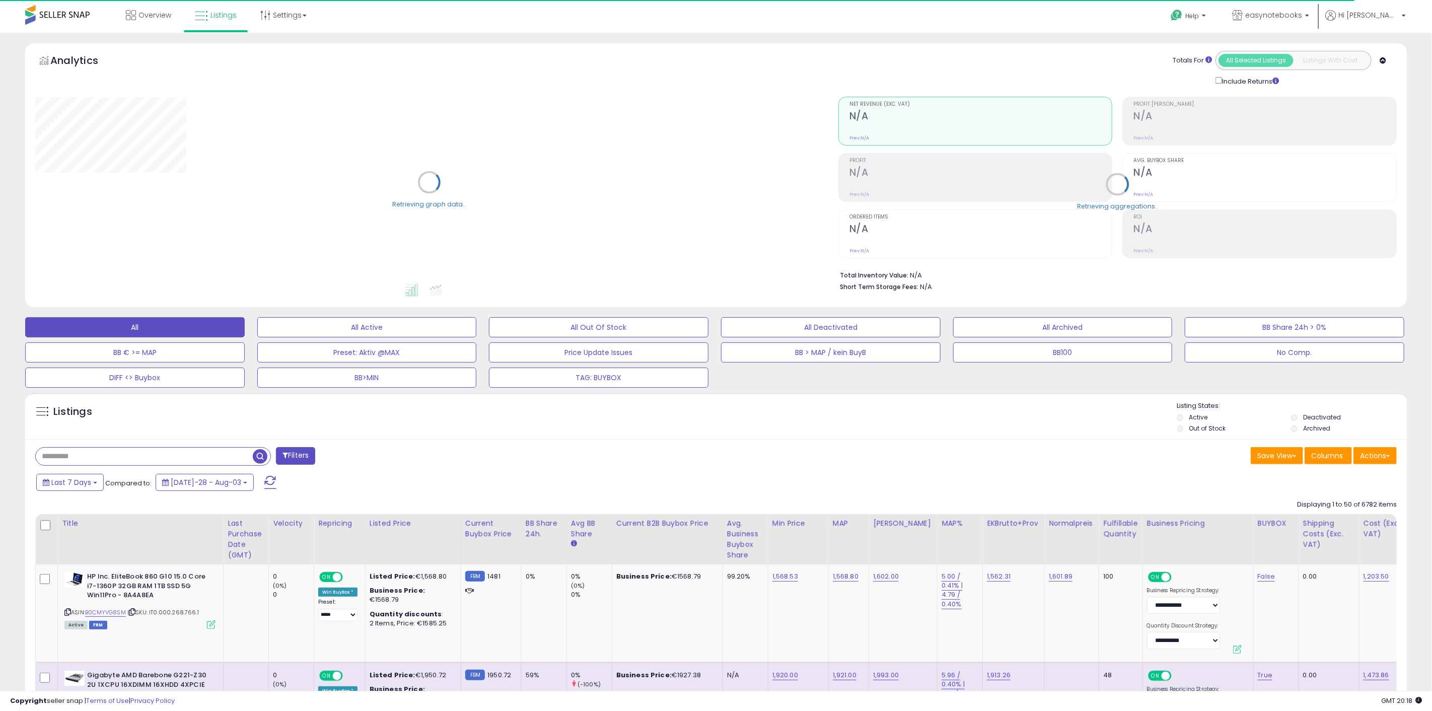
select select "**"
click at [192, 456] on input "text" at bounding box center [144, 457] width 216 height 18
paste input "**********"
type input "**********"
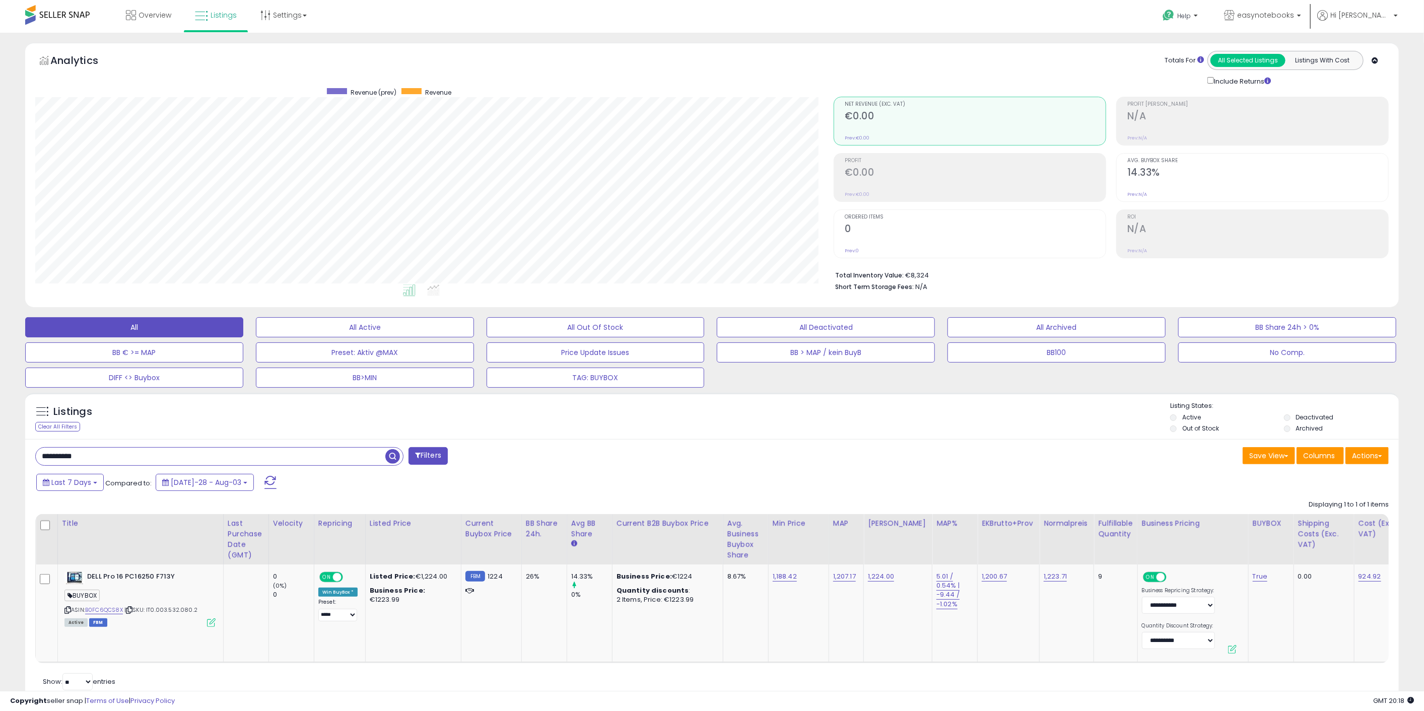
scroll to position [206, 798]
